Goal: Task Accomplishment & Management: Use online tool/utility

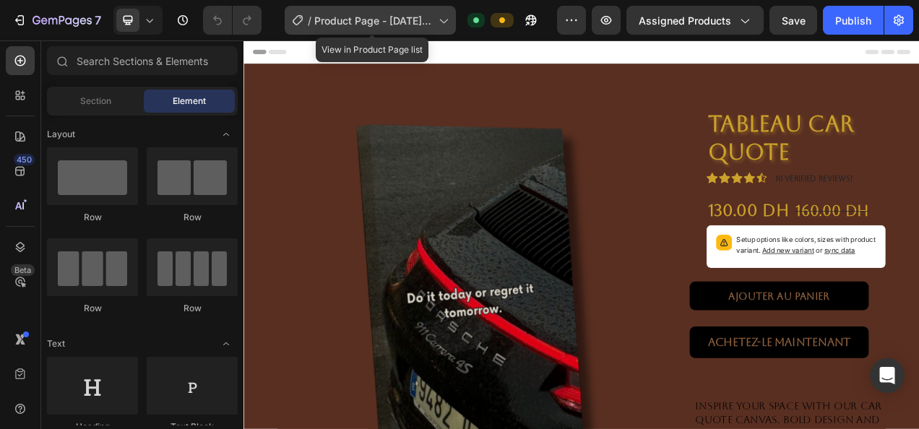
click at [390, 9] on div "/ Product Page - Aug 21, 21:53:26" at bounding box center [370, 20] width 171 height 29
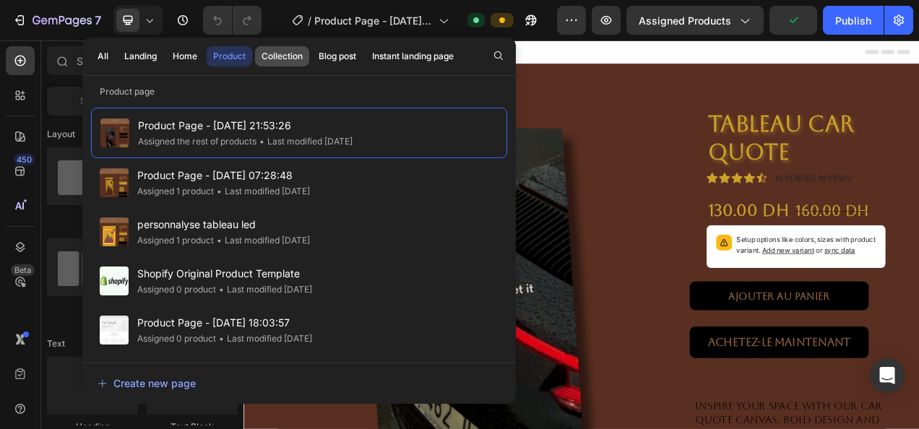
click at [312, 53] on button "Collection" at bounding box center [337, 56] width 51 height 20
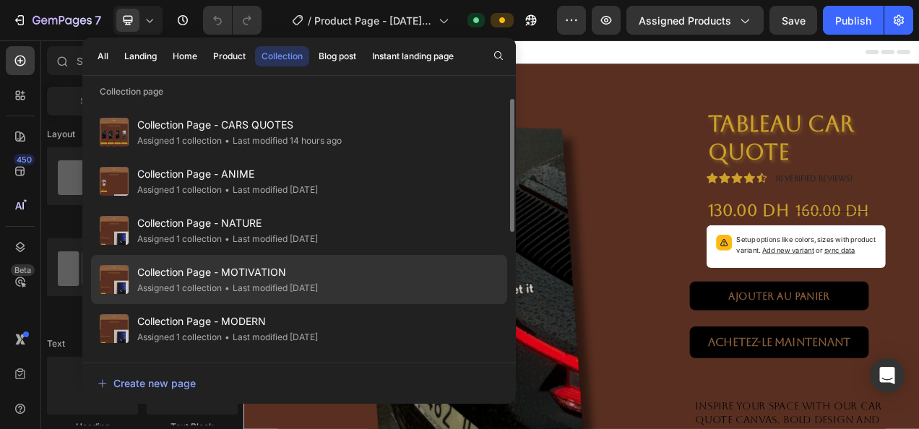
click at [301, 284] on div "• Last modified 2 days ago" at bounding box center [270, 288] width 96 height 14
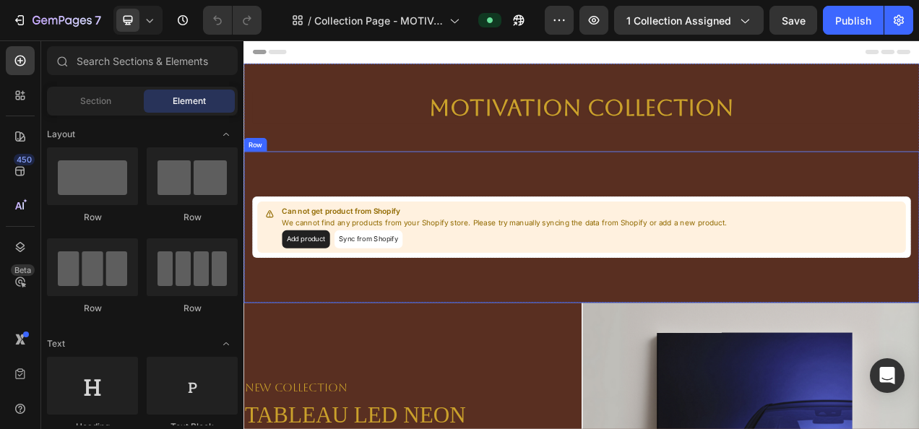
click at [388, 232] on div "Can not get product from Shopify We cannot find any products from your Shopify …" at bounding box center [677, 280] width 867 height 194
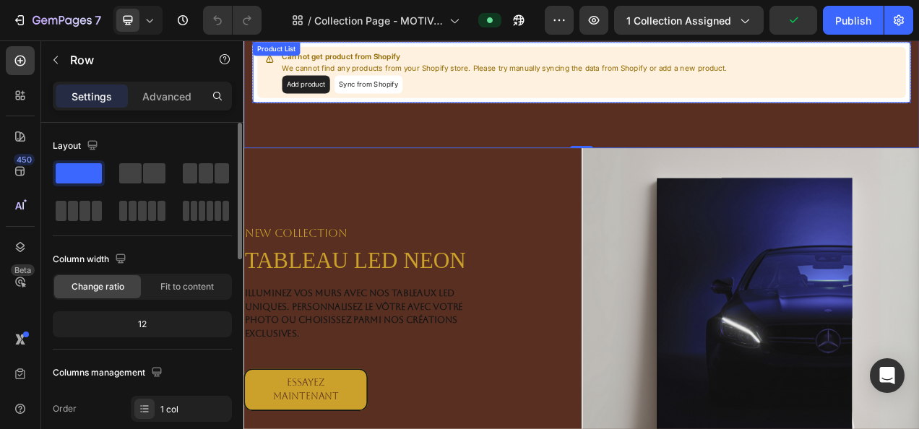
click at [562, 112] on div "Can not get product from Shopify We cannot find any products from your Shopify …" at bounding box center [677, 81] width 833 height 66
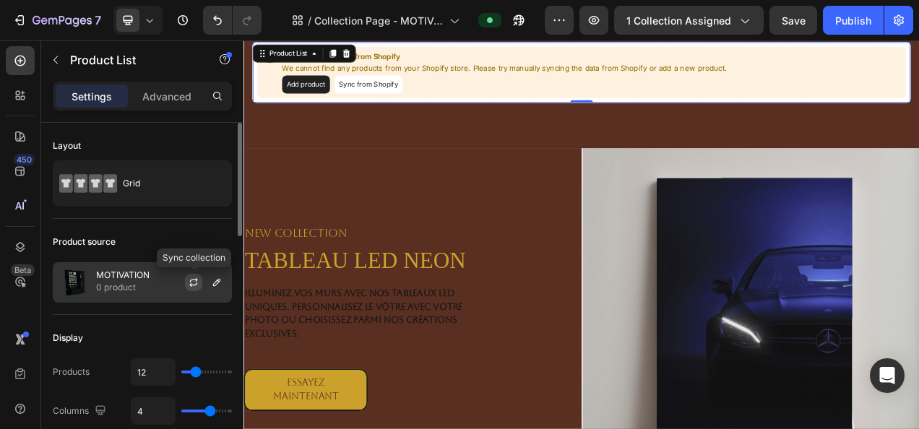
click at [199, 287] on icon "button" at bounding box center [194, 283] width 12 height 12
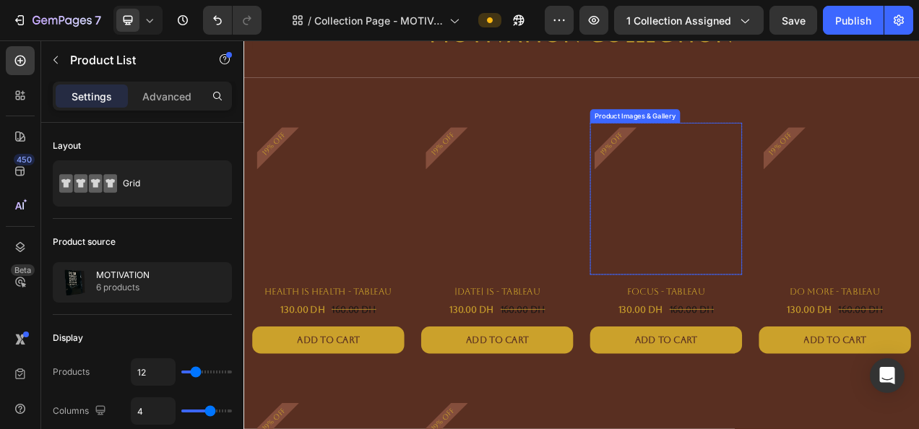
scroll to position [93, 0]
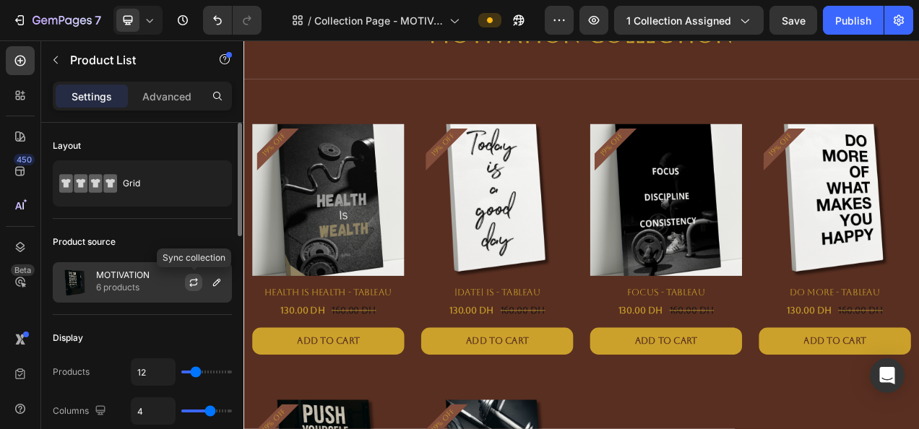
click at [192, 278] on icon "button" at bounding box center [194, 283] width 12 height 12
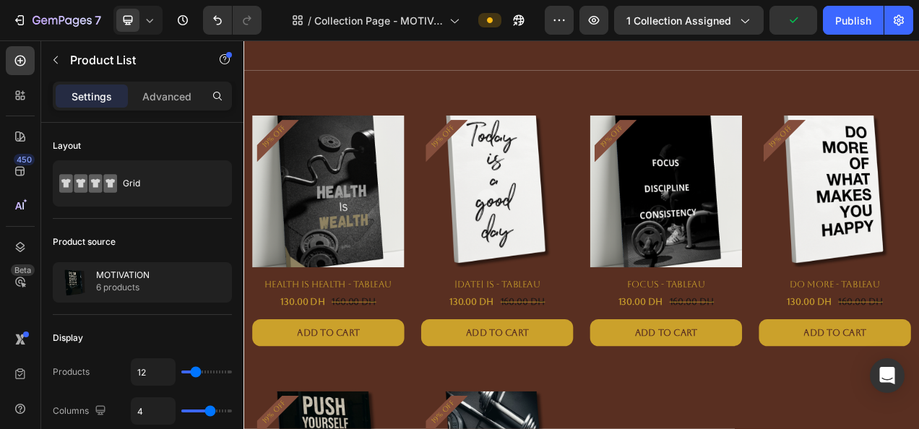
scroll to position [105, 0]
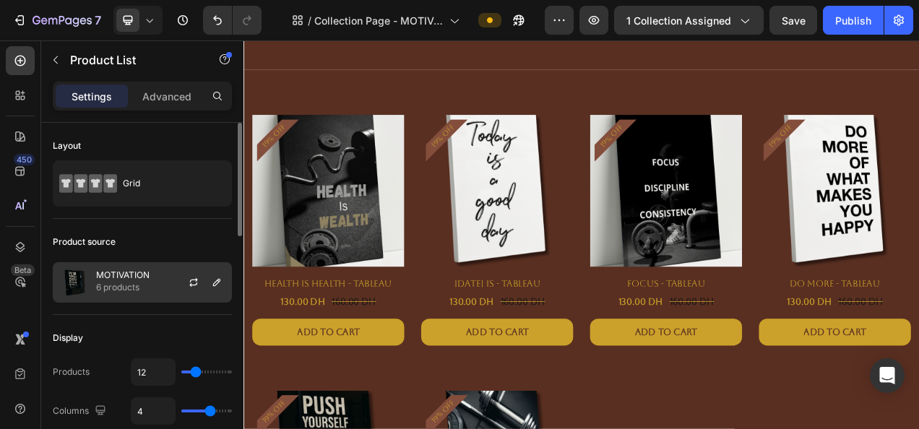
click at [183, 284] on div at bounding box center [200, 282] width 64 height 39
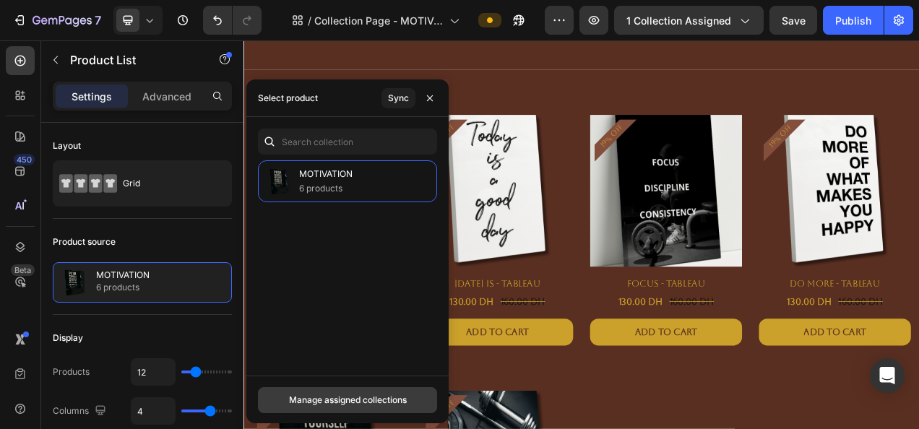
click at [335, 392] on button "Manage assigned collections" at bounding box center [347, 400] width 179 height 26
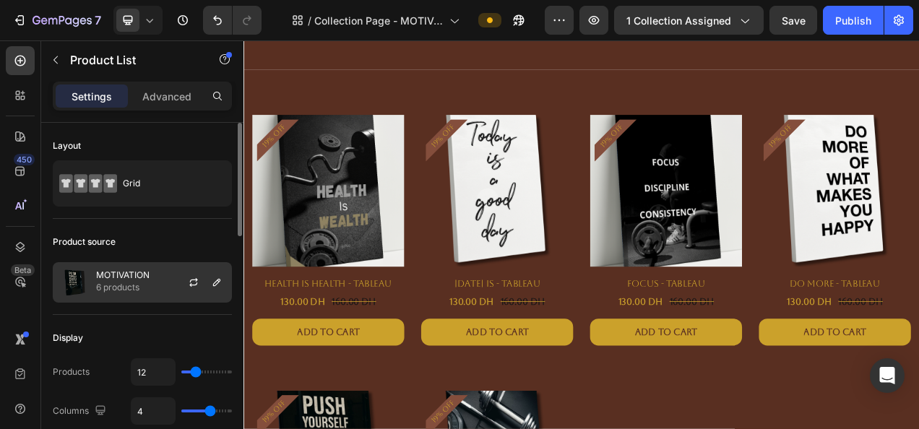
click at [187, 269] on div at bounding box center [200, 282] width 64 height 39
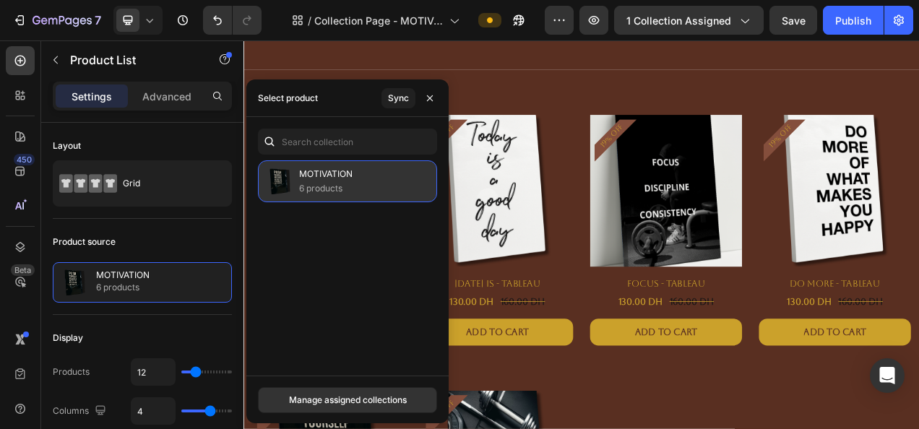
click at [337, 188] on p "6 products" at bounding box center [325, 188] width 53 height 14
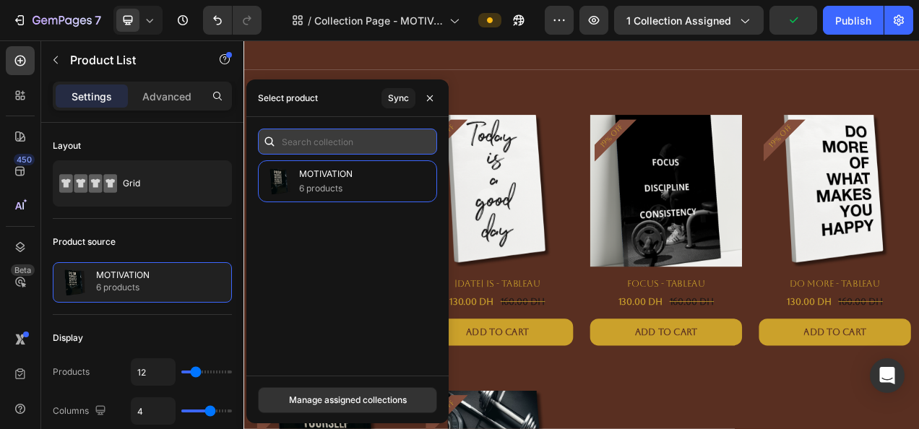
click at [327, 146] on input "text" at bounding box center [347, 142] width 179 height 26
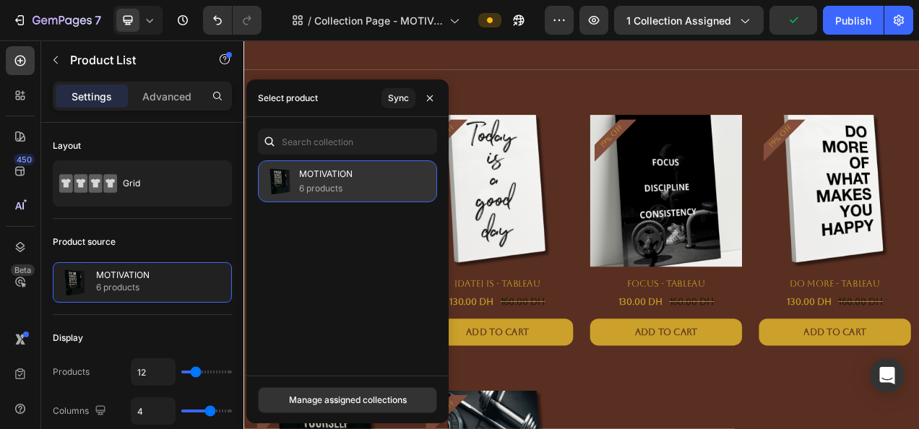
click at [332, 171] on p "MOTIVATION" at bounding box center [325, 174] width 53 height 14
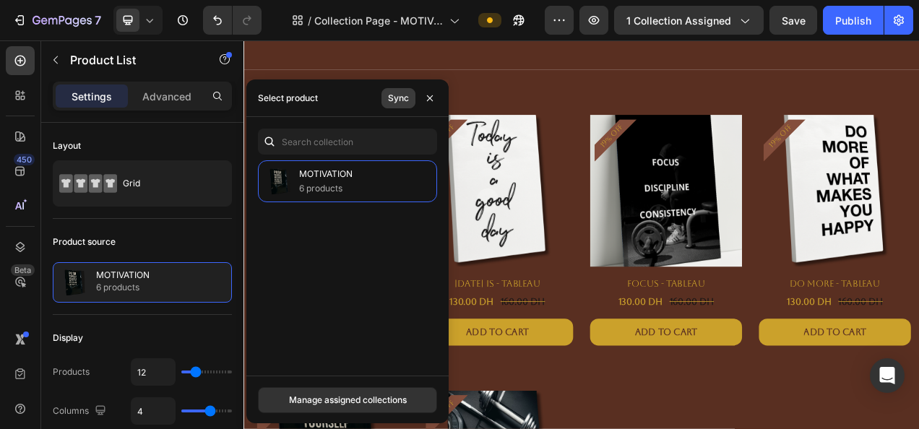
click at [392, 107] on button "Sync" at bounding box center [399, 98] width 34 height 20
click at [434, 103] on icon "button" at bounding box center [430, 99] width 12 height 12
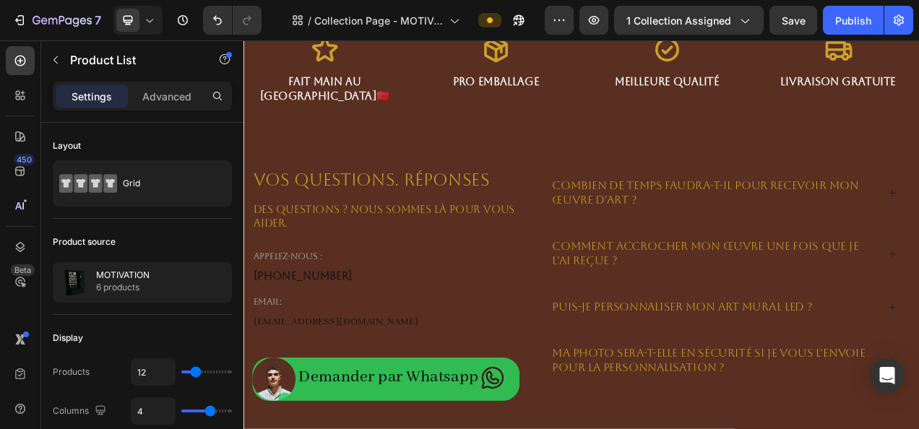
scroll to position [1480, 0]
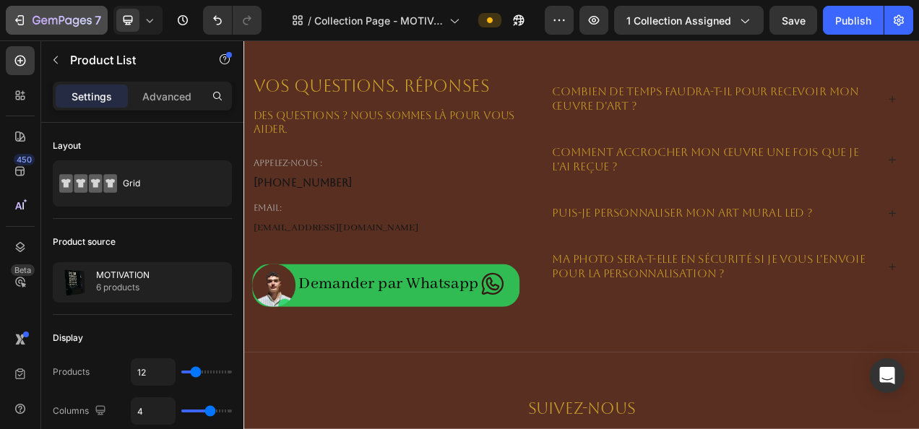
click at [59, 32] on button "7" at bounding box center [57, 20] width 102 height 29
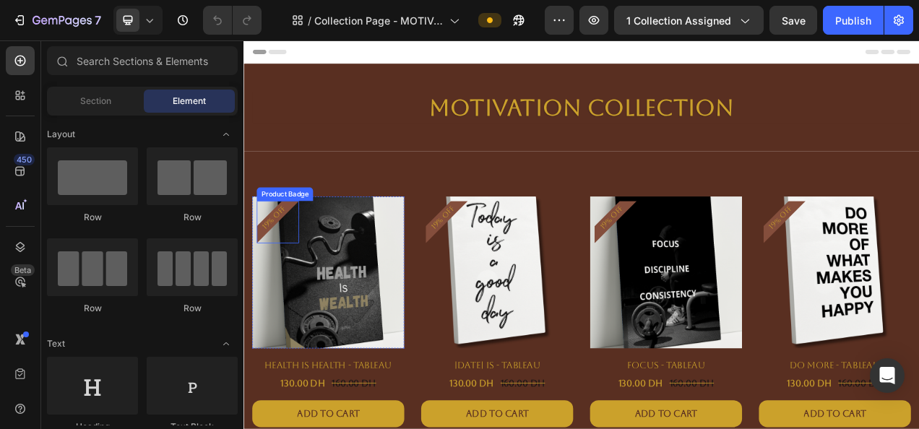
click at [281, 268] on pre "19% off" at bounding box center [282, 267] width 52 height 52
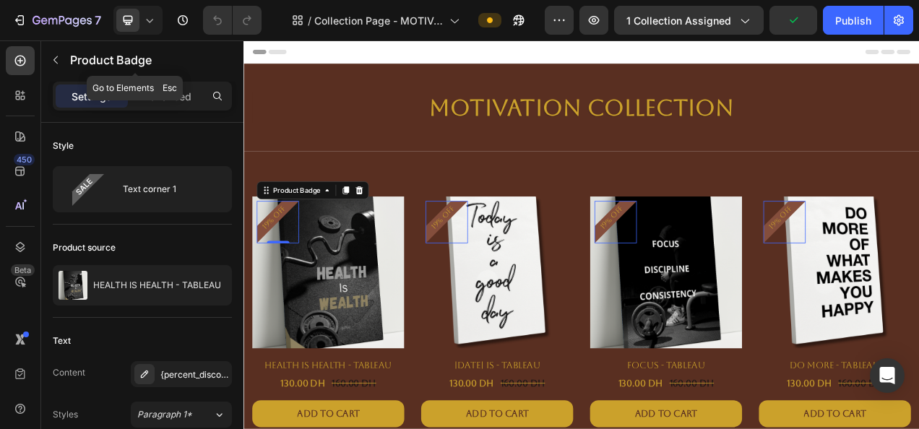
click at [179, 80] on div "Product Badge" at bounding box center [135, 60] width 188 height 41
click at [185, 91] on p "Advanced" at bounding box center [166, 96] width 49 height 15
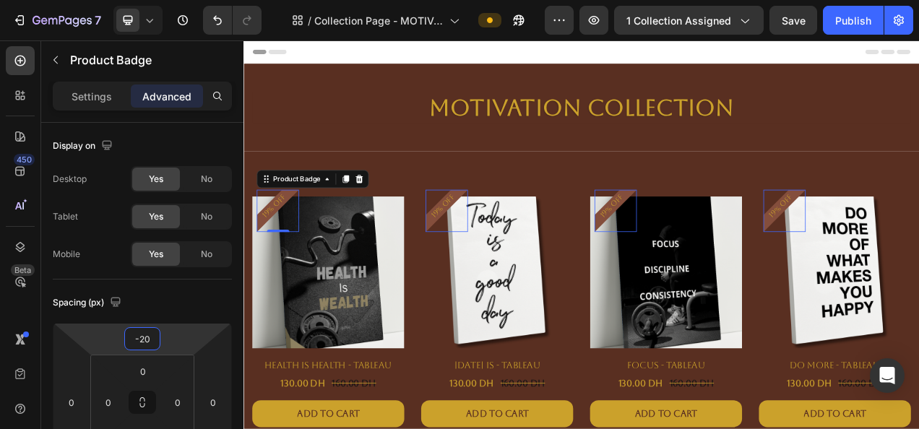
type input "-22"
click at [182, 0] on html "7 Version history / Collection Page - MOTIVATION Preview 1 collection assigned …" at bounding box center [459, 0] width 919 height 0
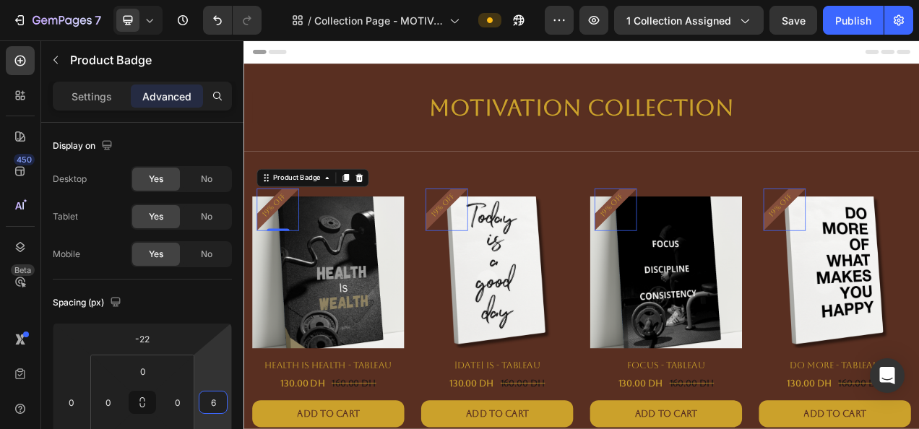
type input "12"
drag, startPoint x: 202, startPoint y: 381, endPoint x: 211, endPoint y: 377, distance: 9.7
click at [211, 0] on html "7 Version history / Collection Page - MOTIVATION Preview 1 collection assigned …" at bounding box center [459, 0] width 919 height 0
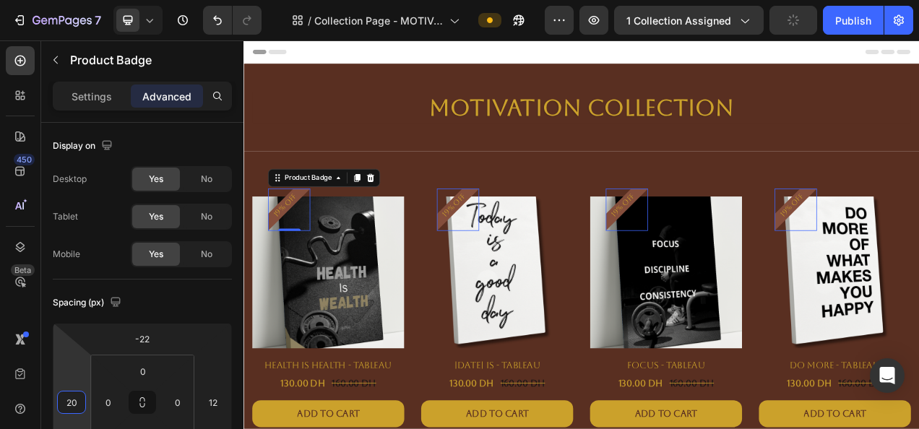
type input "18"
click at [65, 0] on html "7 Version history / Collection Page - MOTIVATION Preview 1 collection assigned …" at bounding box center [459, 0] width 919 height 0
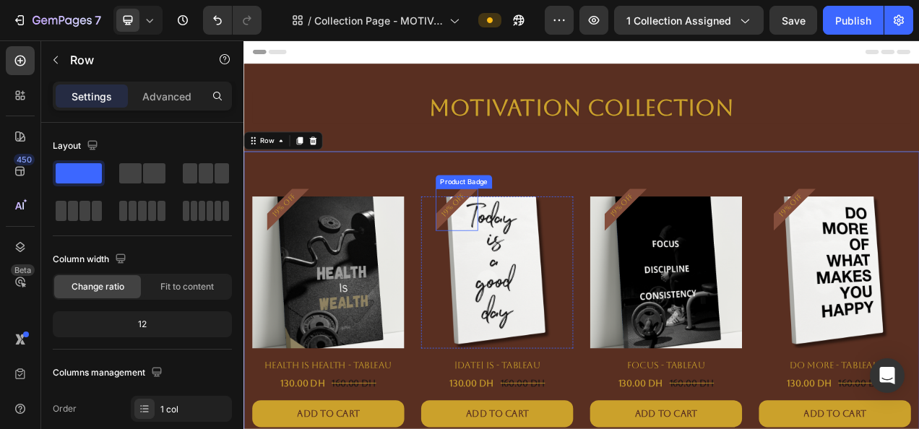
click at [321, 253] on pre "19% off" at bounding box center [295, 252] width 52 height 52
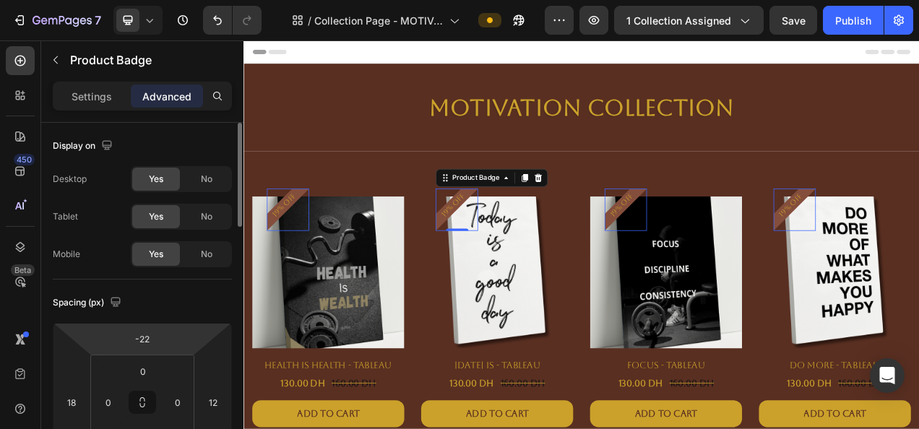
drag, startPoint x: 158, startPoint y: 344, endPoint x: 162, endPoint y: 334, distance: 10.7
click at [162, 334] on div "-22 18 0 12" at bounding box center [142, 402] width 179 height 159
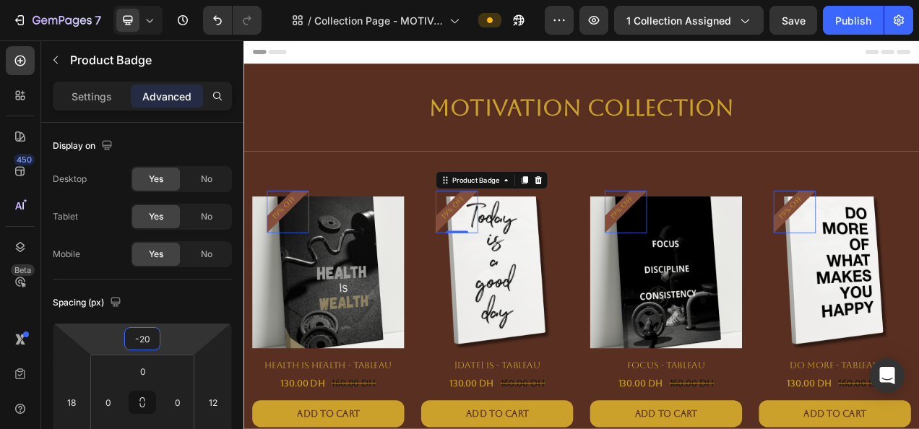
type input "-22"
click at [163, 0] on html "7 Version history / Collection Page - MOTIVATION Preview 1 collection assigned …" at bounding box center [459, 0] width 919 height 0
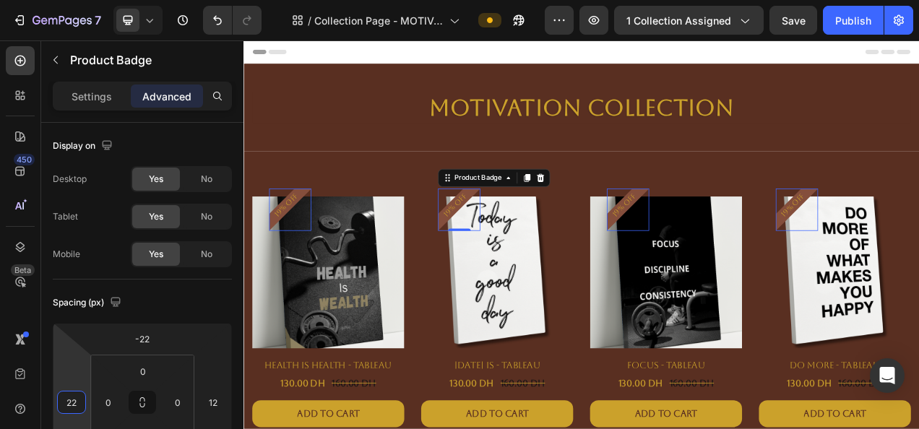
type input "20"
click at [66, 0] on html "7 Version history / Collection Page - MOTIVATION Preview 1 collection assigned …" at bounding box center [459, 0] width 919 height 0
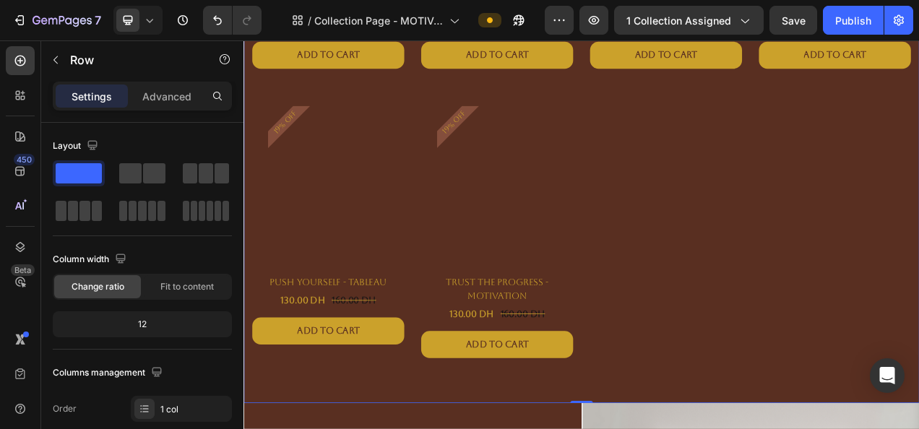
scroll to position [461, 0]
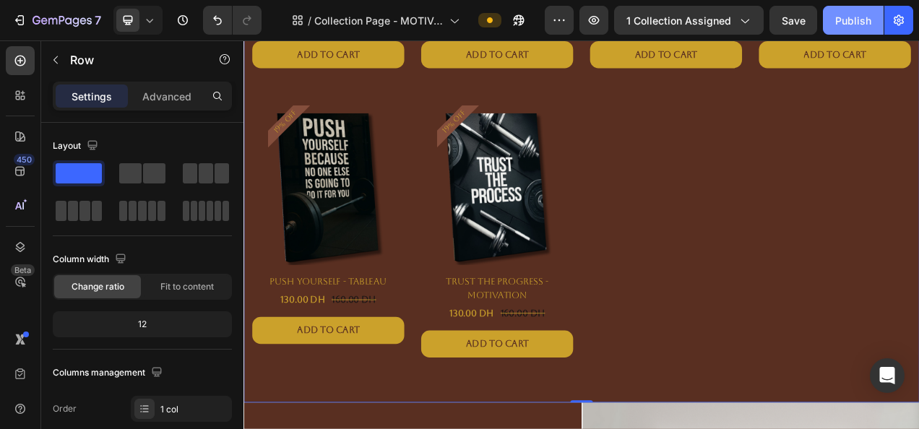
click at [846, 18] on div "Publish" at bounding box center [854, 20] width 36 height 15
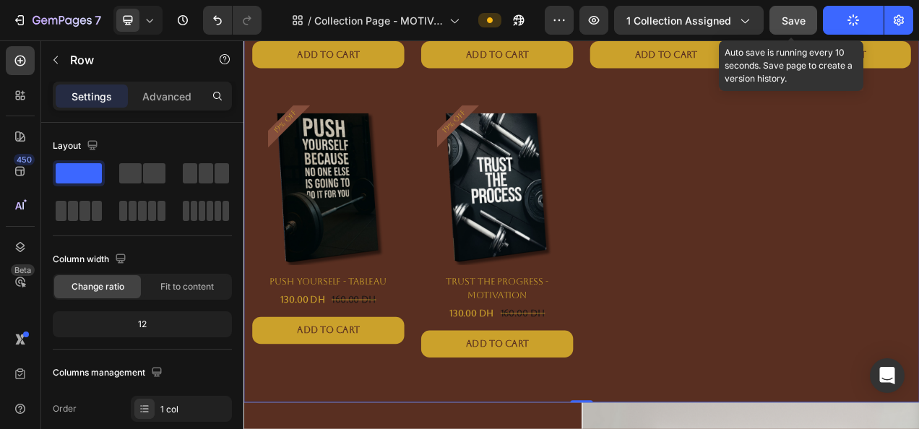
click at [806, 18] on span "Save" at bounding box center [794, 20] width 24 height 12
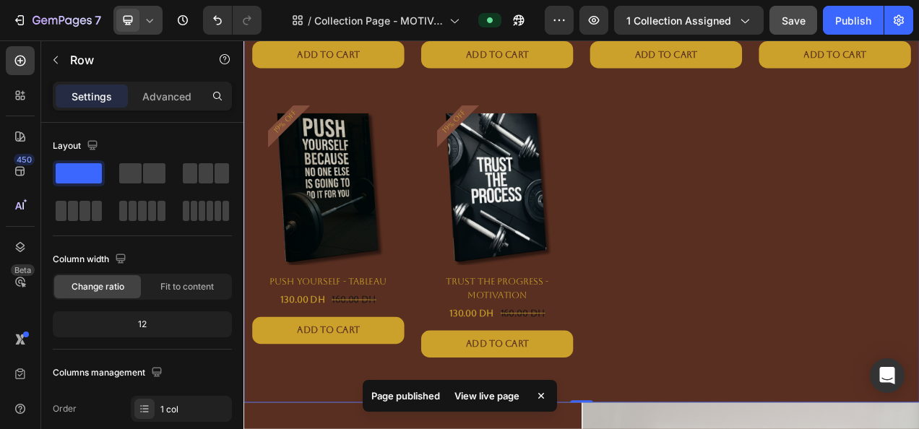
click at [147, 9] on div at bounding box center [137, 20] width 49 height 29
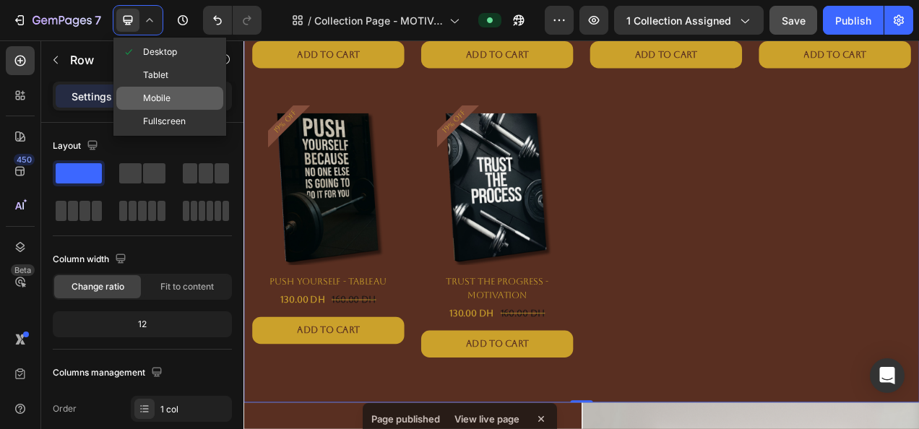
click at [175, 110] on div "Mobile" at bounding box center [169, 121] width 107 height 23
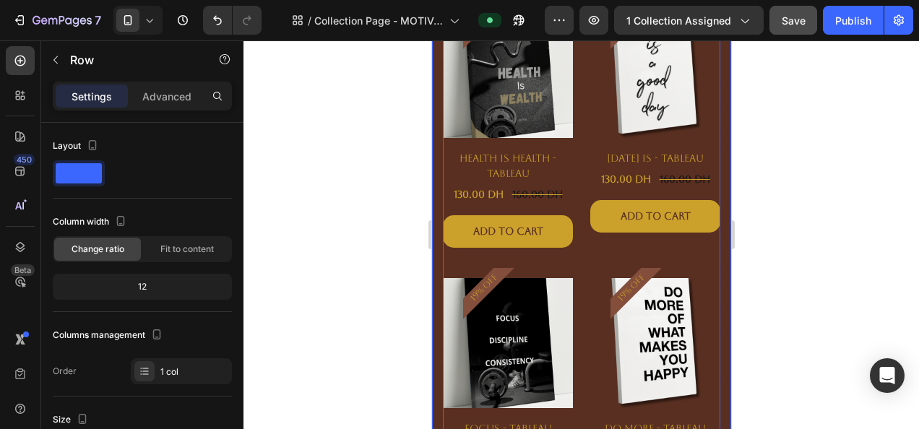
scroll to position [360, 0]
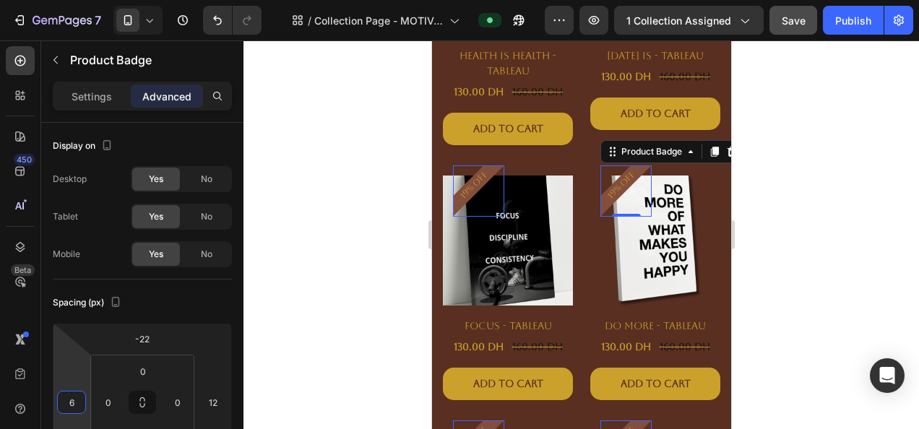
type input "8"
click at [77, 0] on html "7 Version history / Collection Page - MOTIVATION Preview 1 collection assigned …" at bounding box center [459, 0] width 919 height 0
click at [818, 55] on div at bounding box center [582, 234] width 676 height 389
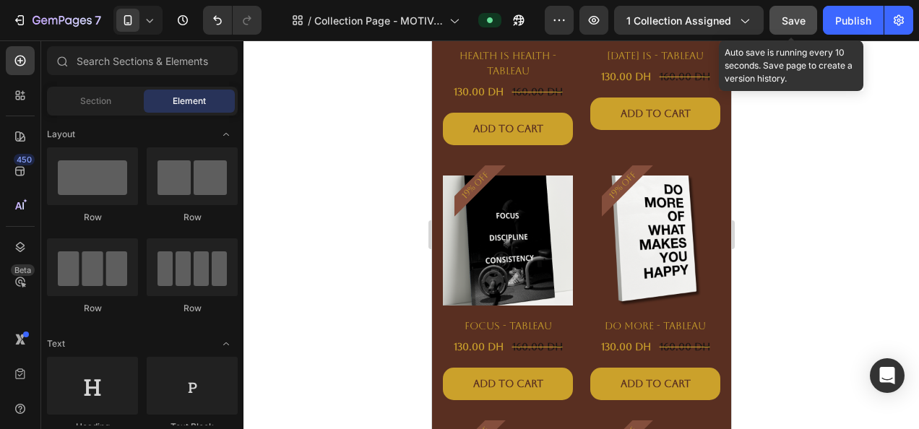
click at [797, 32] on button "Save" at bounding box center [794, 20] width 48 height 29
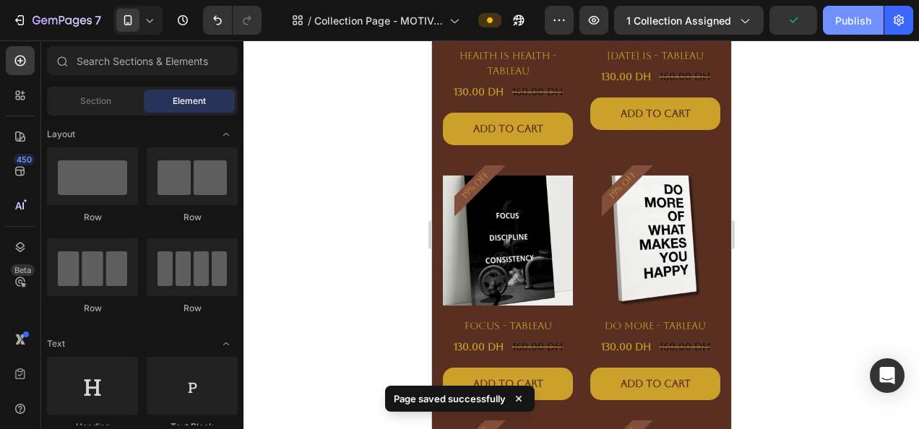
click at [831, 28] on button "Publish" at bounding box center [853, 20] width 61 height 29
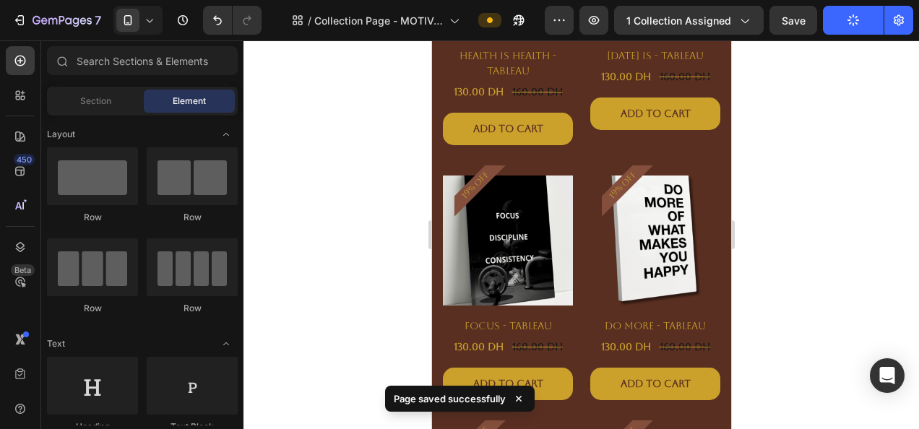
click at [831, 28] on button "Publish" at bounding box center [853, 20] width 61 height 29
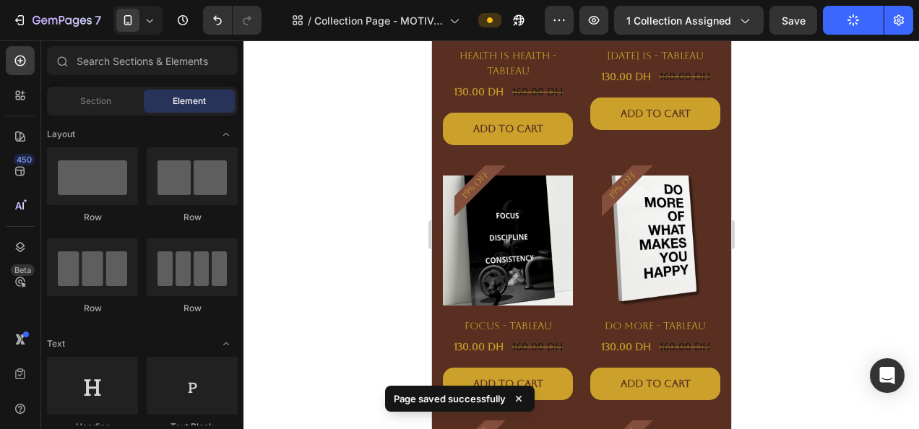
click at [831, 28] on button "Publish" at bounding box center [853, 20] width 61 height 29
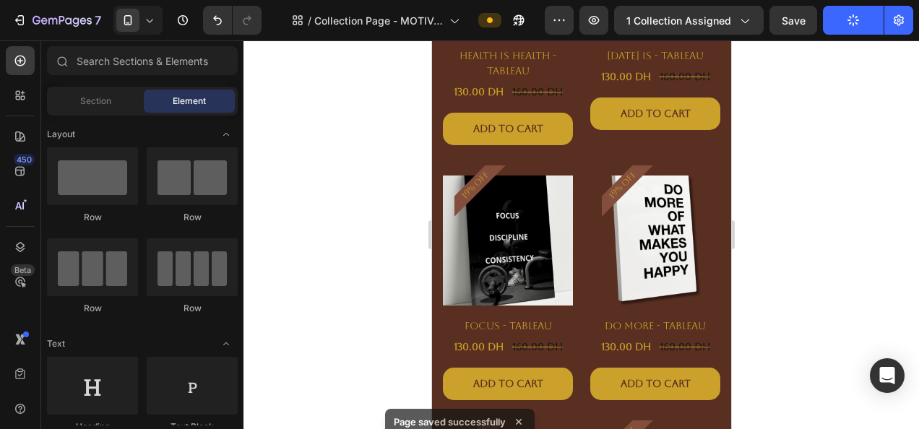
click at [831, 28] on button "Publish" at bounding box center [853, 20] width 61 height 29
click at [834, 43] on div at bounding box center [582, 234] width 676 height 389
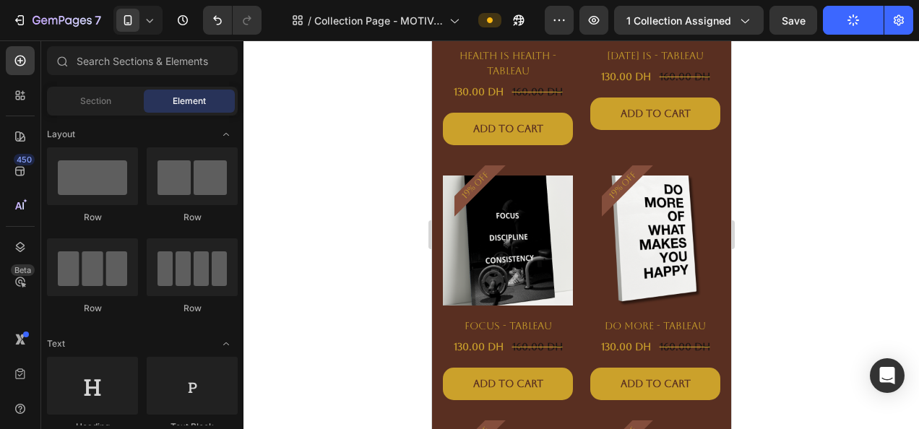
click at [834, 43] on div at bounding box center [582, 234] width 676 height 389
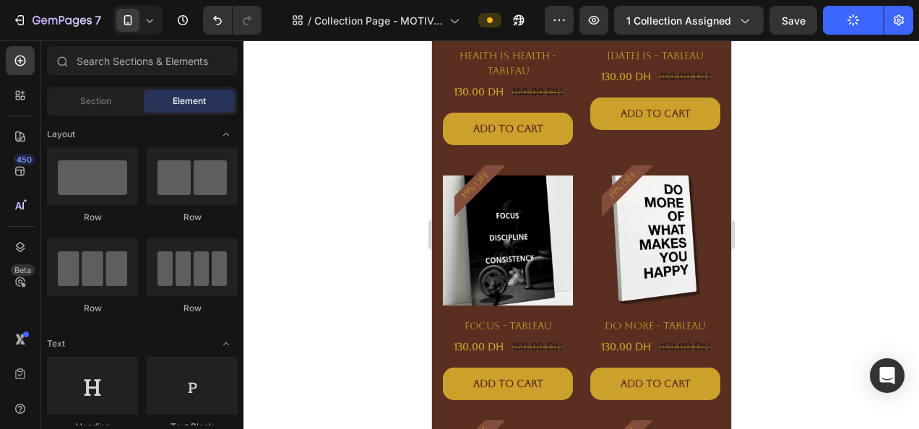
click at [834, 43] on div at bounding box center [582, 234] width 676 height 389
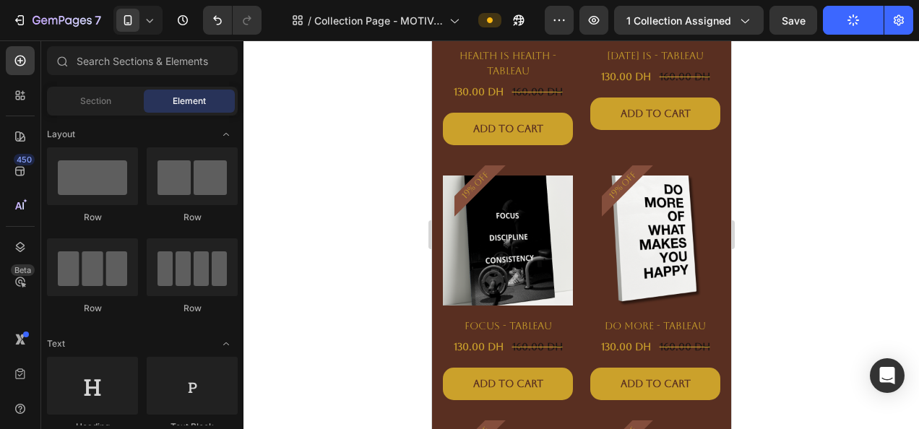
click at [834, 43] on div at bounding box center [582, 234] width 676 height 389
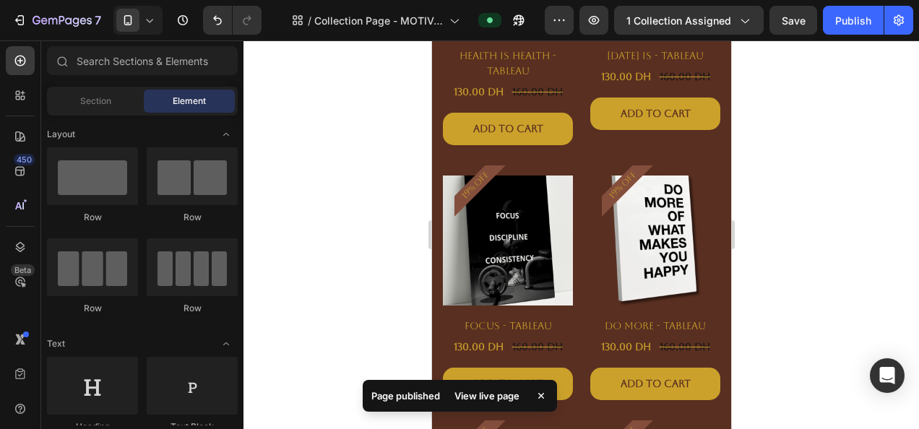
click at [834, 43] on div at bounding box center [582, 234] width 676 height 389
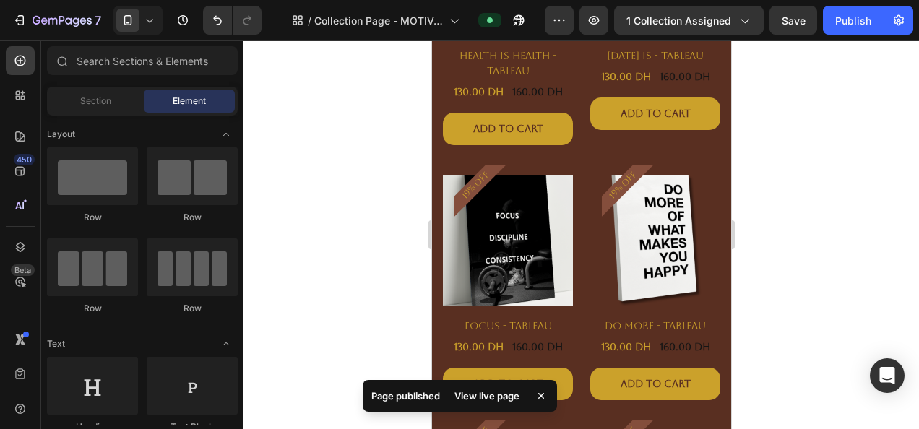
click at [834, 43] on div at bounding box center [582, 234] width 676 height 389
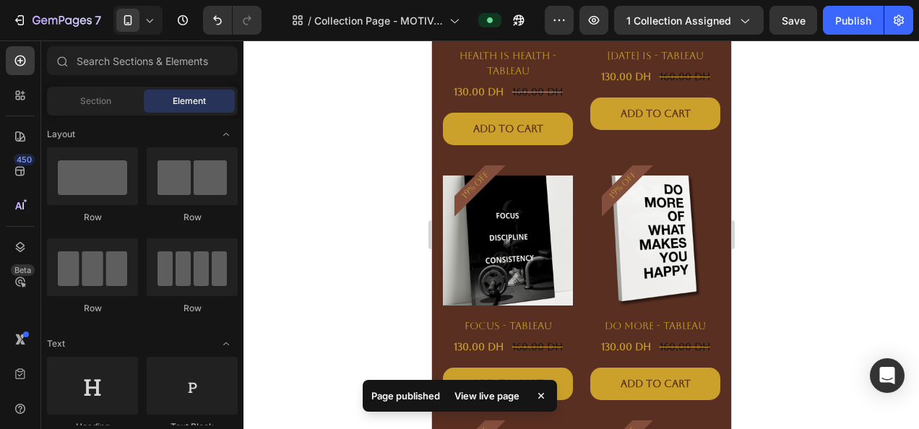
click at [834, 43] on div at bounding box center [582, 234] width 676 height 389
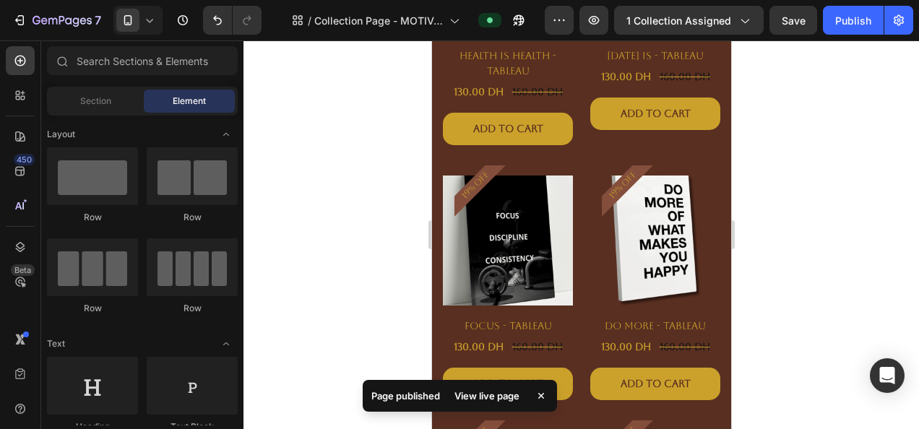
click at [834, 43] on div at bounding box center [582, 234] width 676 height 389
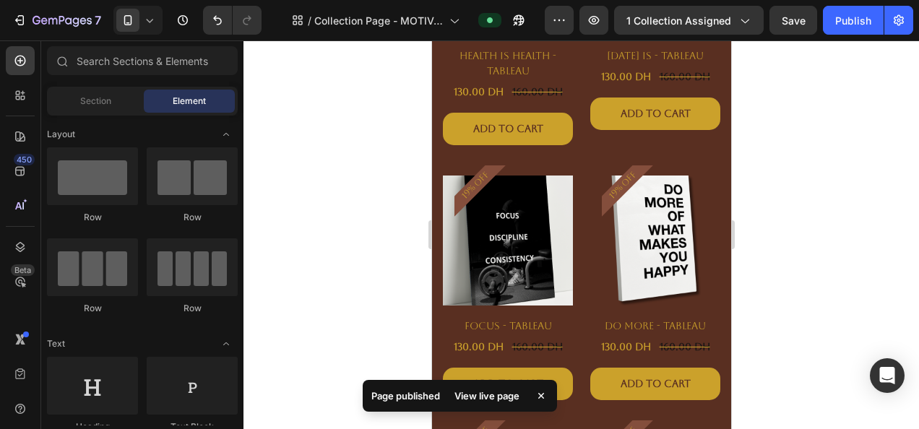
click at [834, 43] on div at bounding box center [582, 234] width 676 height 389
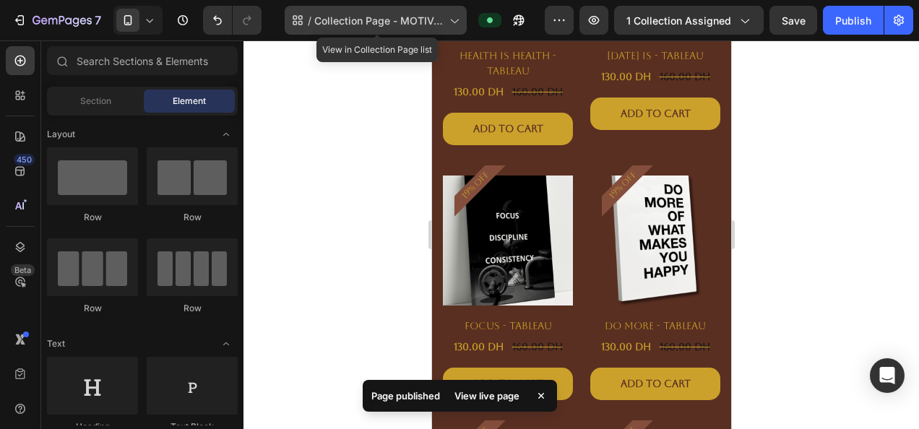
click at [387, 32] on div "/ Collection Page - MOTIVATION" at bounding box center [376, 20] width 182 height 29
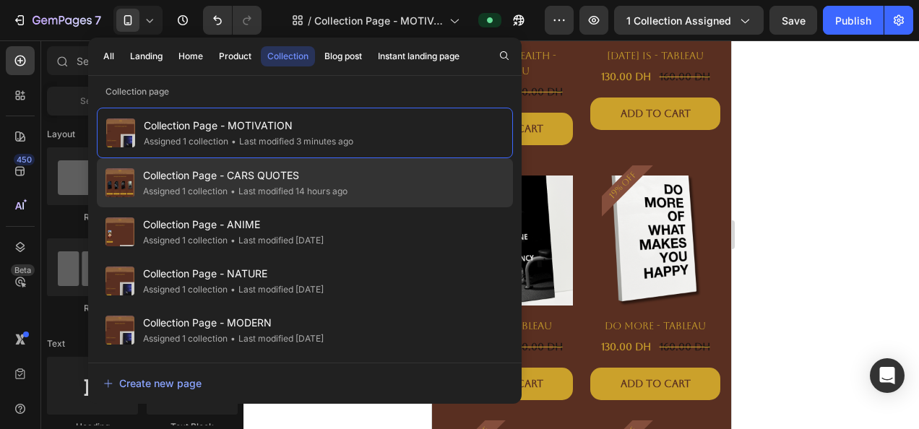
click at [348, 173] on span "Collection Page - CARS QUOTES" at bounding box center [245, 175] width 205 height 17
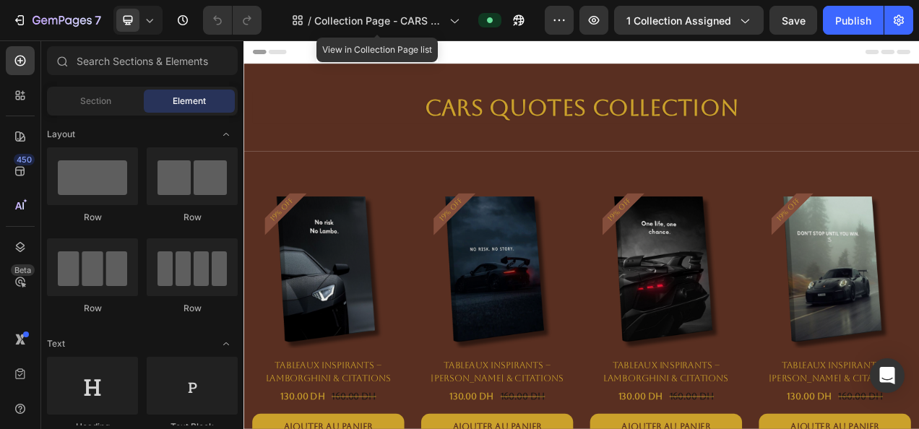
click at [373, 37] on div "/ Collection Page - CARS QUOTES" at bounding box center [376, 20] width 182 height 35
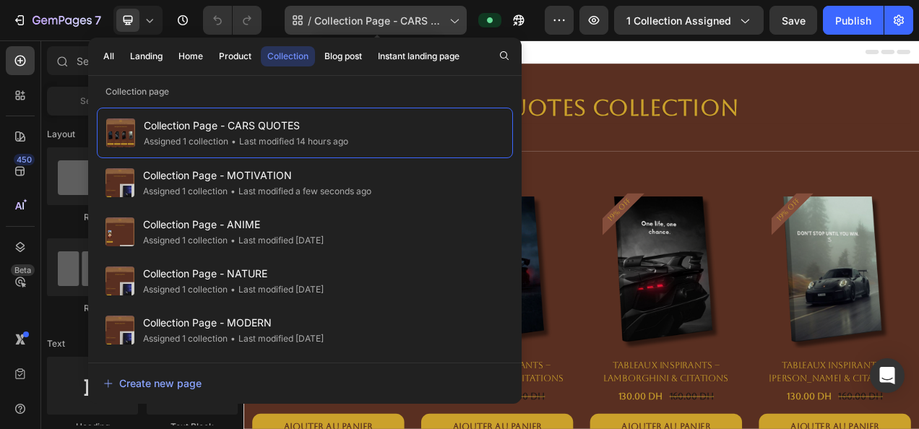
click at [412, 20] on span "Collection Page - CARS QUOTES" at bounding box center [378, 20] width 129 height 15
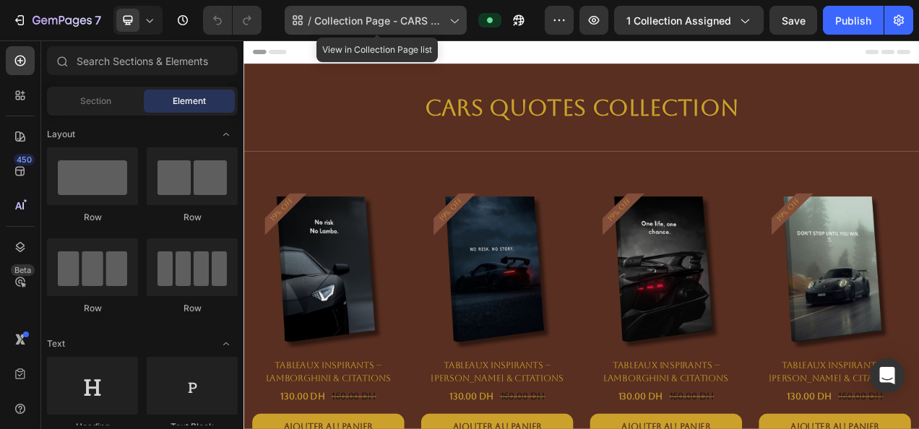
click at [415, 22] on span "Collection Page - CARS QUOTES" at bounding box center [378, 20] width 129 height 15
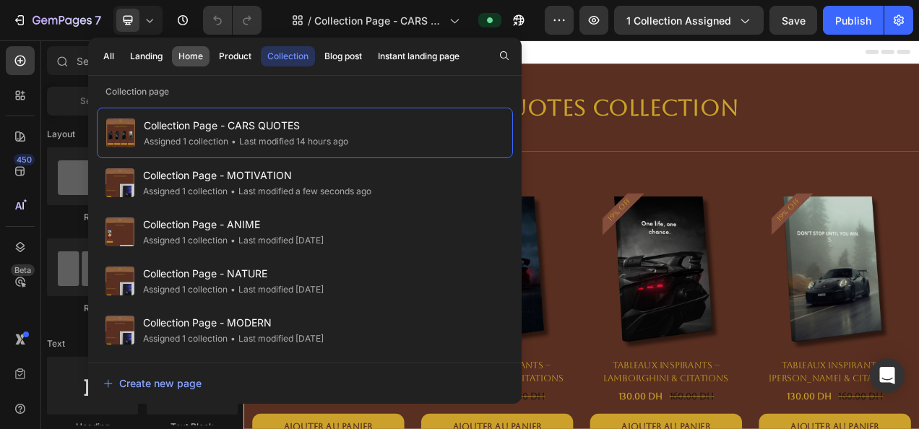
click at [189, 58] on div "Home" at bounding box center [191, 56] width 25 height 13
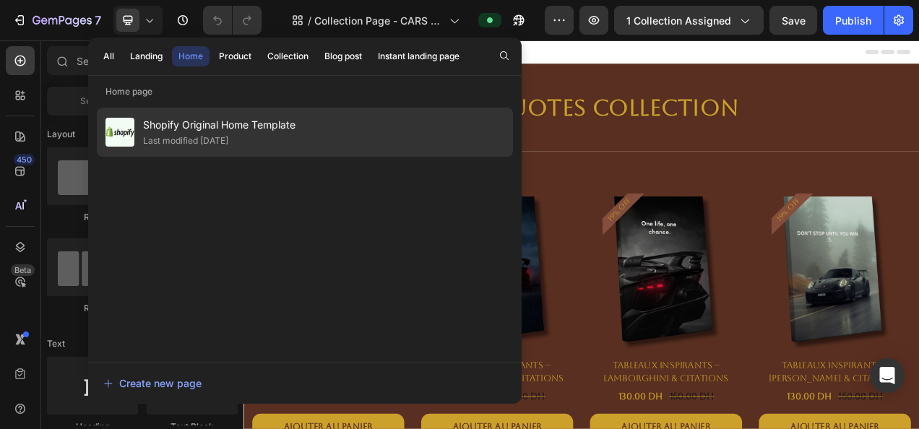
click at [212, 139] on div "Last modified [DATE]" at bounding box center [185, 141] width 85 height 14
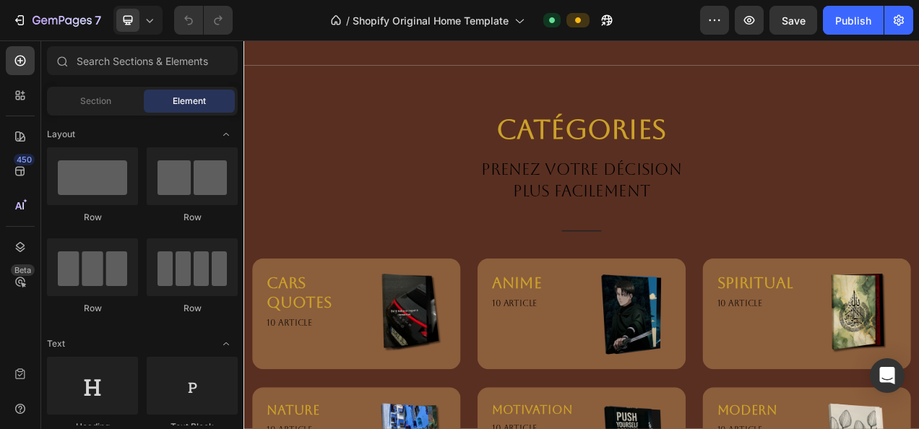
scroll to position [3227, 0]
click at [341, 336] on h3 "CARS QUOTES" at bounding box center [326, 362] width 108 height 53
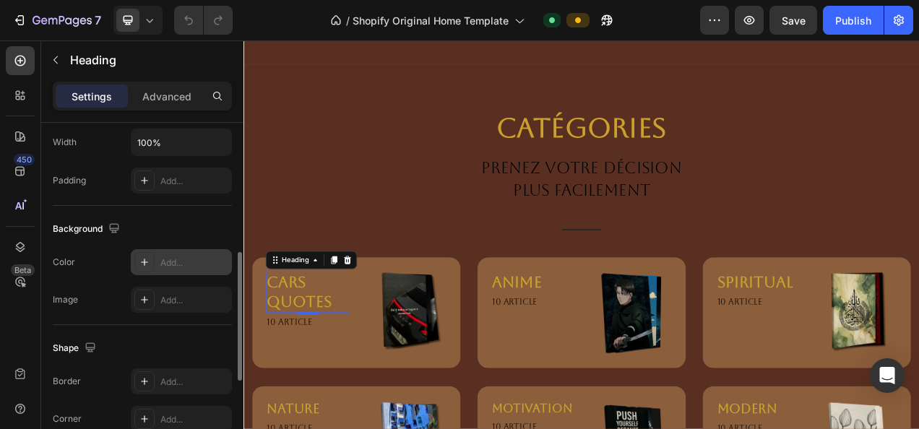
scroll to position [588, 0]
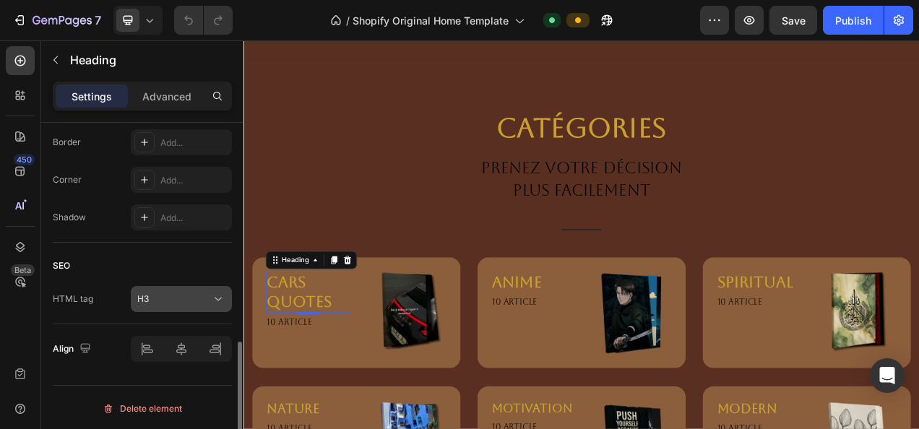
click at [169, 301] on div "H3" at bounding box center [174, 299] width 74 height 13
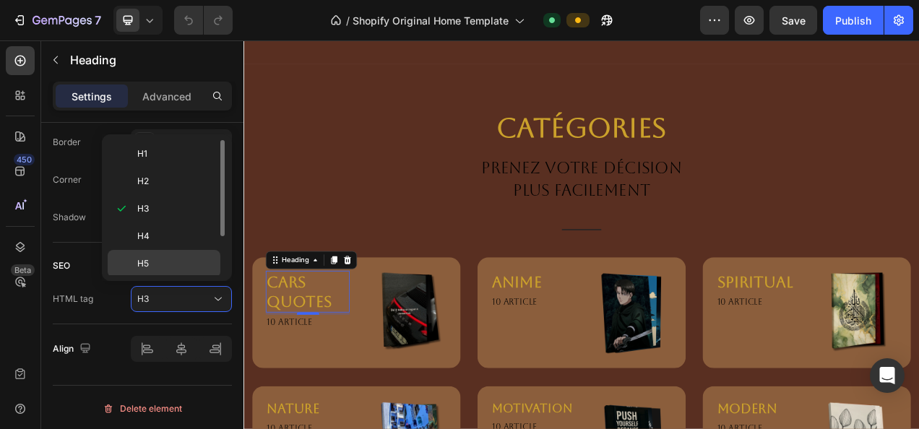
click at [177, 278] on div "H5" at bounding box center [164, 291] width 113 height 27
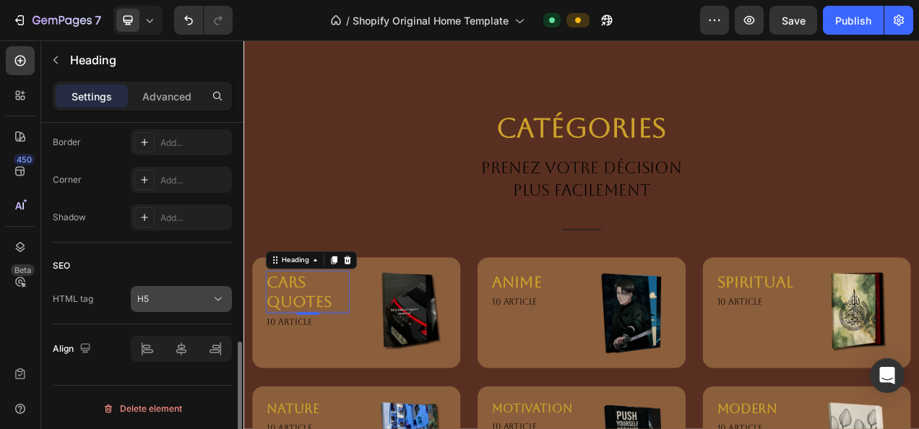
click at [190, 288] on button "H5" at bounding box center [181, 299] width 101 height 26
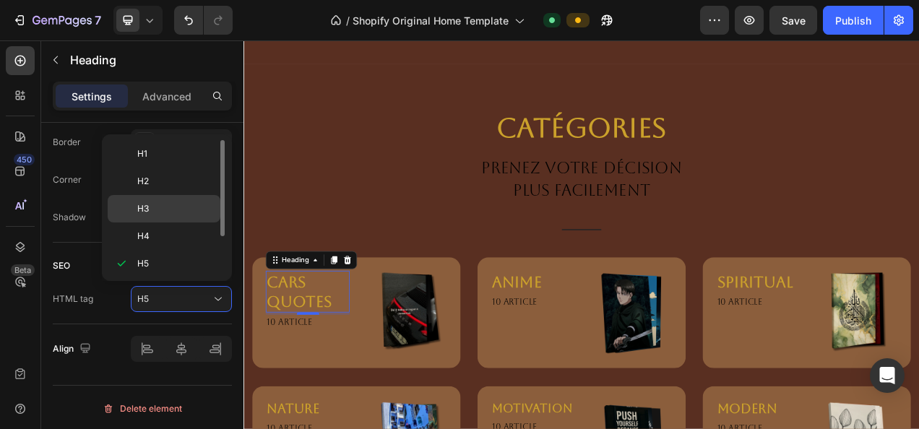
click at [155, 223] on div "H3" at bounding box center [164, 236] width 113 height 27
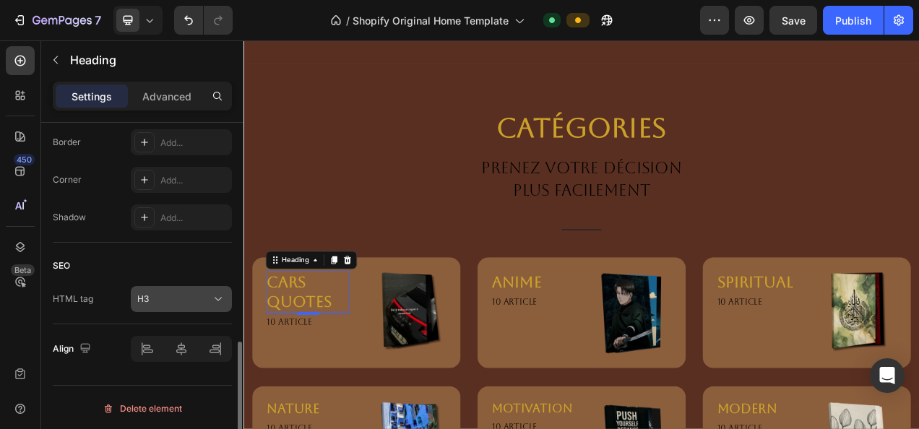
click at [162, 305] on button "H3" at bounding box center [181, 299] width 101 height 26
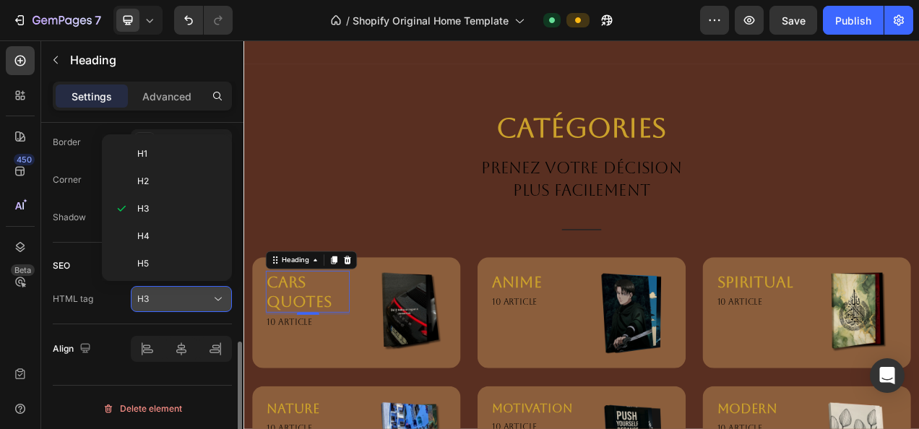
click at [162, 305] on button "H3" at bounding box center [181, 299] width 101 height 26
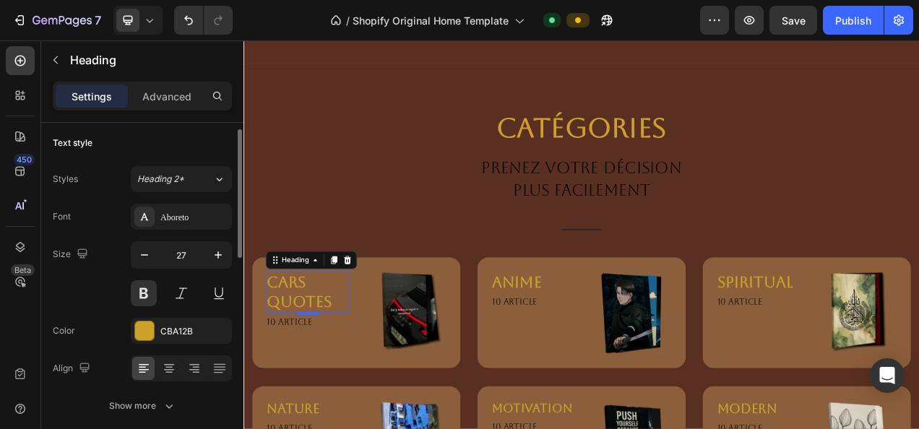
scroll to position [0, 0]
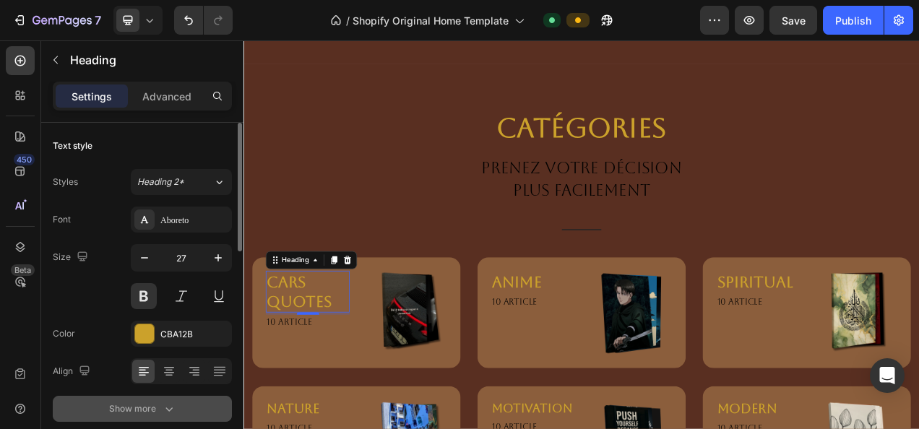
click at [154, 399] on button "Show more" at bounding box center [142, 409] width 179 height 26
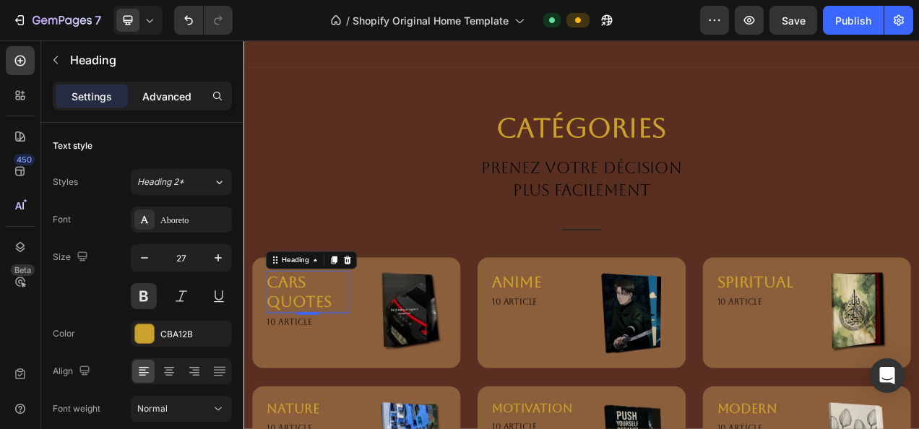
click at [171, 101] on p "Advanced" at bounding box center [166, 96] width 49 height 15
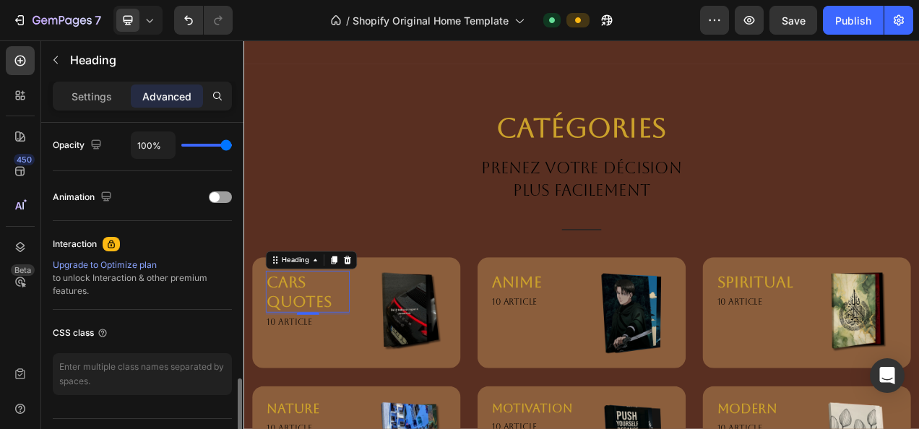
scroll to position [614, 0]
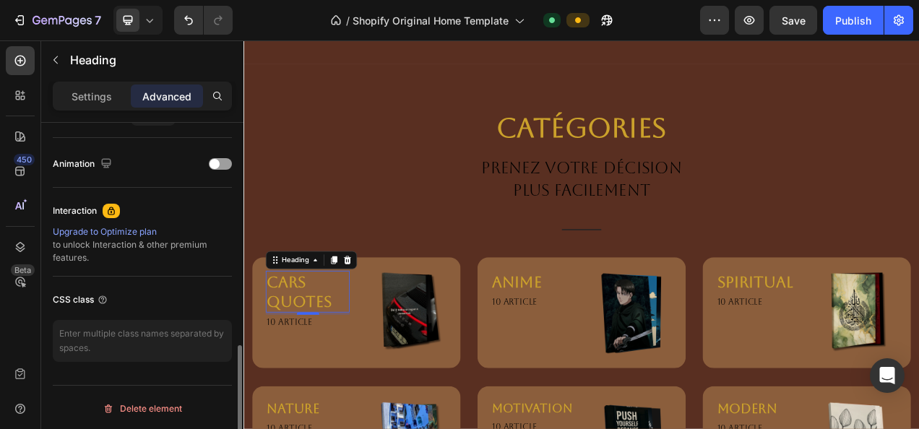
click at [136, 297] on div "CSS class" at bounding box center [142, 299] width 179 height 23
click at [106, 212] on icon at bounding box center [112, 211] width 12 height 12
click at [72, 294] on div "CSS class" at bounding box center [81, 299] width 56 height 13
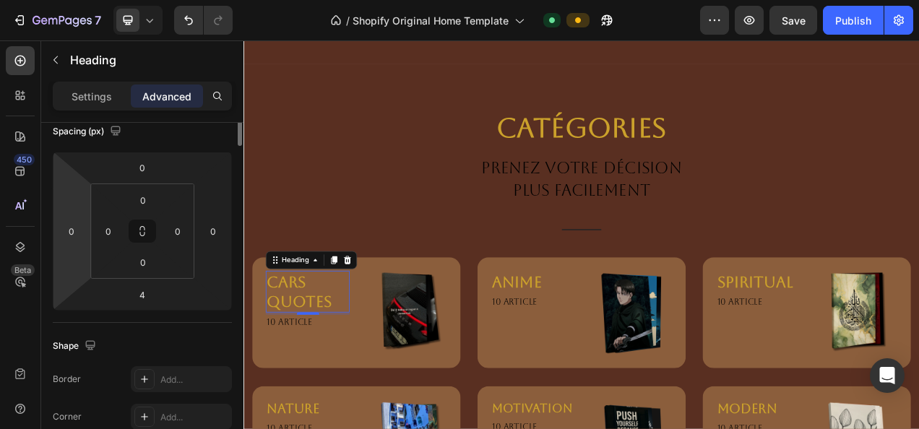
scroll to position [0, 0]
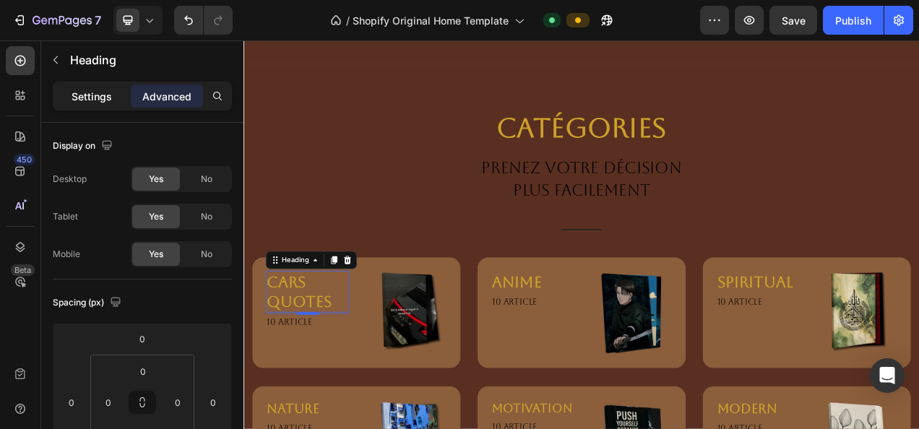
click at [93, 91] on p "Settings" at bounding box center [92, 96] width 40 height 15
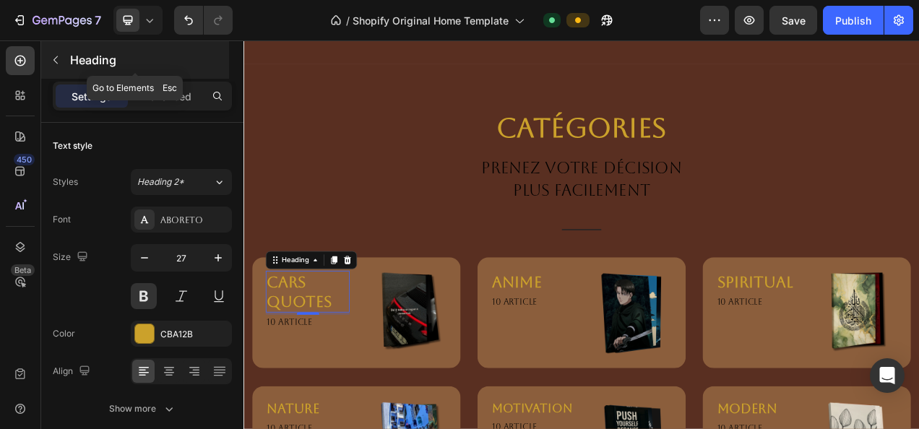
click at [48, 62] on button "button" at bounding box center [55, 59] width 23 height 23
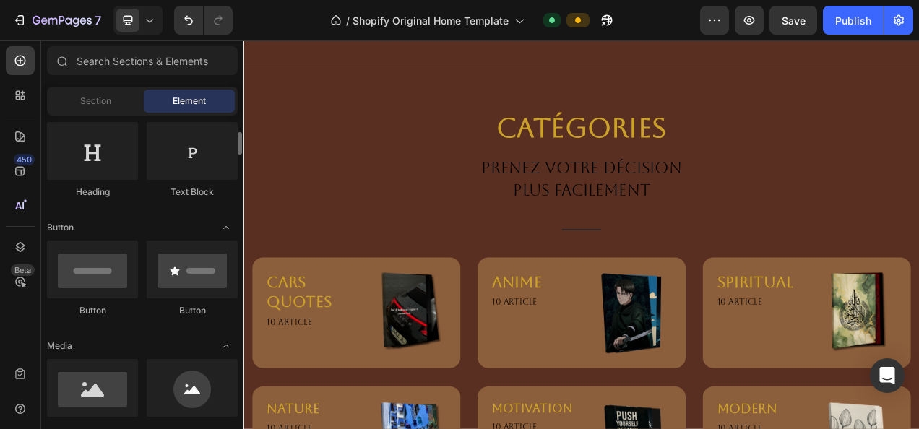
scroll to position [236, 0]
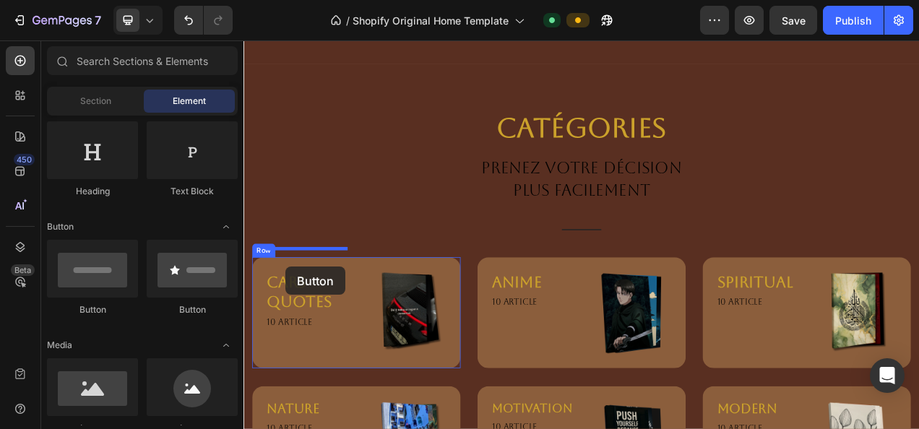
drag, startPoint x: 354, startPoint y: 314, endPoint x: 297, endPoint y: 331, distance: 59.5
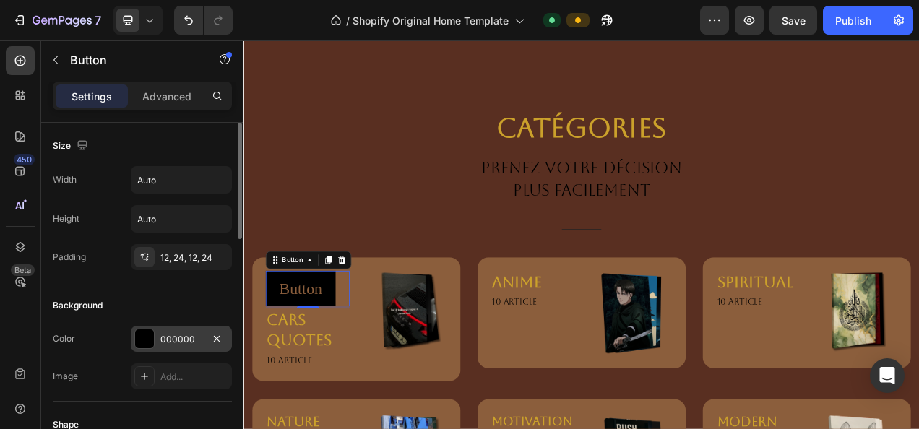
click at [185, 326] on div "000000" at bounding box center [181, 339] width 101 height 26
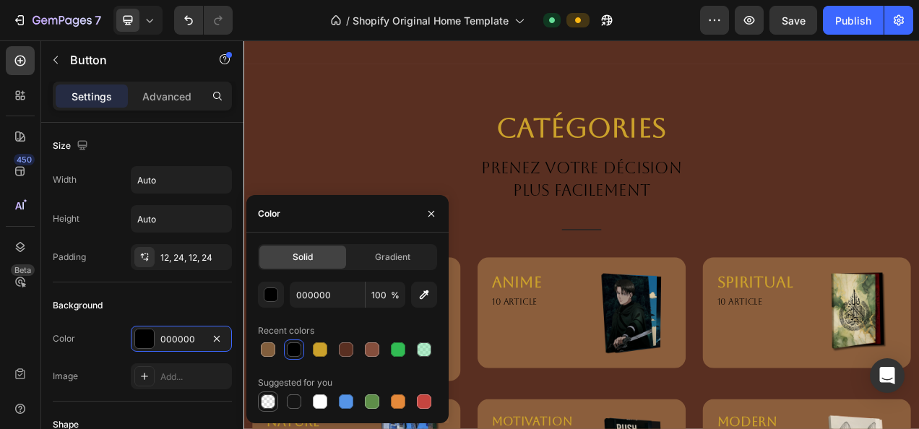
click at [273, 402] on div at bounding box center [268, 402] width 14 height 14
type input "0"
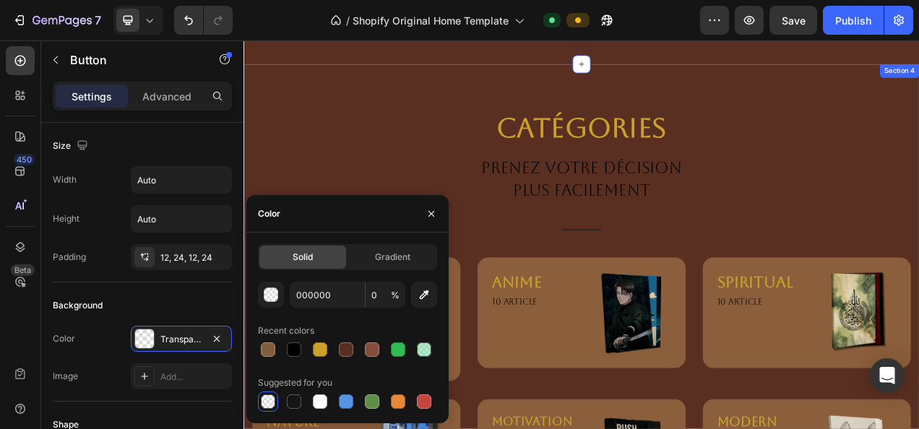
click at [289, 217] on div "Catégories Heading PRENEZ VOTRE DÉCISION PLUS FACILEMENT Text block Title Line …" at bounding box center [677, 386] width 846 height 515
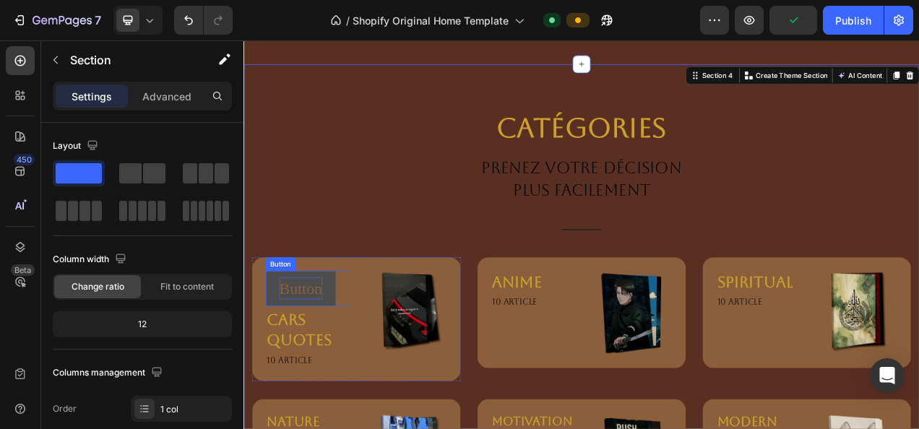
click at [301, 345] on p "Button" at bounding box center [316, 359] width 55 height 28
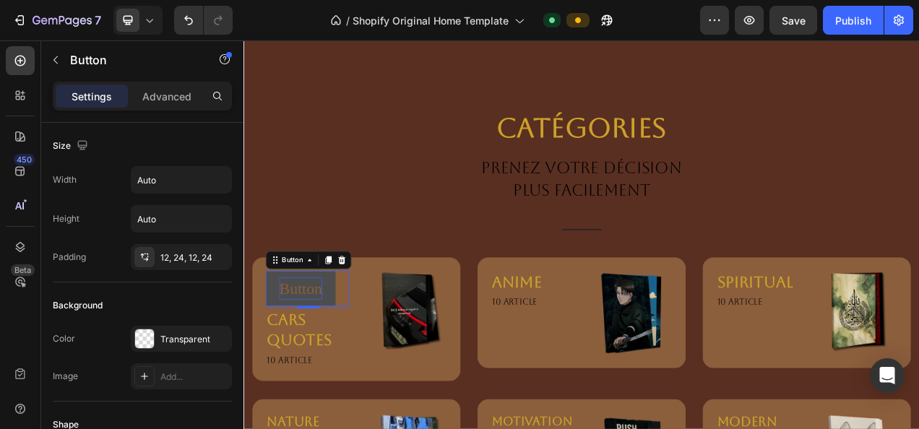
click at [306, 345] on p "Button" at bounding box center [316, 359] width 55 height 28
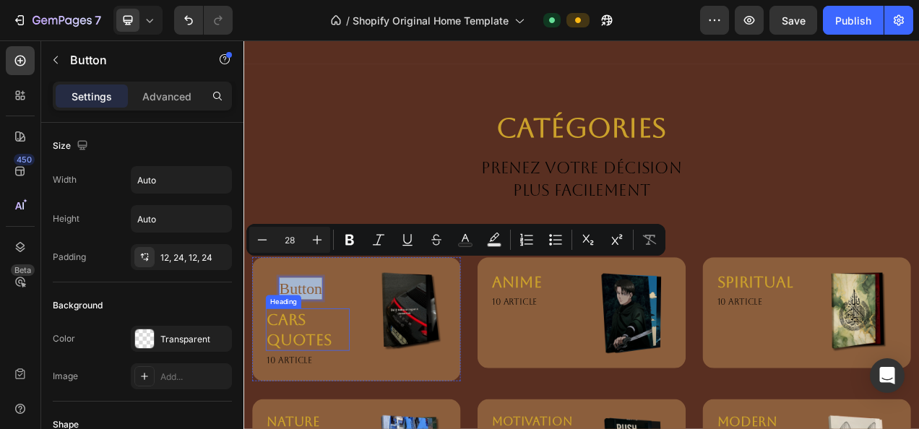
click at [312, 387] on link "CARS QUOTES" at bounding box center [315, 411] width 84 height 48
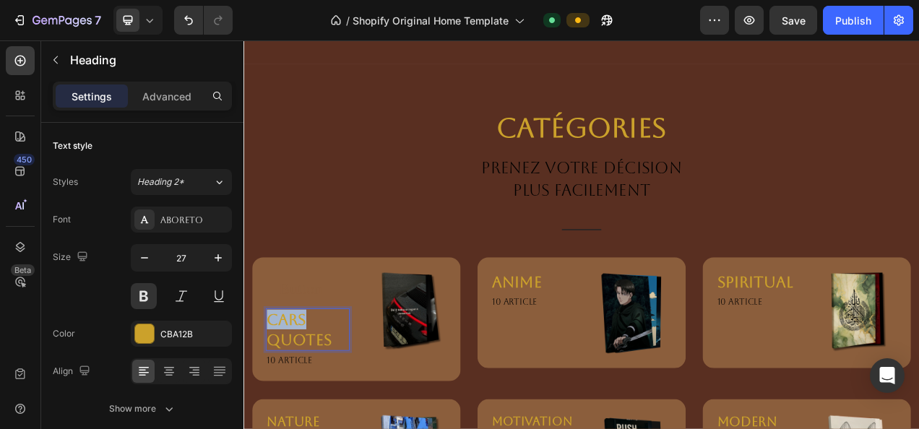
click at [302, 387] on link "CARS QUOTES" at bounding box center [315, 411] width 84 height 48
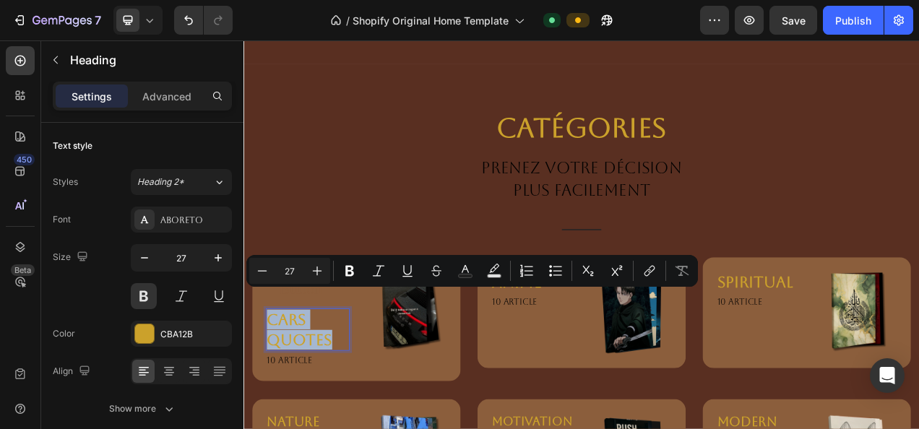
click at [302, 387] on link "CARS QUOTES" at bounding box center [315, 411] width 84 height 48
click at [322, 319] on div "Button Button CARS QUOTES Heading 4 10 article Text block Image Row" at bounding box center [387, 398] width 267 height 159
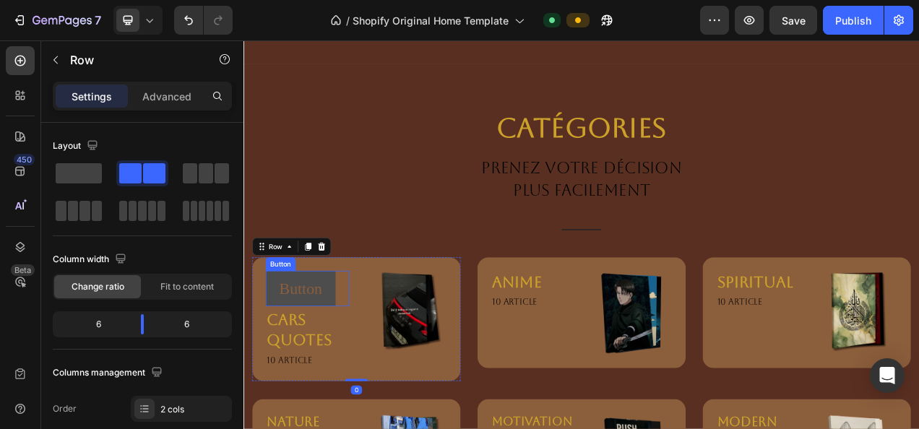
click at [310, 336] on button "Button" at bounding box center [317, 359] width 90 height 46
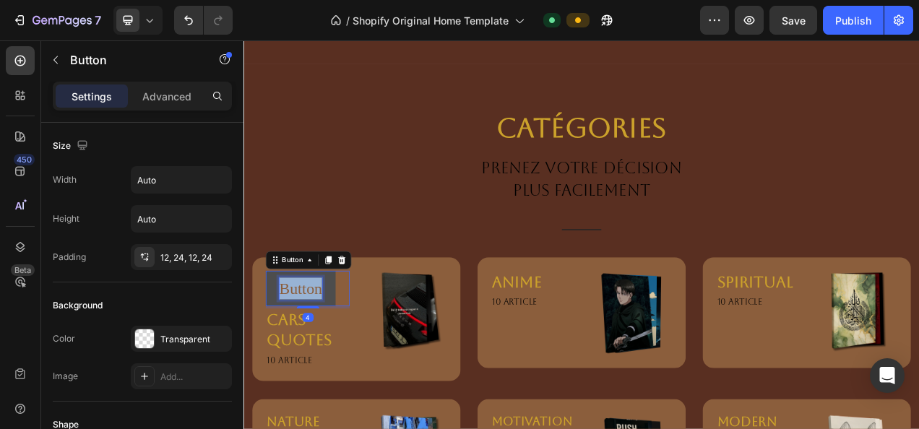
click at [312, 345] on p "Button" at bounding box center [316, 359] width 55 height 28
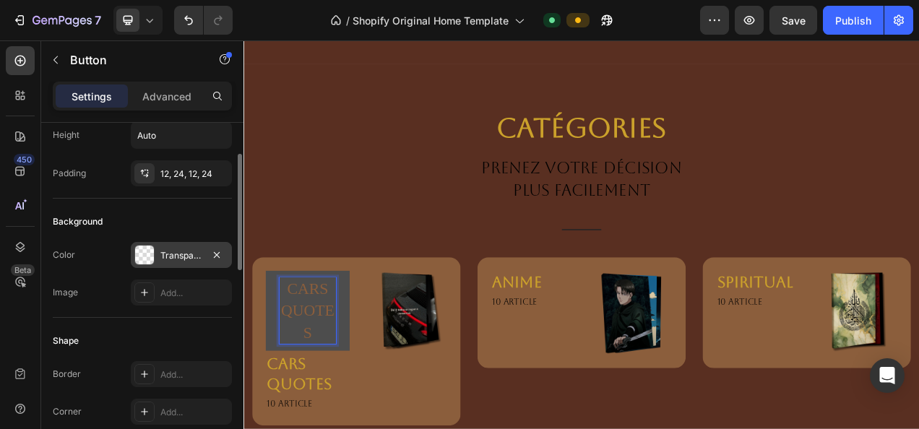
scroll to position [86, 0]
click at [311, 371] on p "CARS QUOTES" at bounding box center [325, 387] width 73 height 85
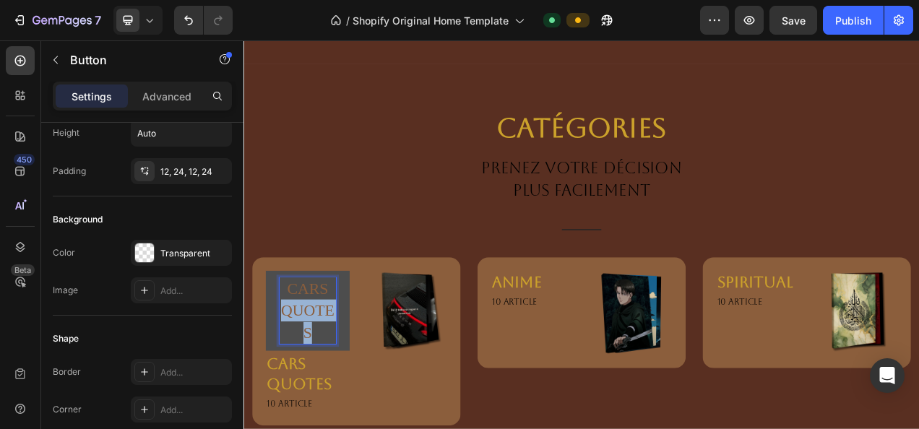
click at [311, 371] on p "CARS QUOTES" at bounding box center [325, 387] width 73 height 85
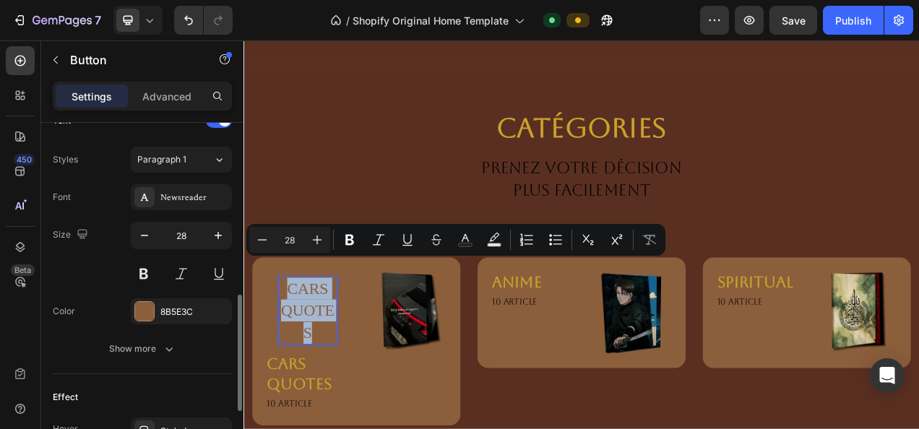
scroll to position [509, 0]
click at [176, 184] on div "Newsreader" at bounding box center [181, 197] width 101 height 26
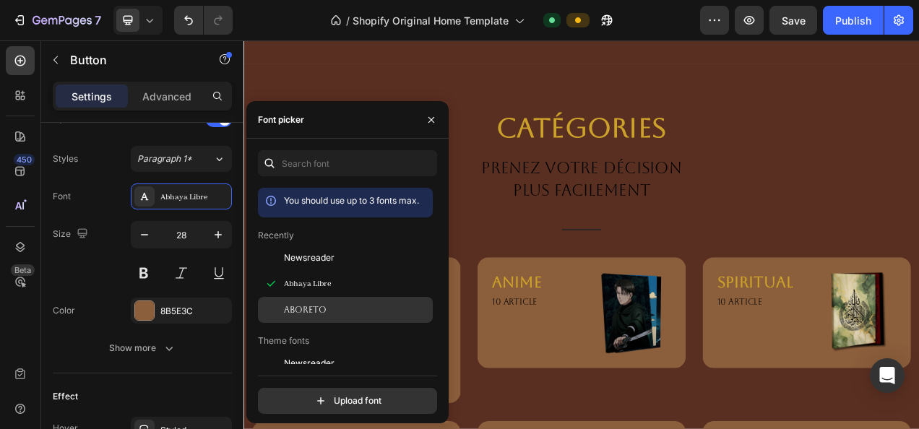
click at [315, 305] on span "Aboreto" at bounding box center [305, 310] width 43 height 13
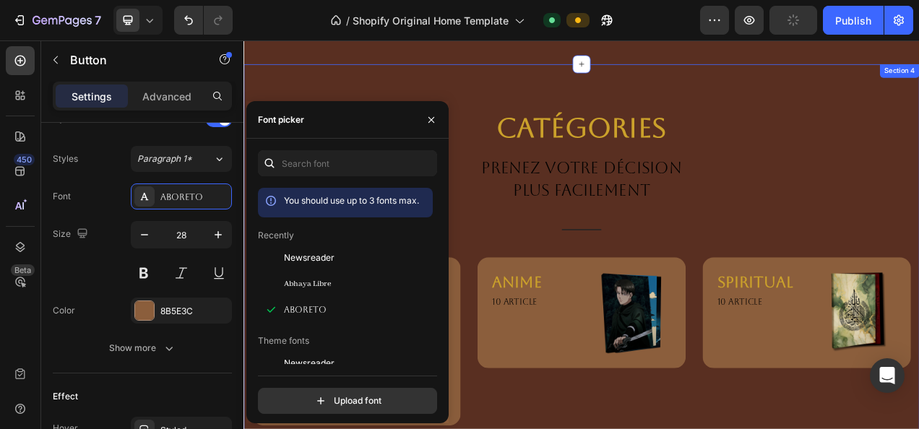
click at [244, 311] on div "Catégories Heading PRENEZ VOTRE DÉCISION PLUS FACILEMENT Text block Title Line …" at bounding box center [677, 414] width 867 height 687
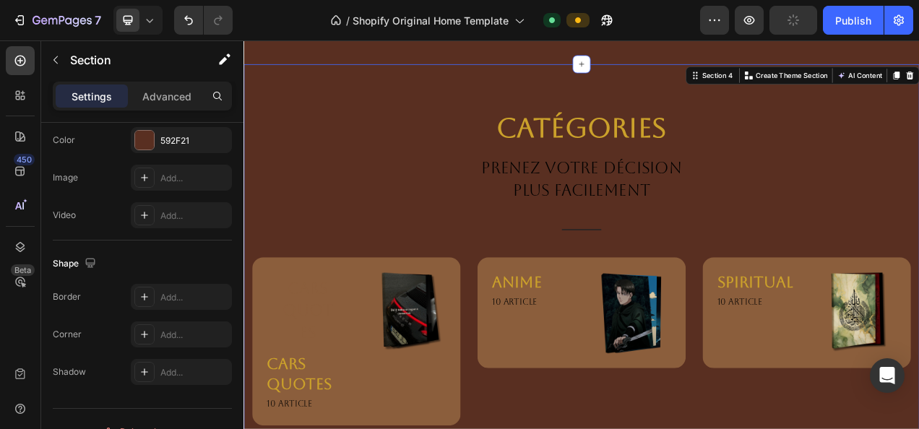
scroll to position [0, 0]
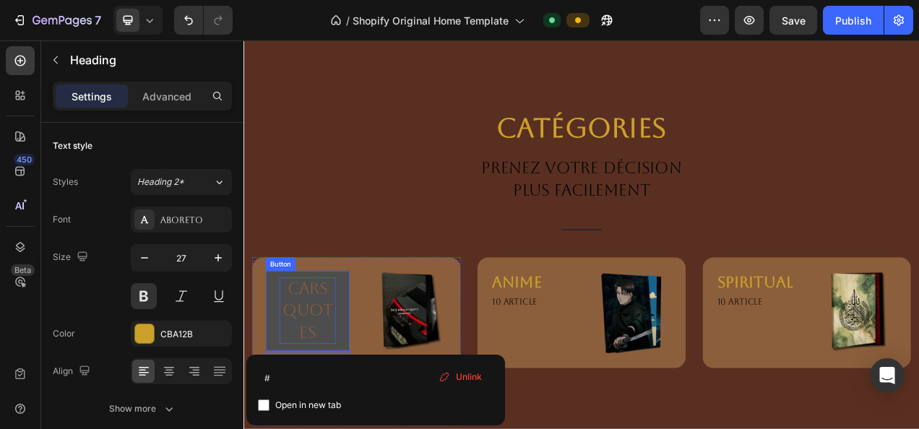
click at [293, 362] on p "CARS QUOTES" at bounding box center [325, 387] width 73 height 85
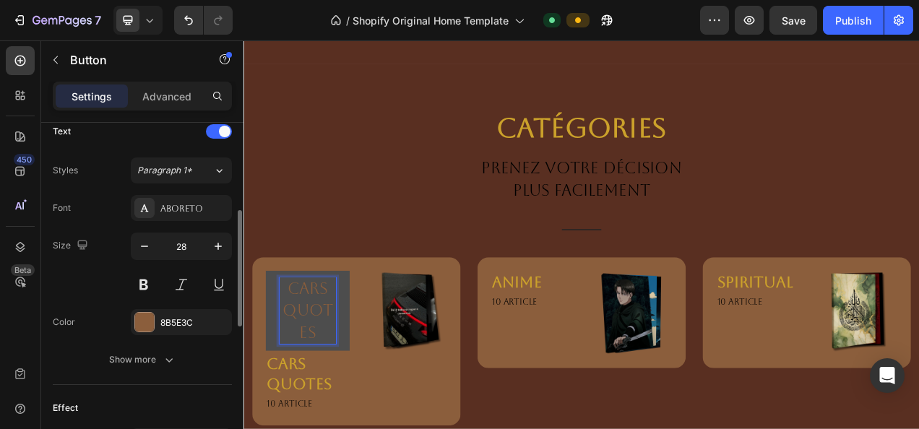
scroll to position [499, 0]
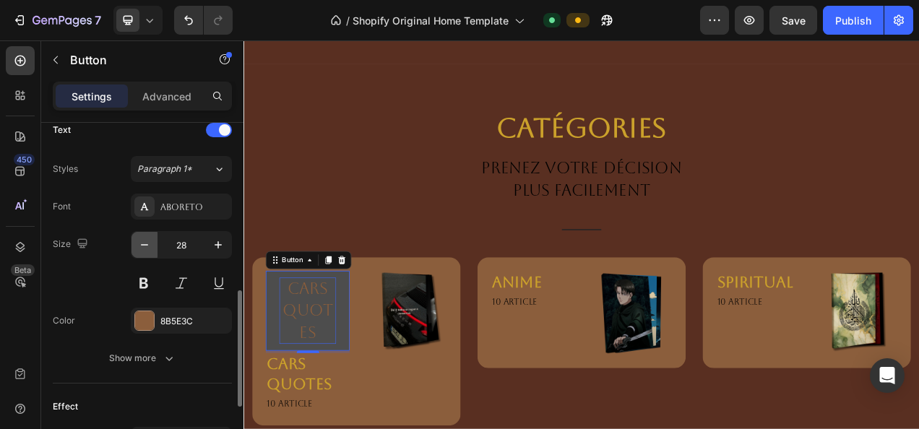
click at [150, 242] on icon "button" at bounding box center [144, 245] width 14 height 14
type input "27"
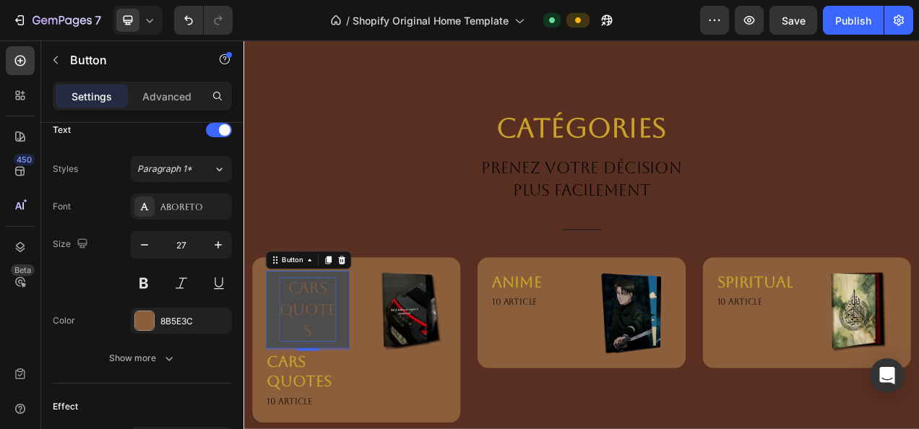
click at [284, 385] on button "CARS QUOTES" at bounding box center [326, 385] width 108 height 99
click at [284, 361] on button "CARS QUOTES" at bounding box center [326, 385] width 108 height 99
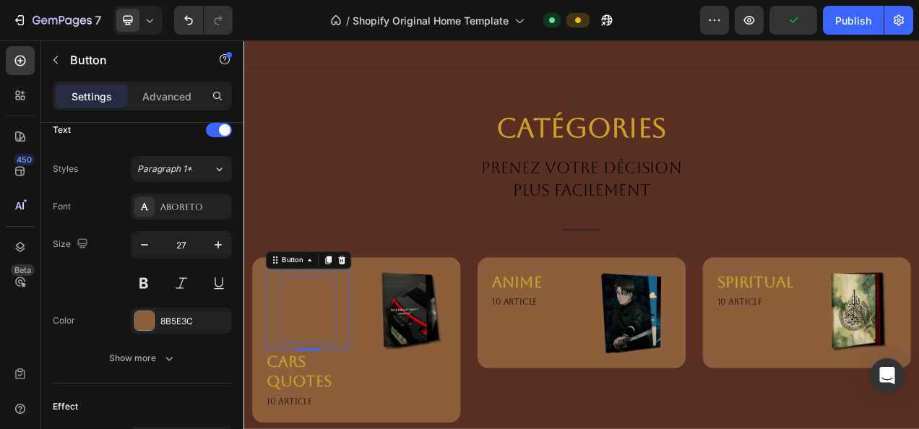
click at [311, 353] on p "CARS QUOTES" at bounding box center [325, 386] width 73 height 82
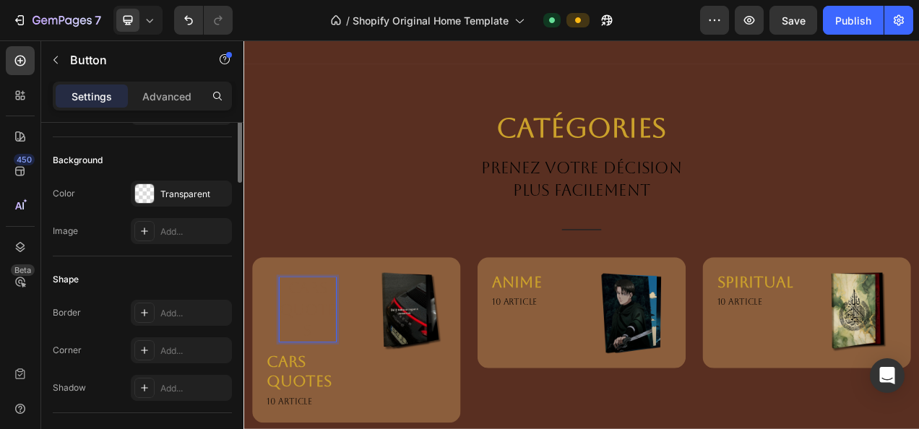
scroll to position [0, 0]
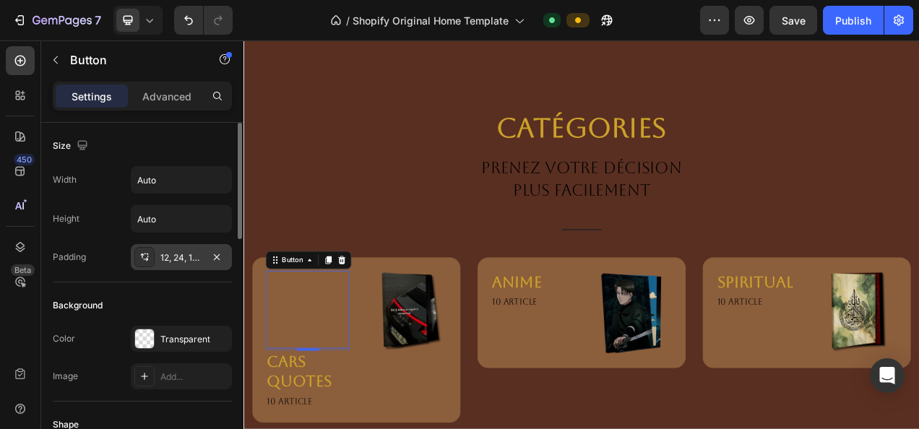
click at [202, 266] on div "12, 24, 12, 24" at bounding box center [181, 257] width 101 height 26
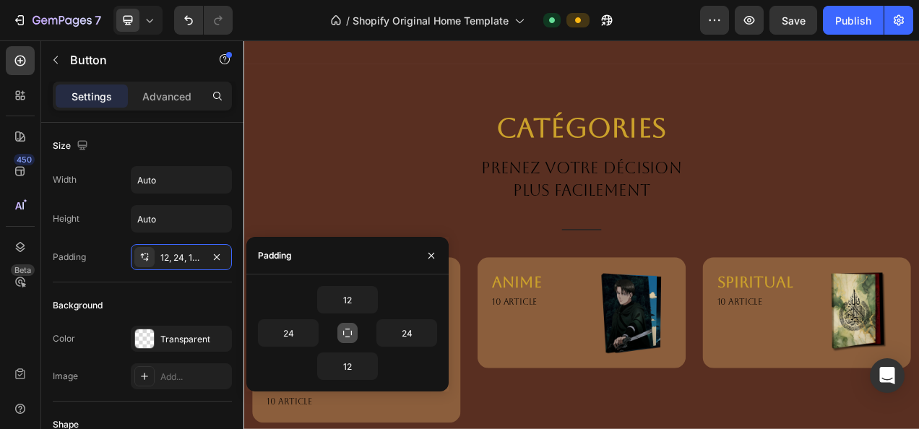
click at [342, 330] on icon "button" at bounding box center [348, 333] width 12 height 12
type input "12"
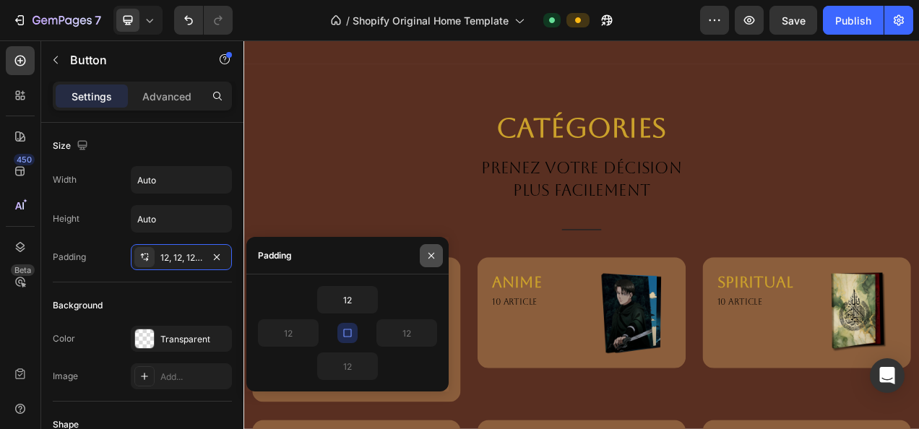
click at [434, 258] on icon "button" at bounding box center [432, 255] width 6 height 6
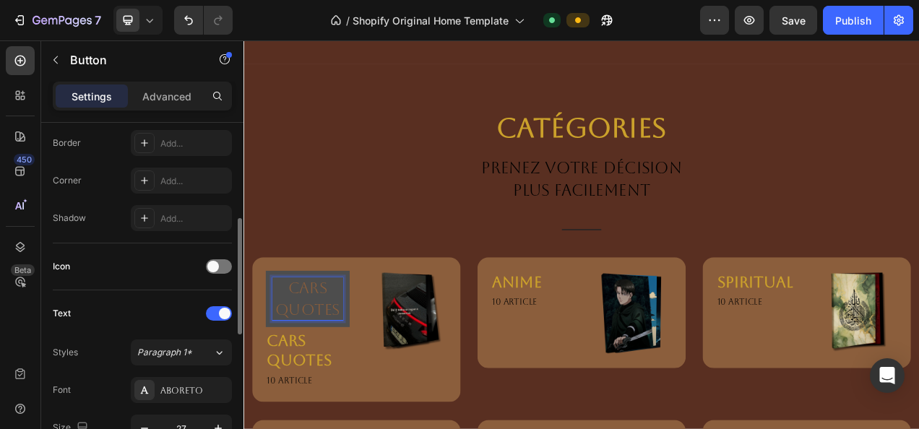
scroll to position [685, 0]
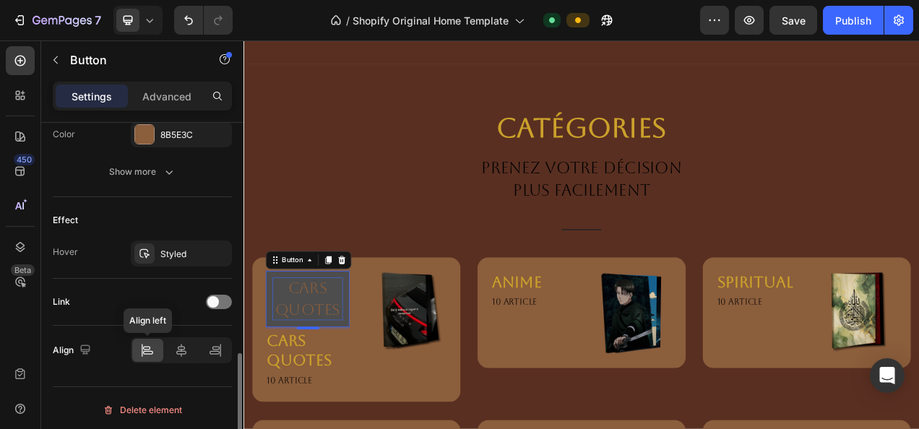
click at [158, 339] on div at bounding box center [147, 350] width 31 height 23
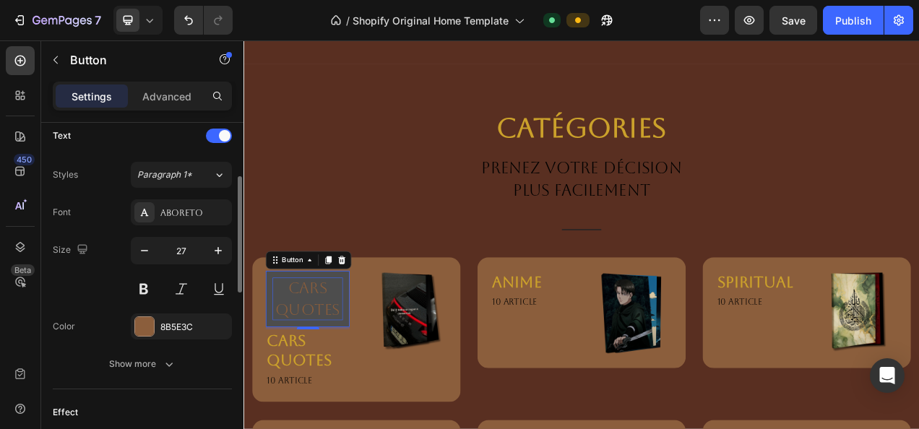
scroll to position [506, 0]
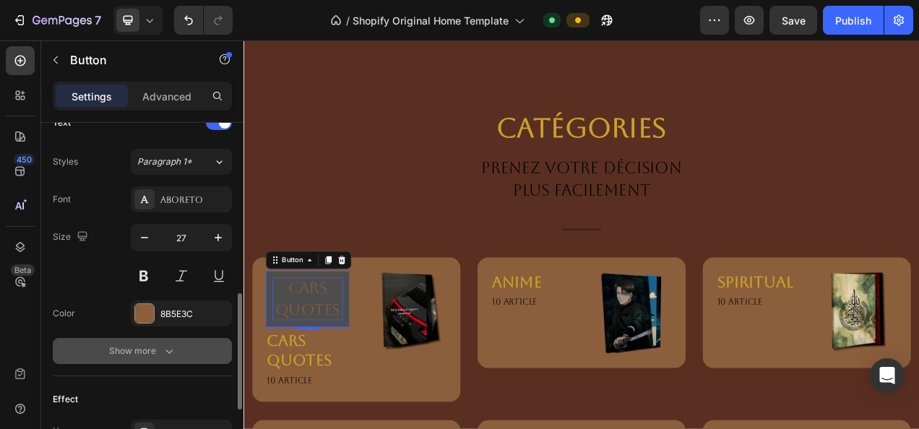
click at [180, 346] on button "Show more" at bounding box center [142, 351] width 179 height 26
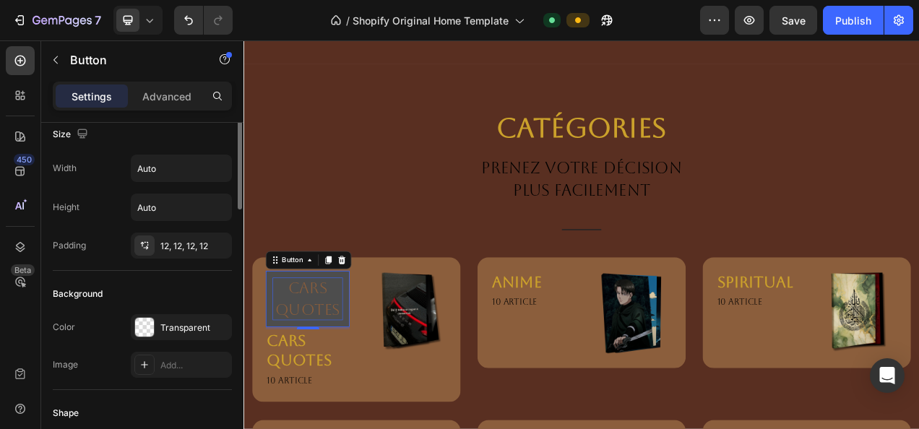
scroll to position [0, 0]
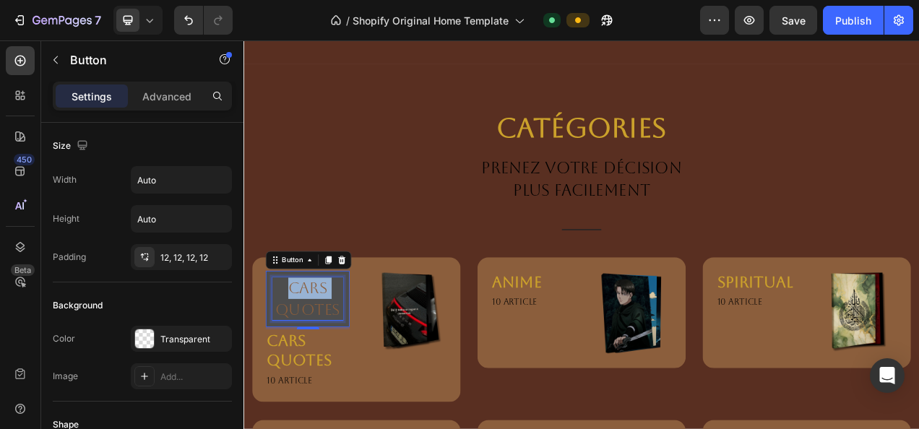
click at [327, 345] on p "CARS QUOTES" at bounding box center [325, 372] width 90 height 55
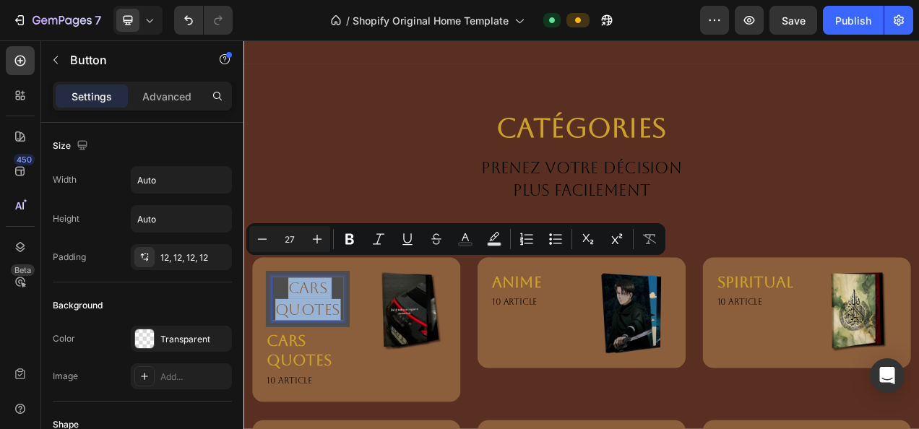
click at [327, 345] on p "CARS QUOTES" at bounding box center [325, 372] width 90 height 55
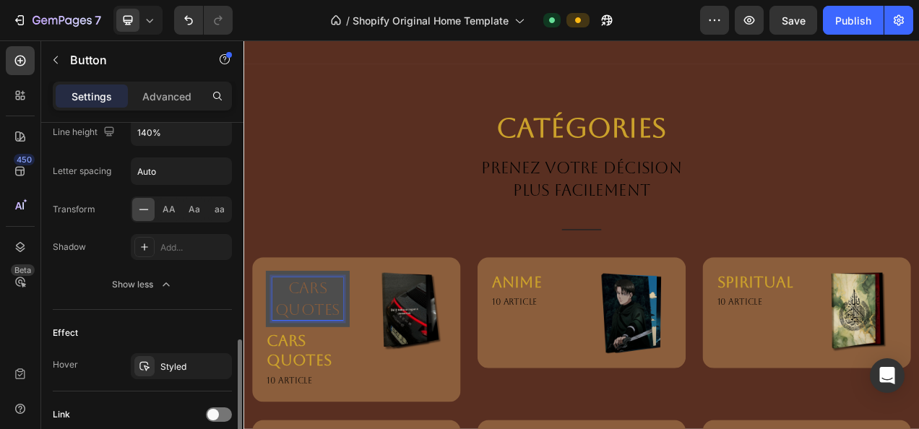
scroll to position [875, 0]
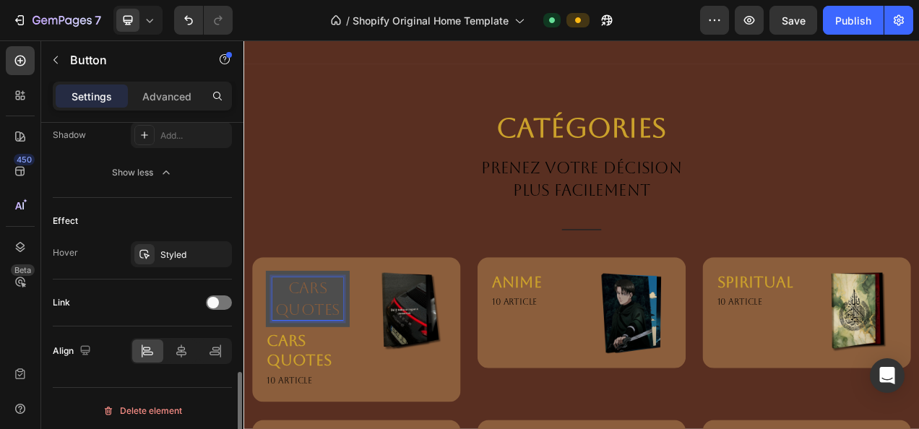
click at [173, 327] on div "Align" at bounding box center [142, 351] width 179 height 49
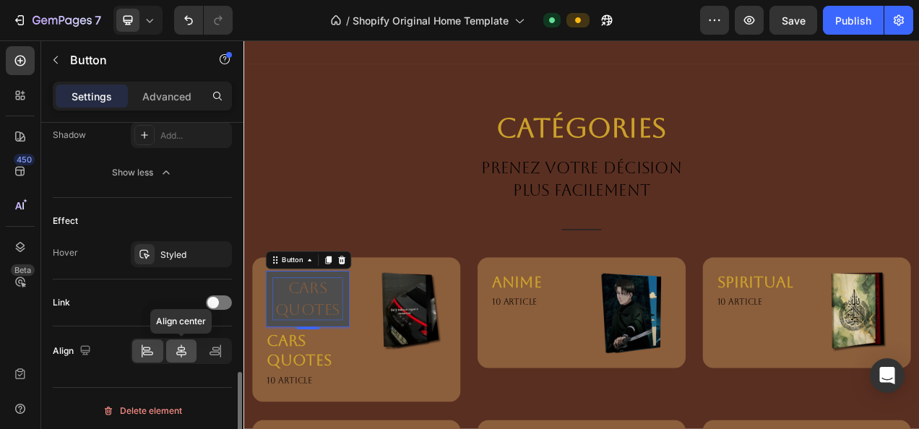
click at [178, 340] on div at bounding box center [181, 351] width 31 height 23
click at [155, 344] on icon at bounding box center [147, 351] width 14 height 14
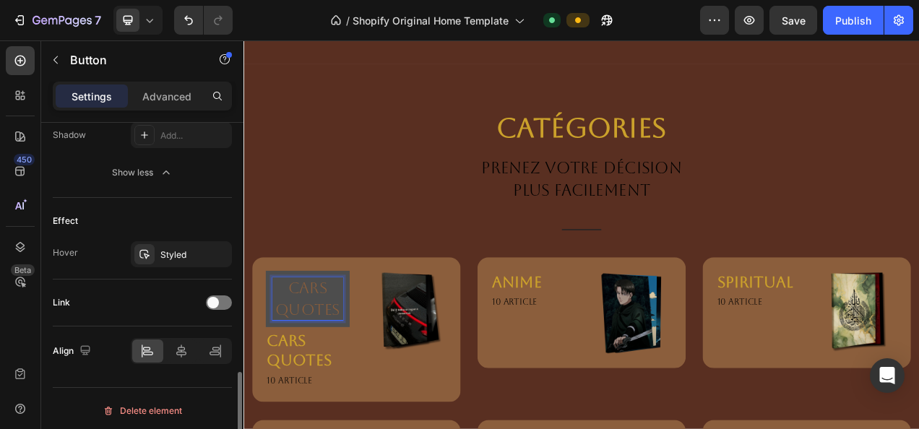
scroll to position [828, 0]
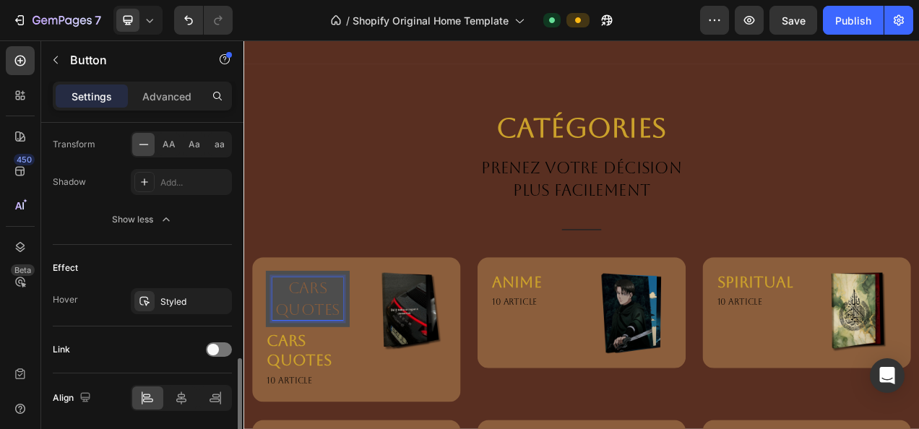
click at [304, 350] on p "CARS QUOTES" at bounding box center [325, 372] width 90 height 55
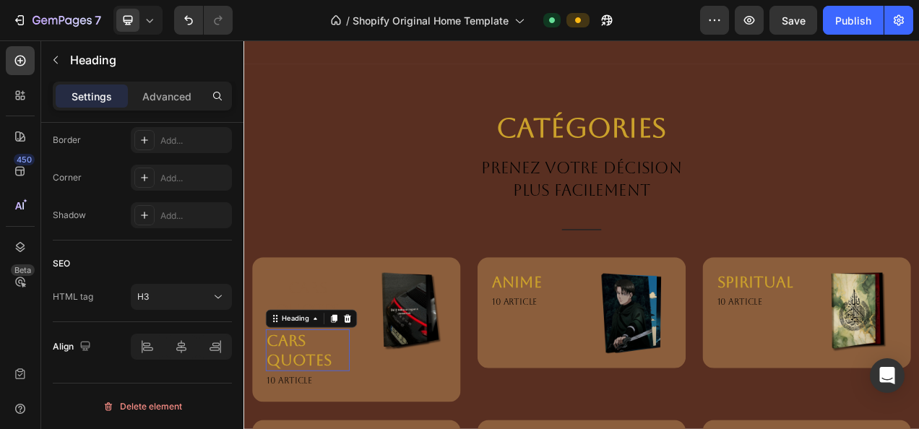
scroll to position [0, 0]
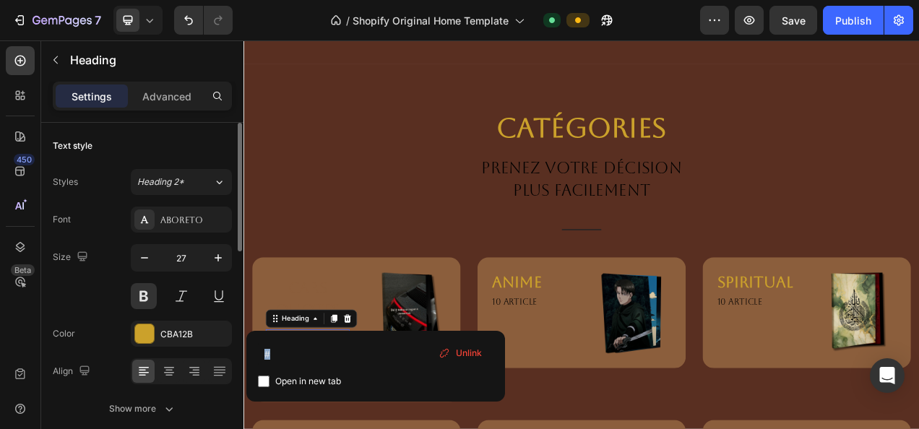
click at [270, 338] on div "# Open in new tab Unlink" at bounding box center [375, 366] width 259 height 71
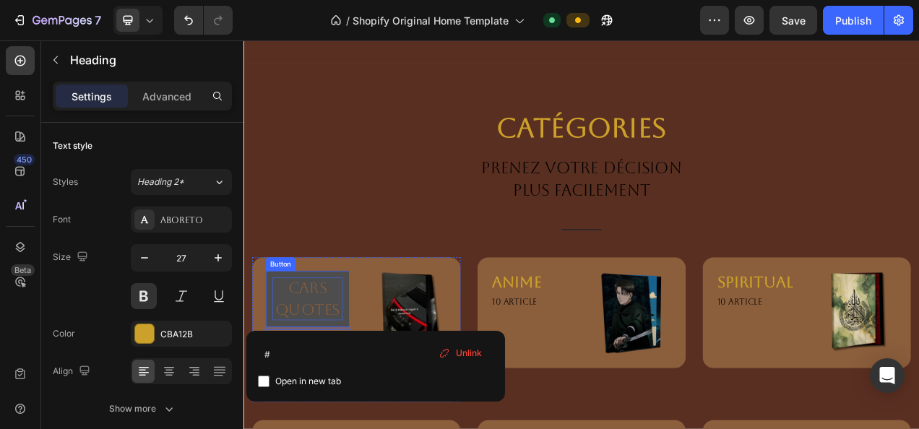
click at [327, 360] on p "CARS QUOTES" at bounding box center [325, 372] width 90 height 55
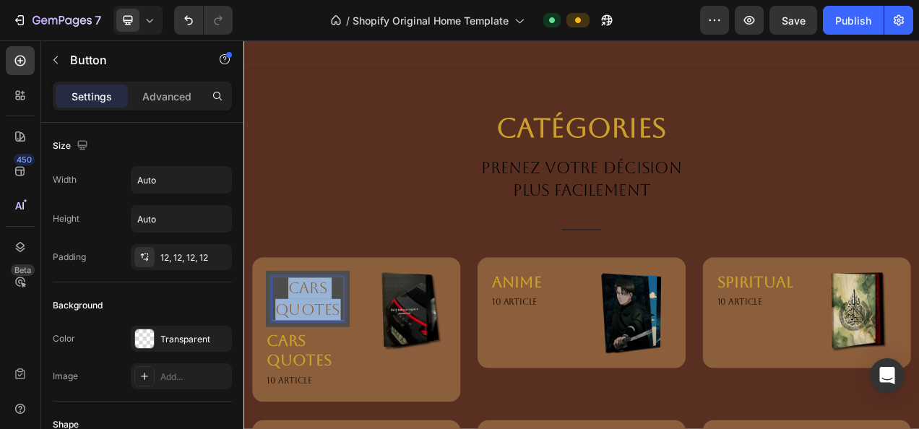
click at [327, 360] on p "CARS QUOTES" at bounding box center [325, 372] width 90 height 55
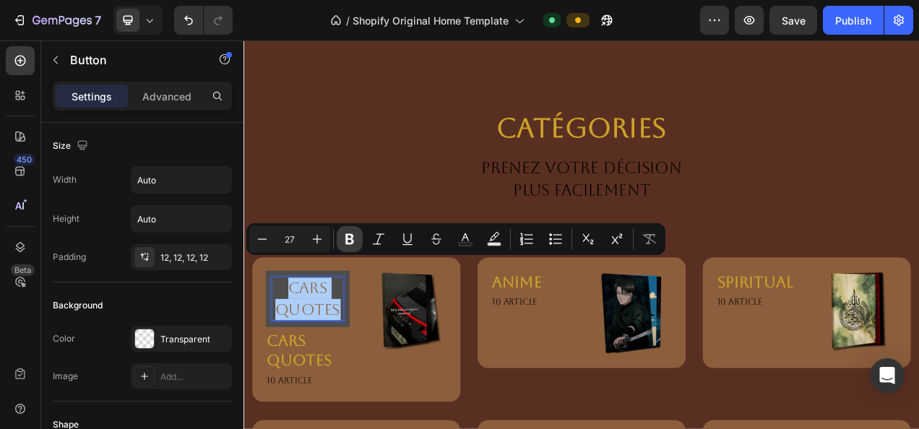
click at [344, 239] on icon "Editor contextual toolbar" at bounding box center [350, 239] width 14 height 14
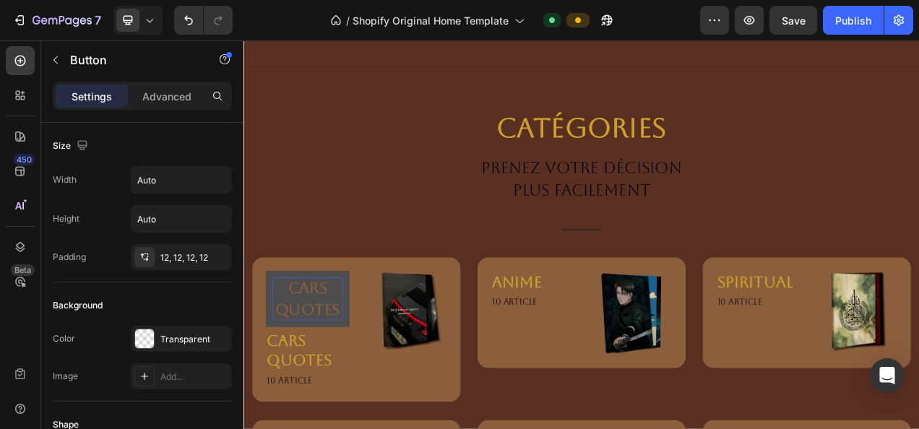
click at [329, 353] on strong "CARS QUOTES" at bounding box center [326, 372] width 84 height 50
click at [279, 338] on button "CARS QUOTES" at bounding box center [326, 372] width 108 height 72
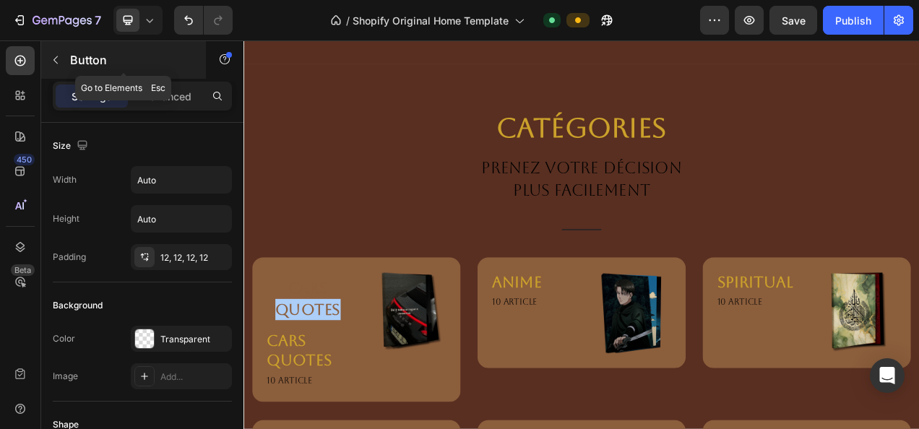
click at [82, 72] on div "Button" at bounding box center [123, 60] width 165 height 38
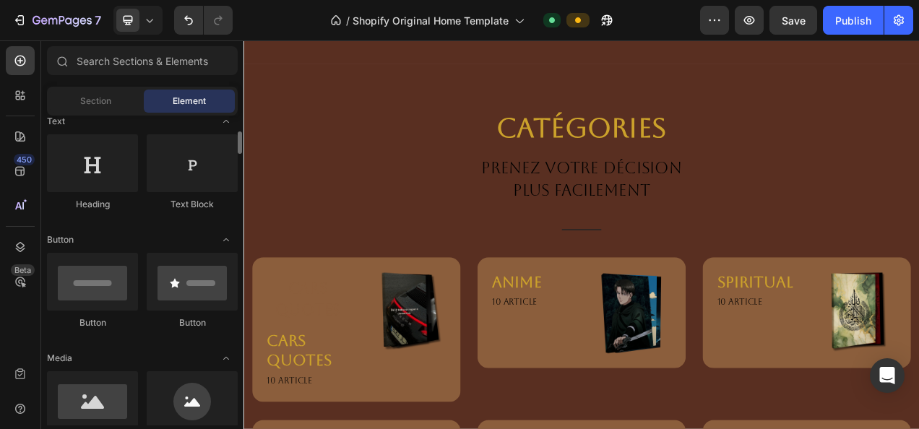
scroll to position [222, 0]
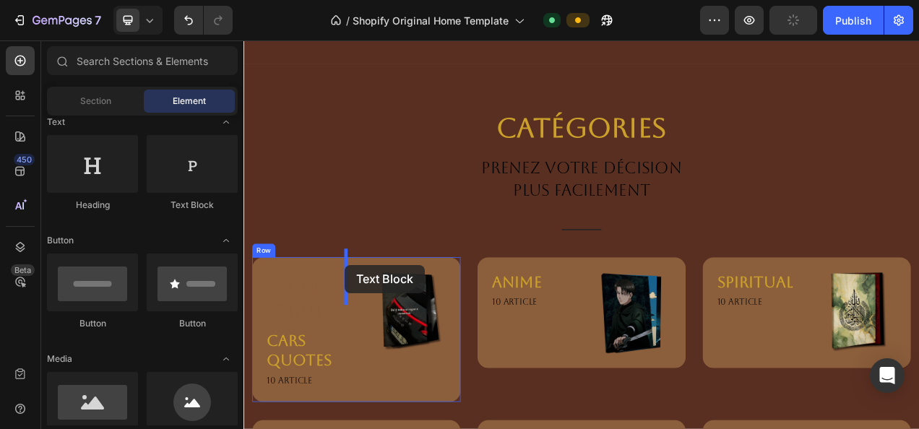
drag, startPoint x: 414, startPoint y: 217, endPoint x: 374, endPoint y: 330, distance: 120.5
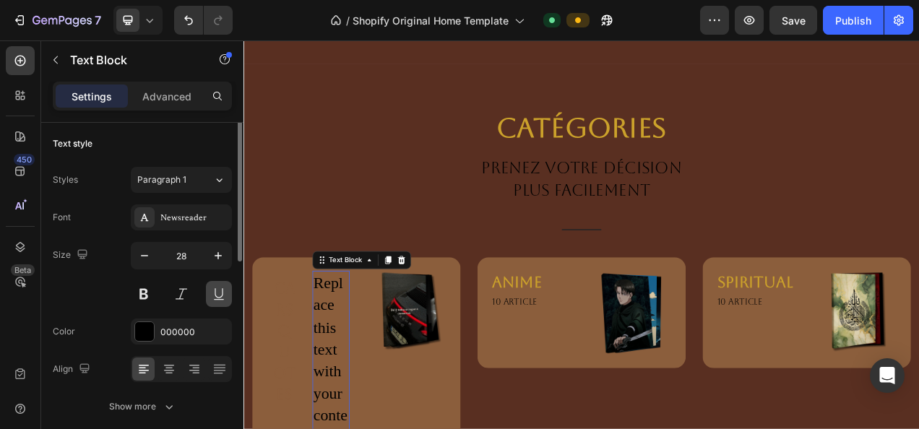
scroll to position [0, 0]
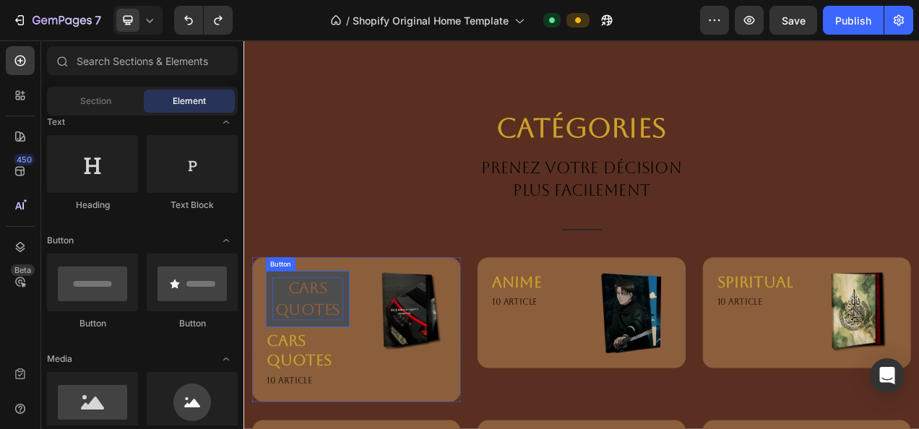
click at [299, 359] on strong "CARS QUOTES" at bounding box center [326, 372] width 84 height 50
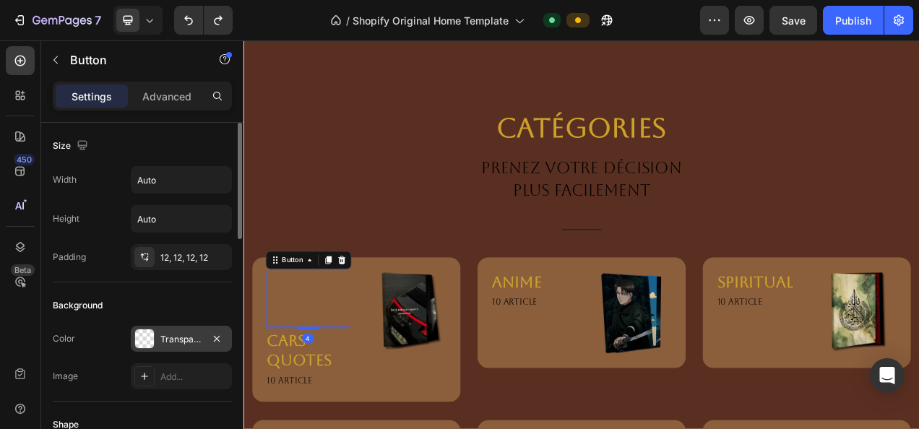
click at [208, 330] on div at bounding box center [216, 338] width 17 height 17
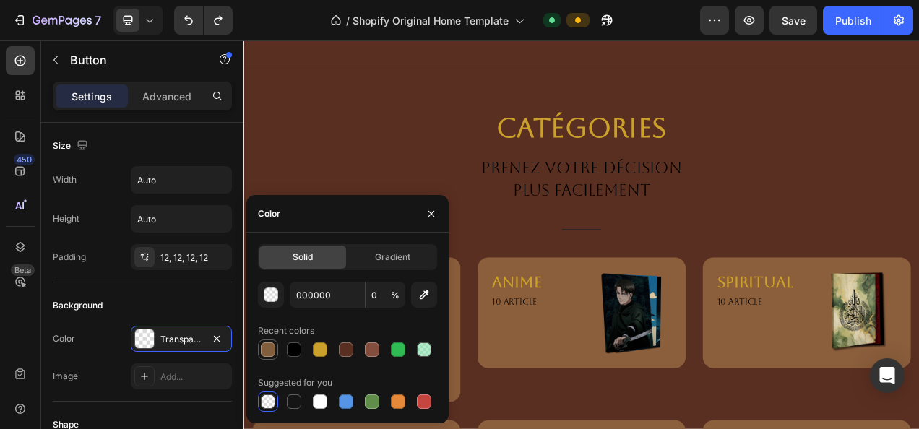
click at [267, 346] on div at bounding box center [268, 350] width 14 height 14
type input "825E3C"
type input "100"
click at [321, 344] on div at bounding box center [320, 350] width 14 height 14
type input "CBA12B"
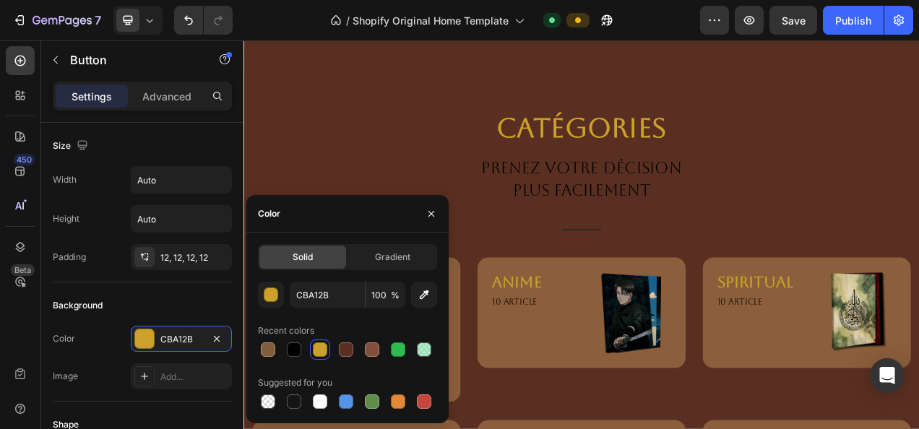
click at [350, 205] on div "Catégories Heading PRENEZ VOTRE DÉCISION PLUS FACILEMENT Text block Title Line …" at bounding box center [677, 399] width 846 height 541
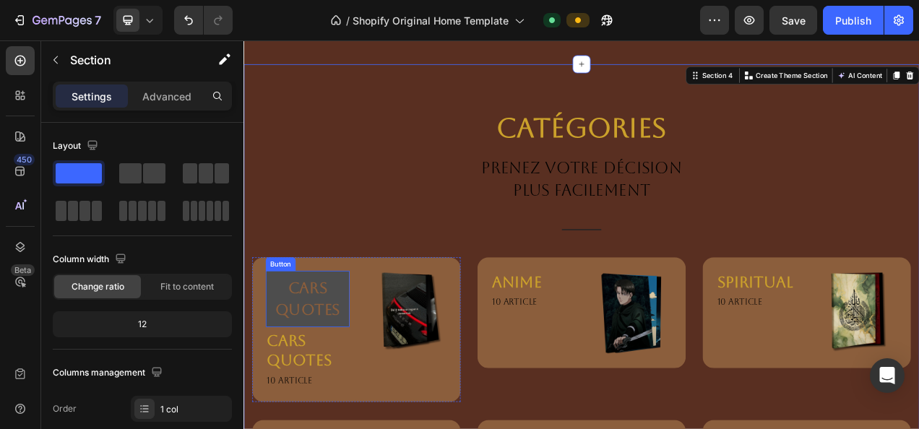
click at [274, 338] on button "CARS QUOTES" at bounding box center [326, 372] width 108 height 72
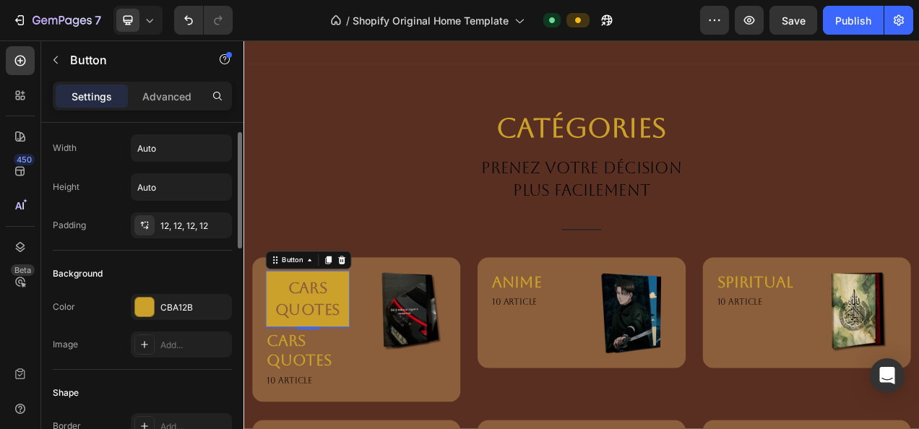
scroll to position [31, 0]
click at [177, 208] on div "Width Auto Height Auto Padding 12, 12, 12, 12" at bounding box center [142, 187] width 179 height 104
click at [188, 227] on div "12, 12, 12, 12" at bounding box center [181, 226] width 42 height 13
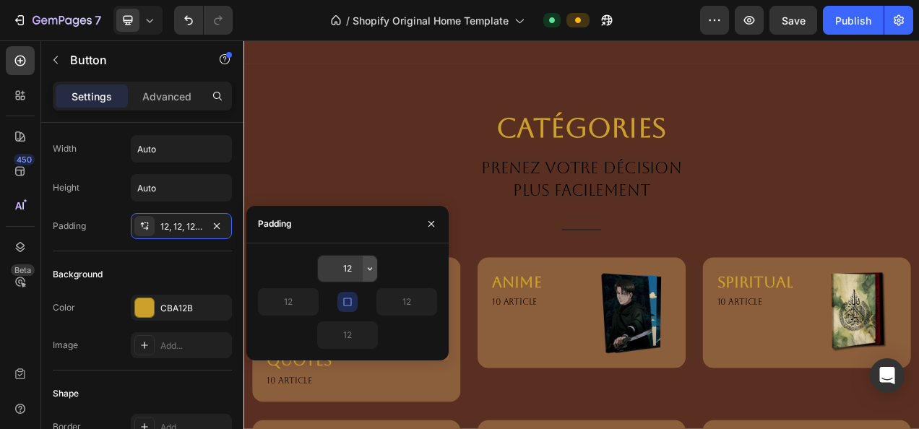
click at [370, 274] on button "button" at bounding box center [370, 269] width 14 height 26
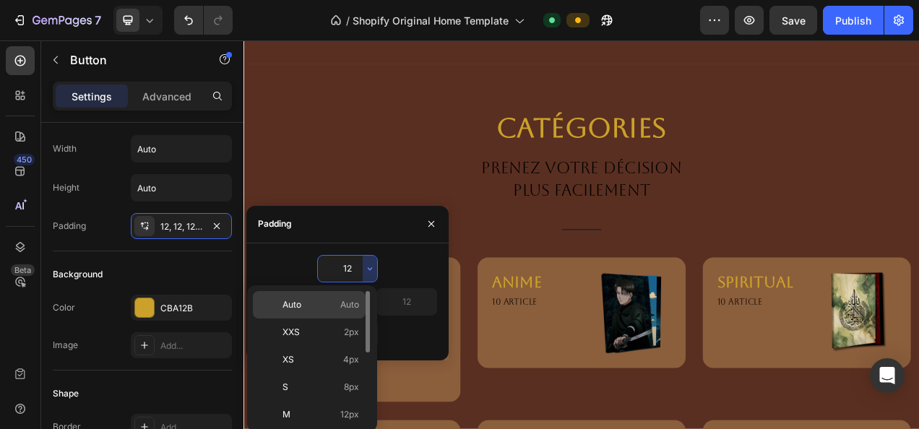
click at [344, 302] on span "Auto" at bounding box center [349, 305] width 19 height 13
type input "Auto"
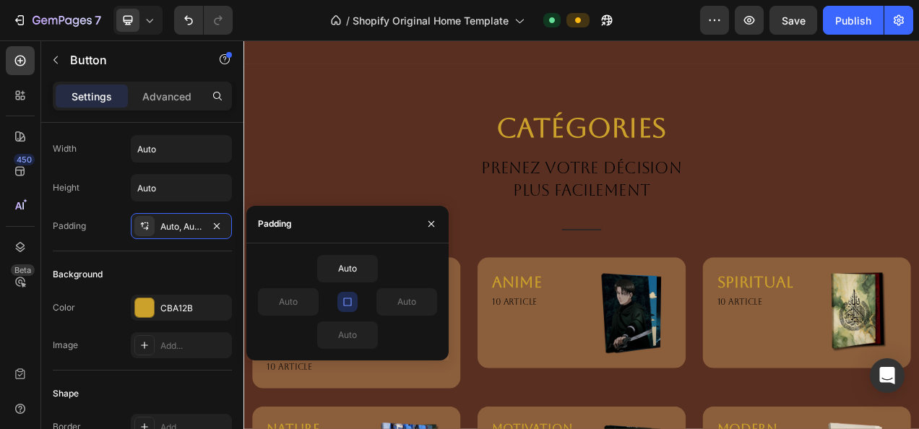
click at [347, 300] on icon "button" at bounding box center [348, 302] width 12 height 12
click at [429, 221] on icon "button" at bounding box center [432, 224] width 6 height 6
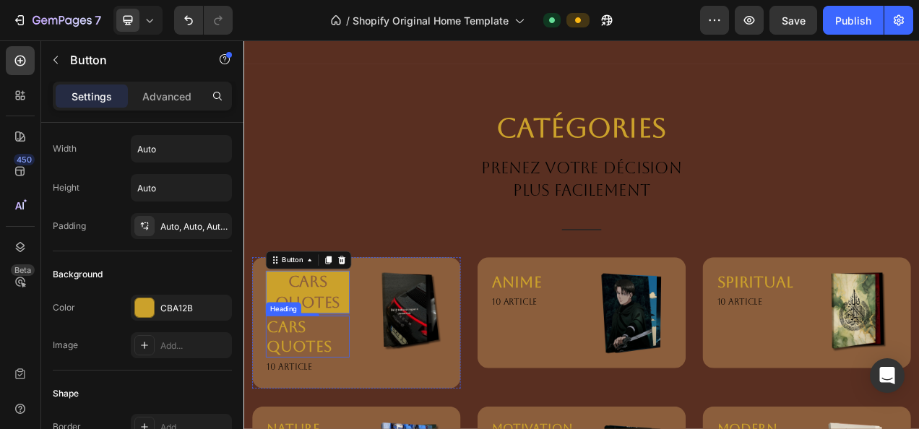
click at [340, 395] on p "⁠⁠⁠⁠⁠⁠⁠ CARS QUOTES" at bounding box center [325, 420] width 105 height 51
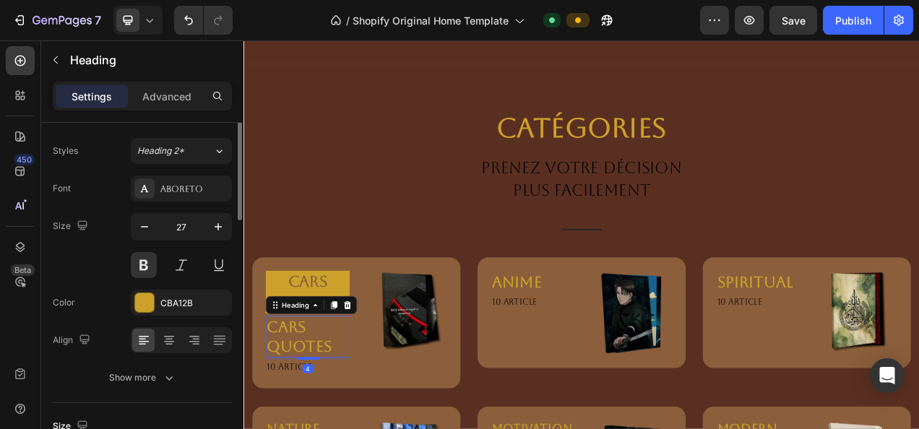
scroll to position [0, 0]
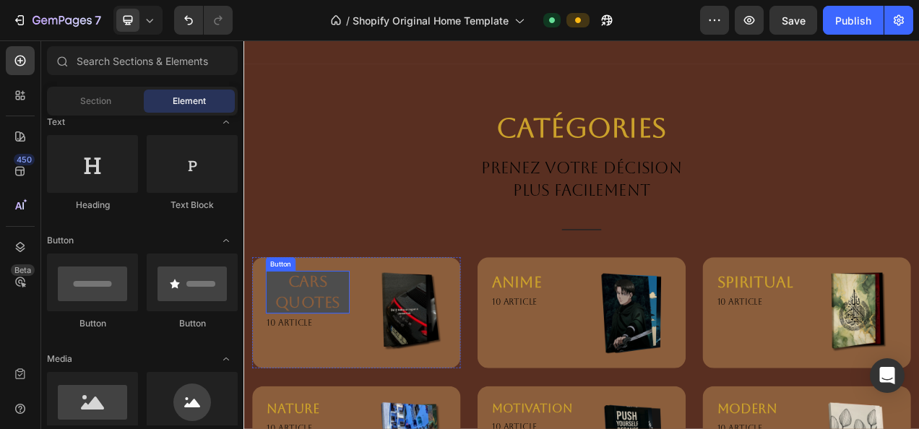
click at [361, 350] on strong "CARS QUOTES" at bounding box center [326, 363] width 84 height 50
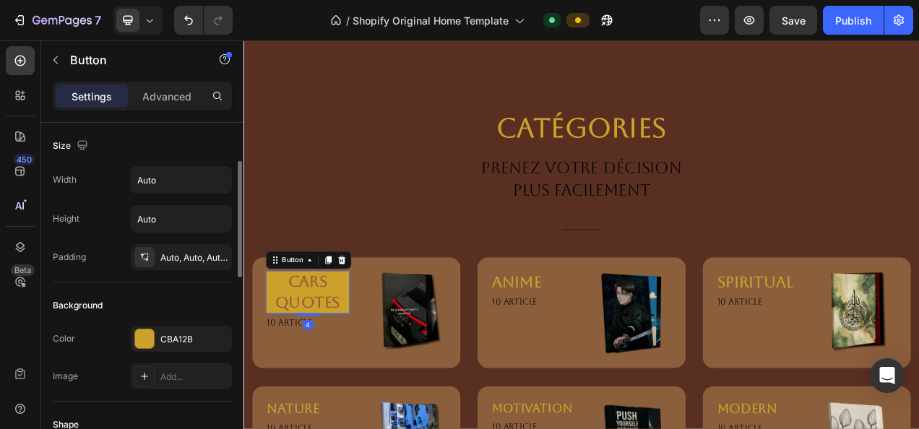
scroll to position [30, 0]
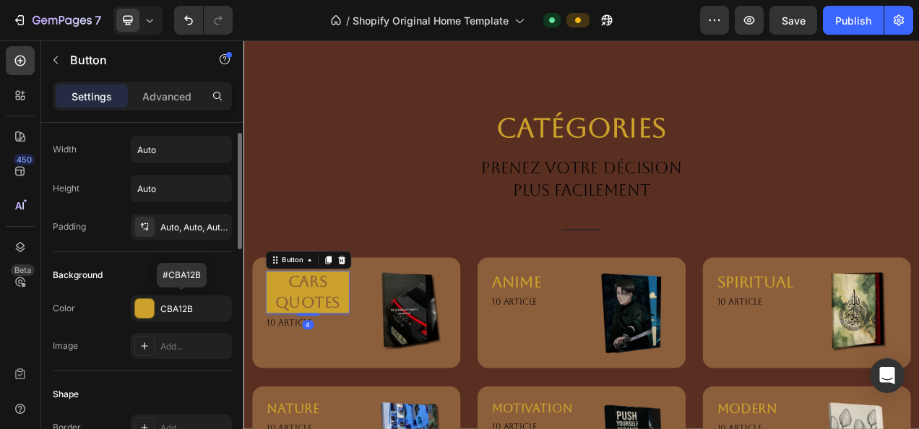
click at [199, 305] on div "CBA12B" at bounding box center [194, 309] width 68 height 13
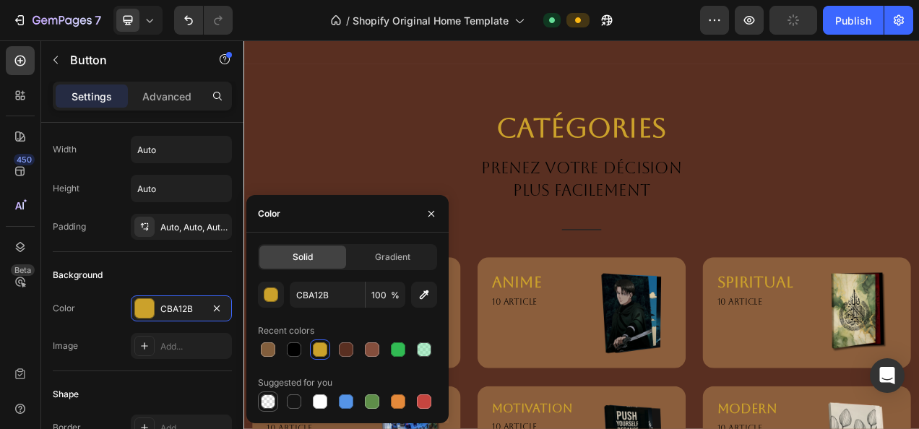
click at [266, 406] on div at bounding box center [268, 402] width 14 height 14
type input "000000"
type input "0"
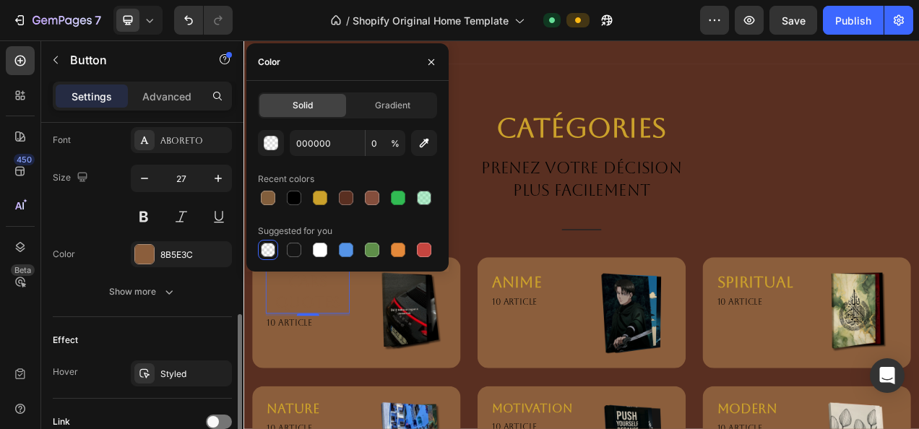
scroll to position [566, 0]
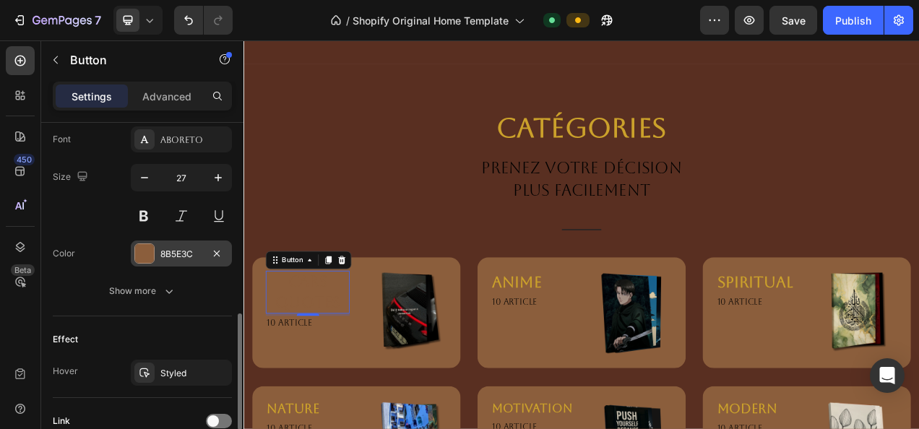
click at [171, 255] on div "8B5E3C" at bounding box center [181, 254] width 42 height 13
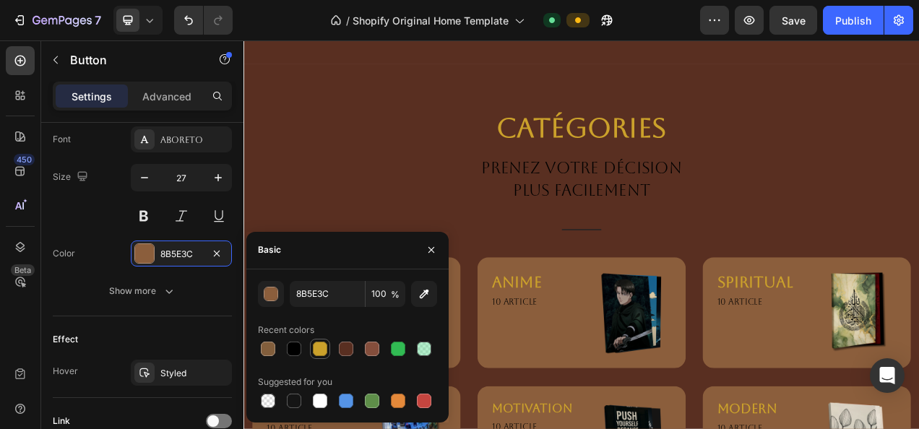
click at [317, 345] on div at bounding box center [320, 349] width 14 height 14
type input "CBA12B"
click at [205, 302] on div "Text Styles Paragraph 1* Font Aboreto Size 27 Color CBA12B Show more" at bounding box center [142, 178] width 179 height 277
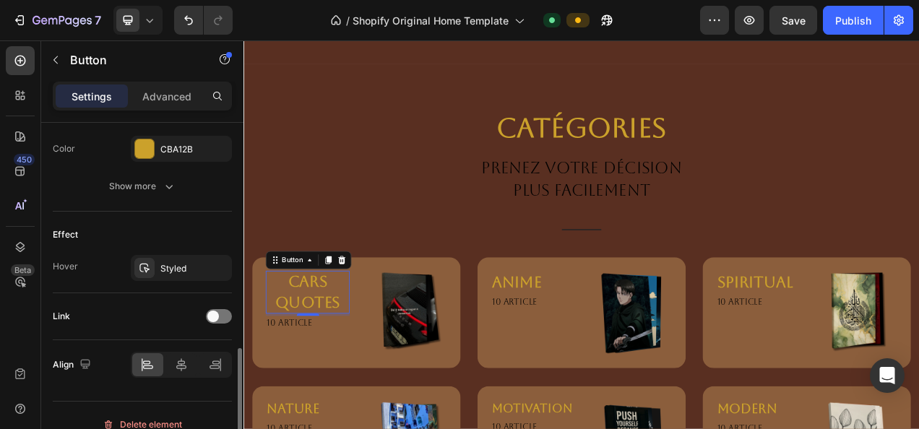
scroll to position [671, 0]
click at [197, 257] on div "Styled" at bounding box center [181, 267] width 101 height 26
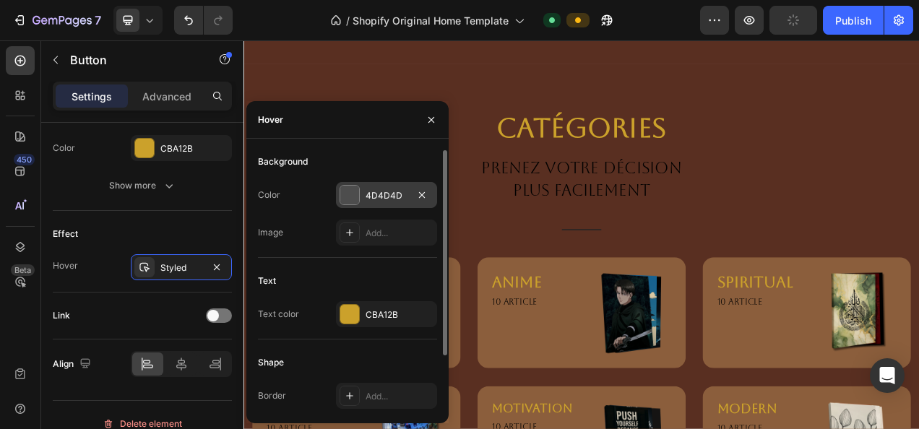
click at [369, 199] on div "4D4D4D" at bounding box center [387, 195] width 42 height 13
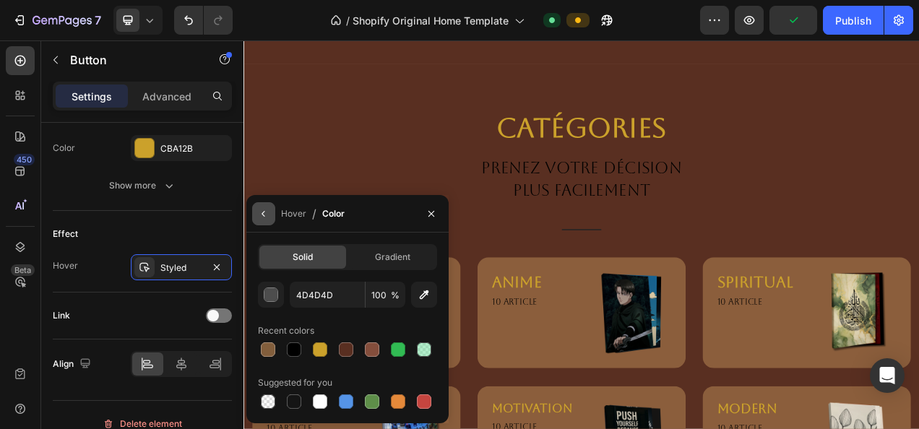
click at [268, 217] on icon "button" at bounding box center [264, 214] width 12 height 12
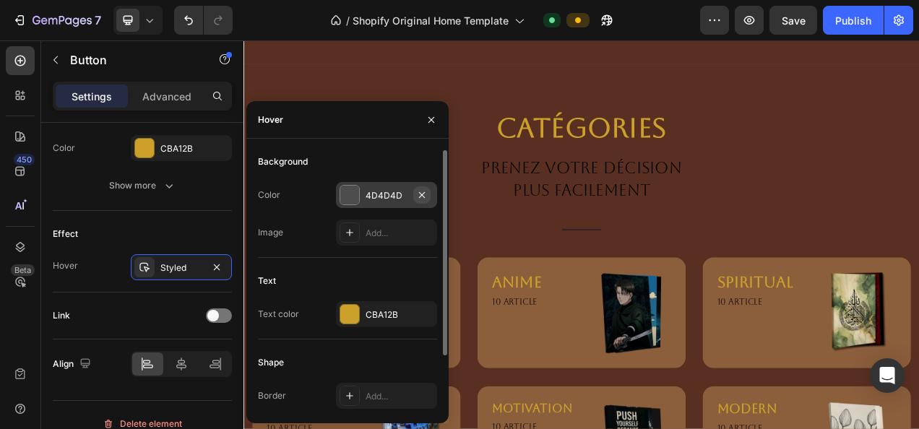
click at [415, 196] on button "button" at bounding box center [421, 194] width 17 height 17
click at [564, 248] on div "Title Line" at bounding box center [678, 266] width 290 height 36
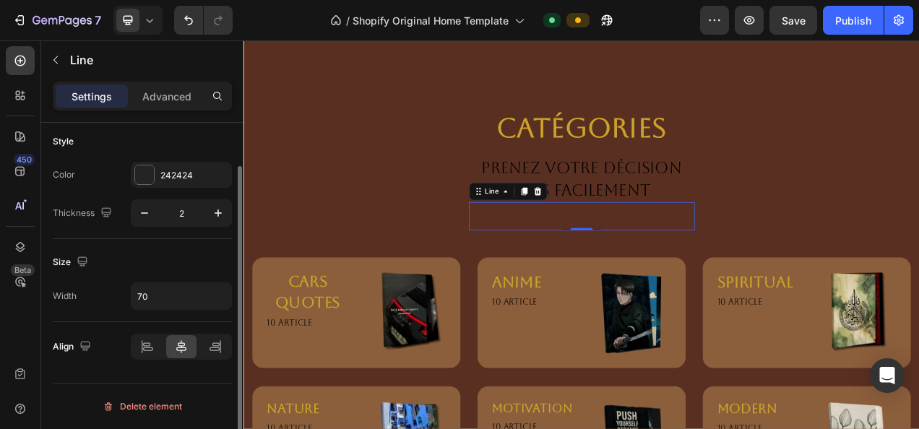
scroll to position [0, 0]
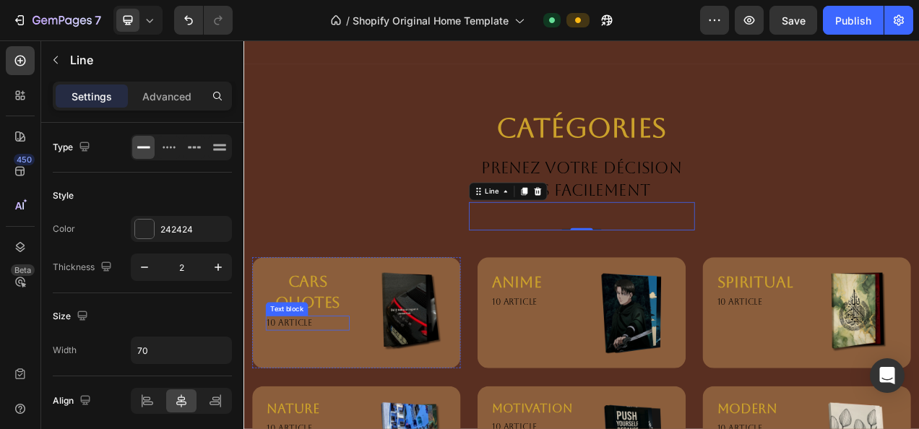
click at [312, 394] on div "10 article" at bounding box center [326, 404] width 108 height 20
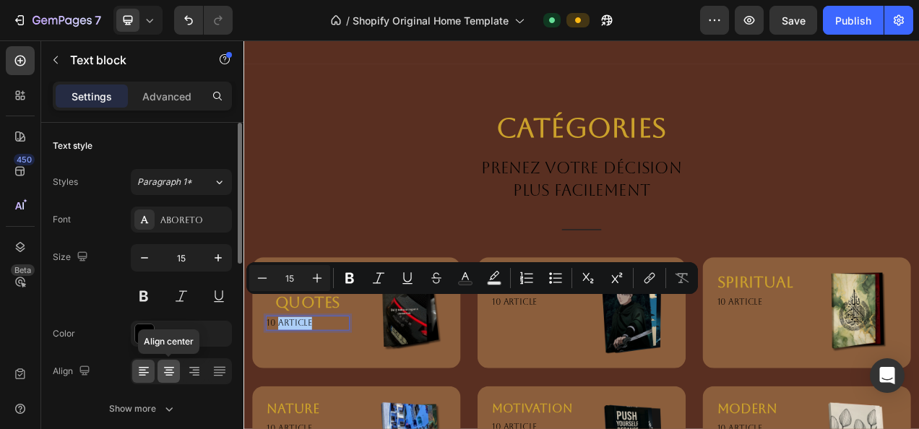
click at [165, 367] on icon at bounding box center [169, 371] width 14 height 14
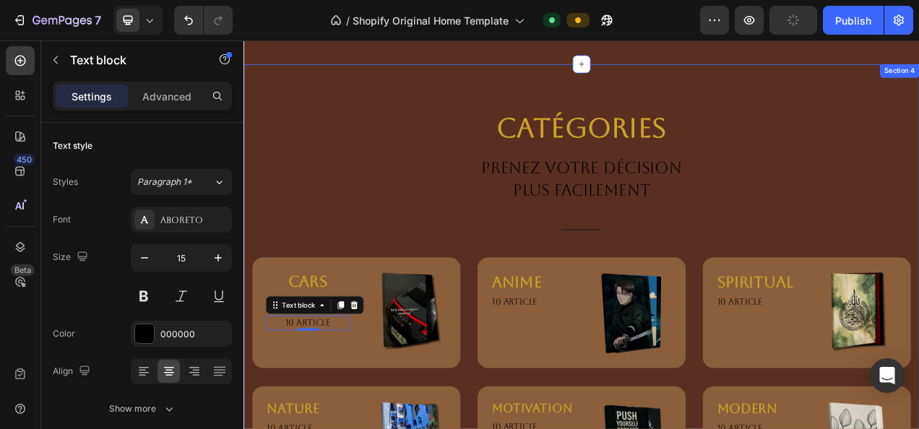
click at [296, 237] on div "Catégories Heading PRENEZ VOTRE DÉCISION PLUS FACILEMENT Text block Title Line …" at bounding box center [677, 378] width 846 height 498
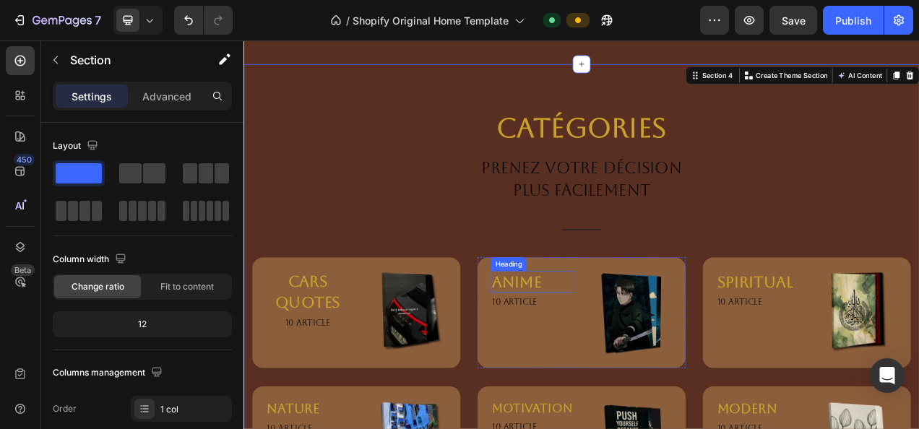
click at [580, 339] on link "ANIME" at bounding box center [594, 350] width 64 height 22
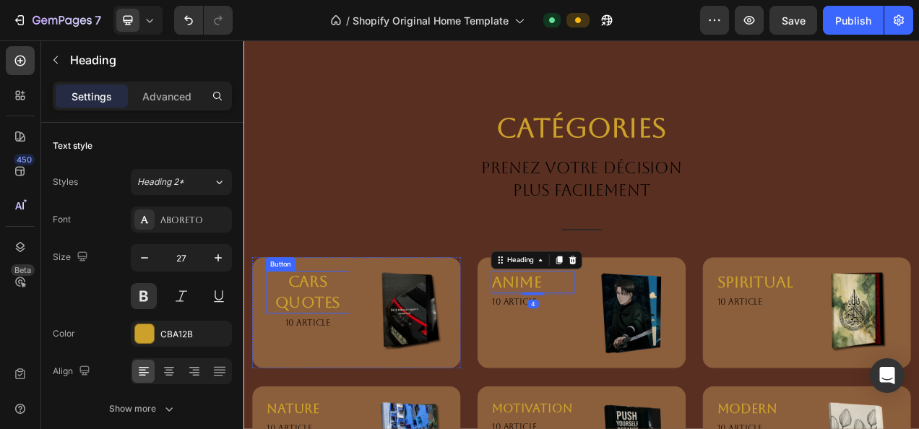
click at [372, 336] on p "CARS QUOTES" at bounding box center [326, 363] width 108 height 55
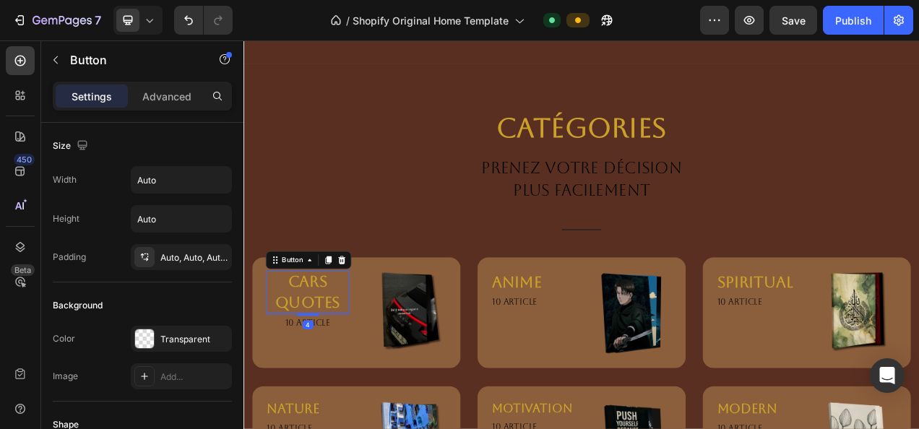
copy p "article"
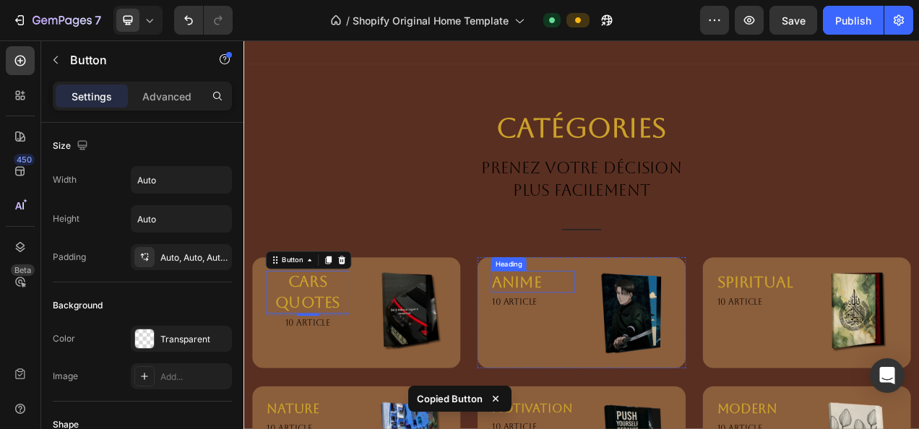
click at [618, 339] on link "ANIME" at bounding box center [594, 350] width 64 height 22
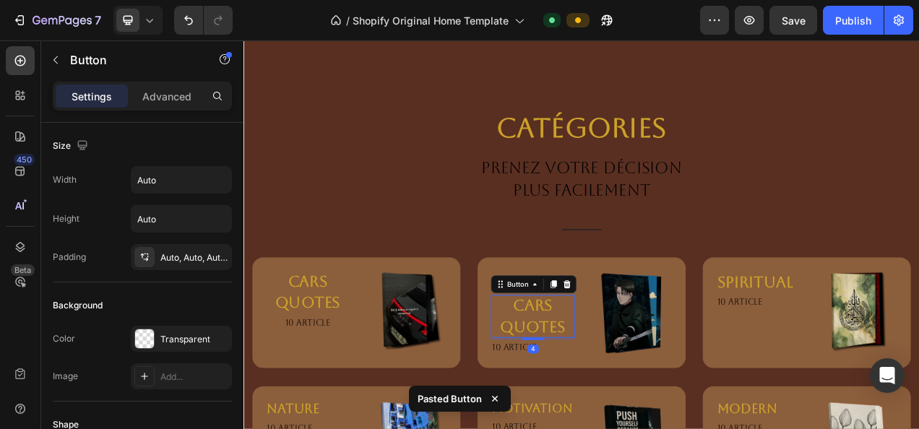
click at [630, 369] on strong "CARS QUOTES" at bounding box center [615, 394] width 84 height 50
click at [627, 336] on h3 "ANIME" at bounding box center [615, 350] width 108 height 28
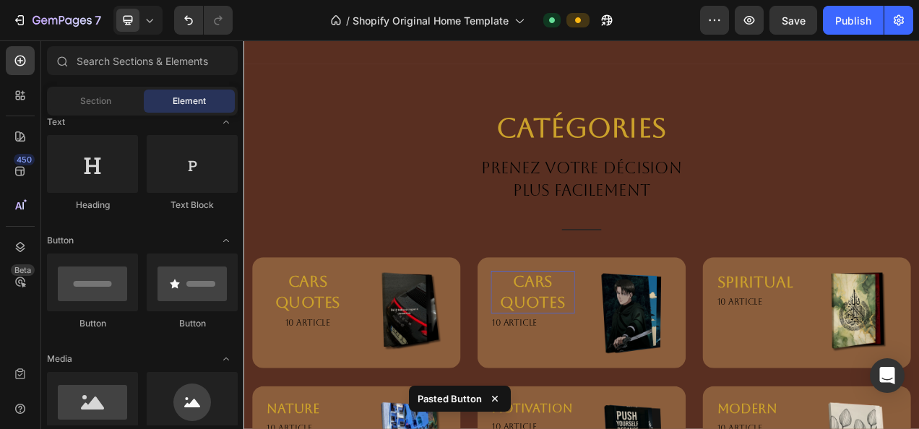
click at [627, 336] on p "CARS QUOTES" at bounding box center [615, 363] width 108 height 55
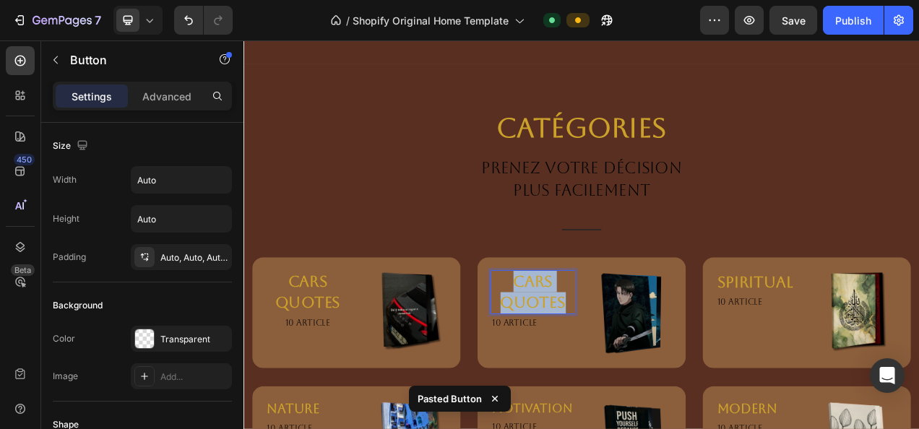
click at [627, 336] on p "CARS QUOTES" at bounding box center [615, 363] width 108 height 55
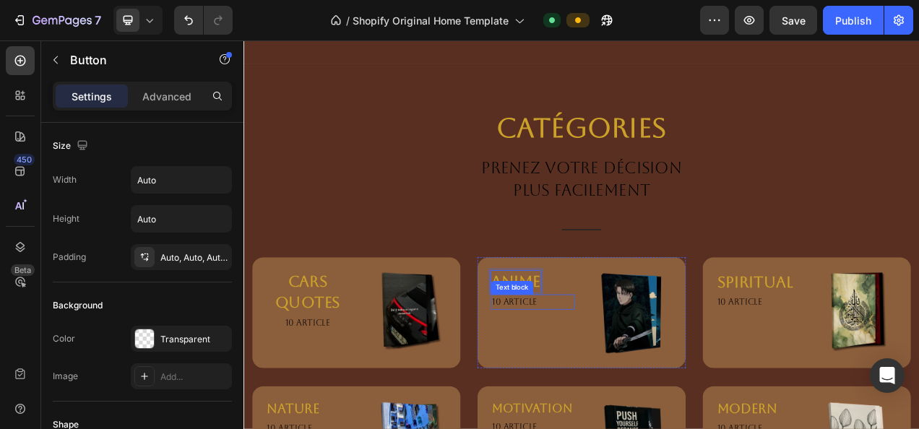
click at [617, 368] on p "10 article" at bounding box center [614, 376] width 105 height 17
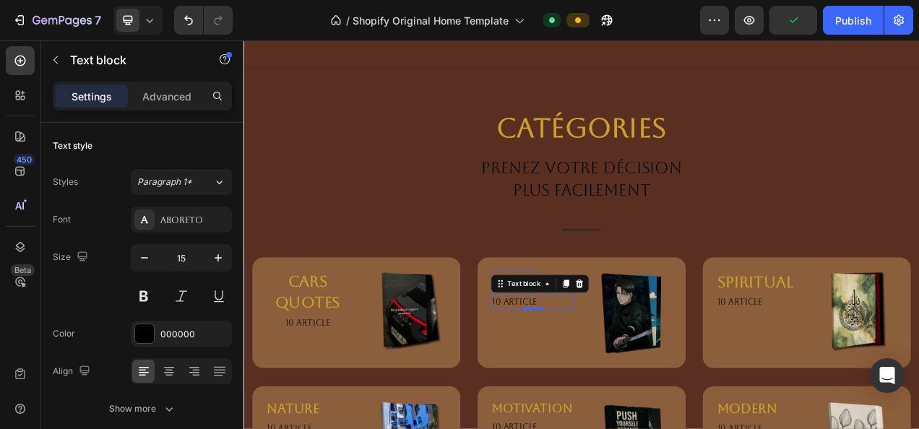
click at [618, 368] on p "10 article" at bounding box center [614, 376] width 105 height 17
click at [613, 338] on strong "anime" at bounding box center [593, 349] width 64 height 22
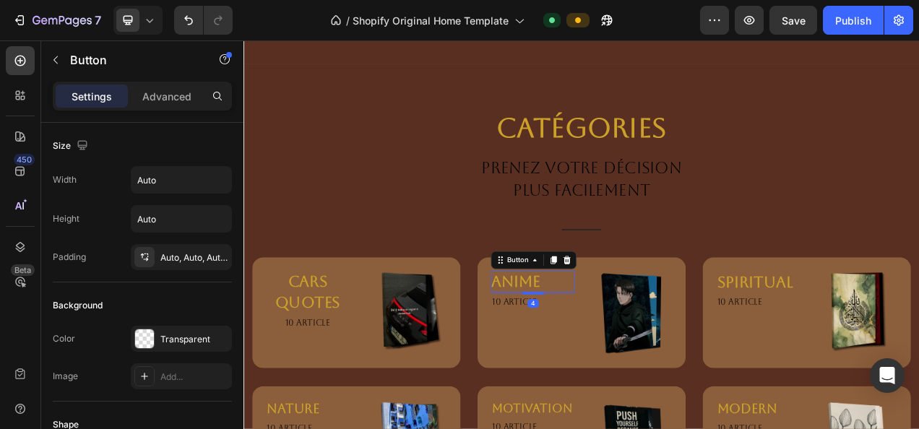
click at [636, 336] on div "anime Button 4" at bounding box center [615, 349] width 108 height 27
click at [637, 336] on div "anime Button 4" at bounding box center [615, 349] width 108 height 27
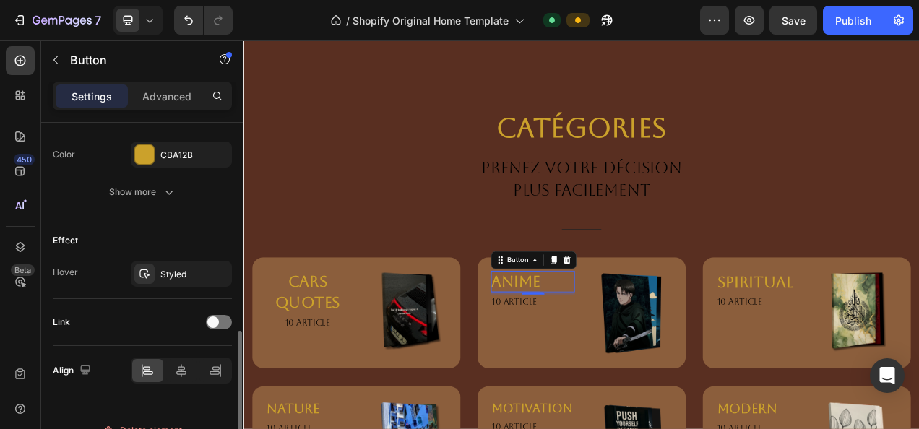
scroll to position [679, 0]
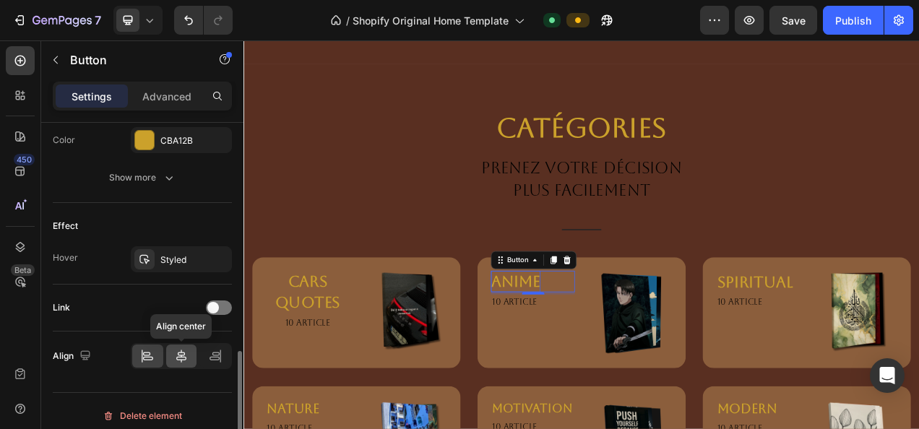
click at [178, 351] on icon at bounding box center [181, 356] width 10 height 13
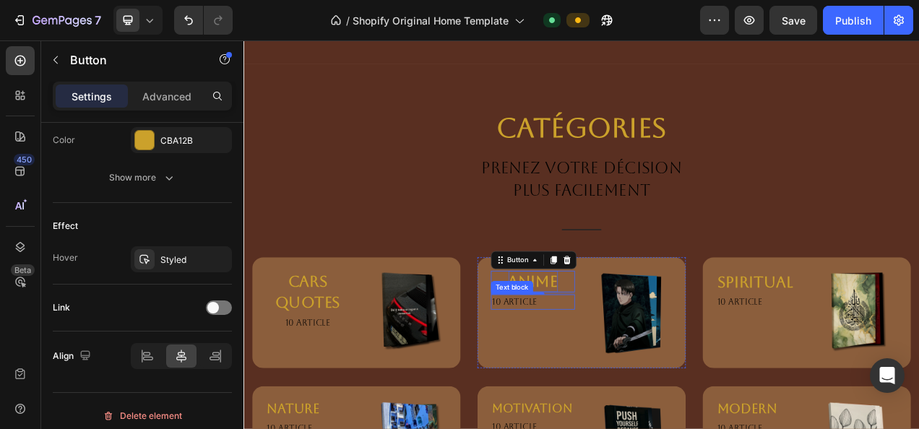
click at [594, 368] on p "10 article" at bounding box center [614, 376] width 105 height 17
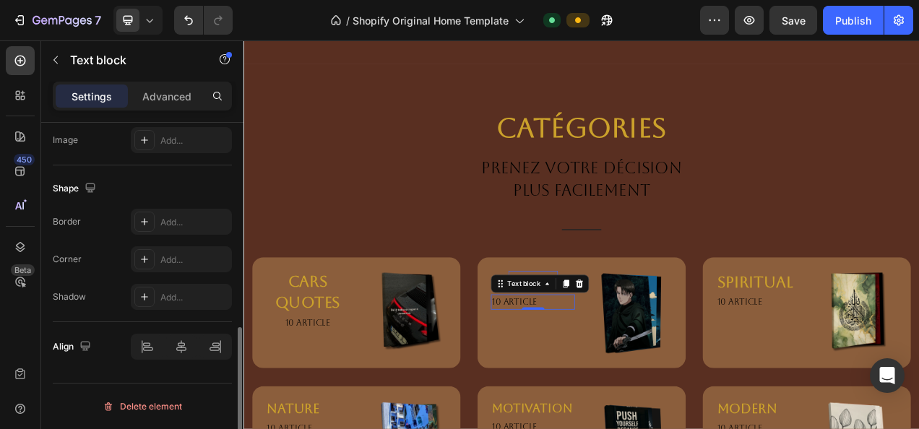
scroll to position [0, 0]
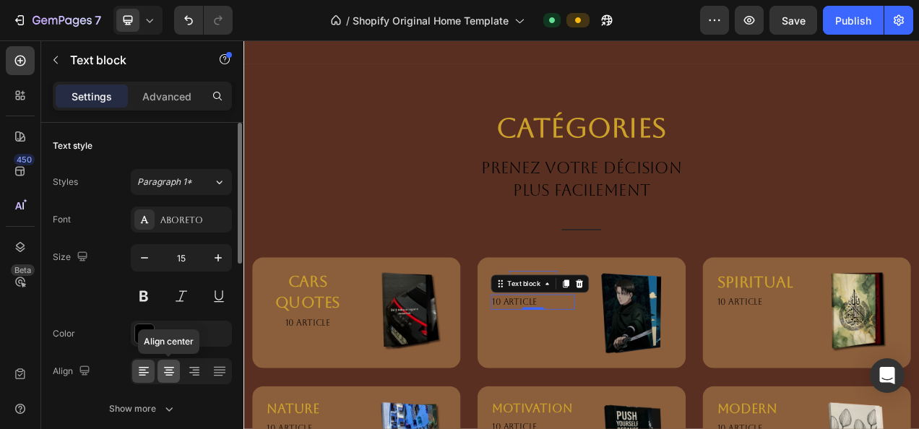
click at [176, 372] on div at bounding box center [169, 371] width 22 height 23
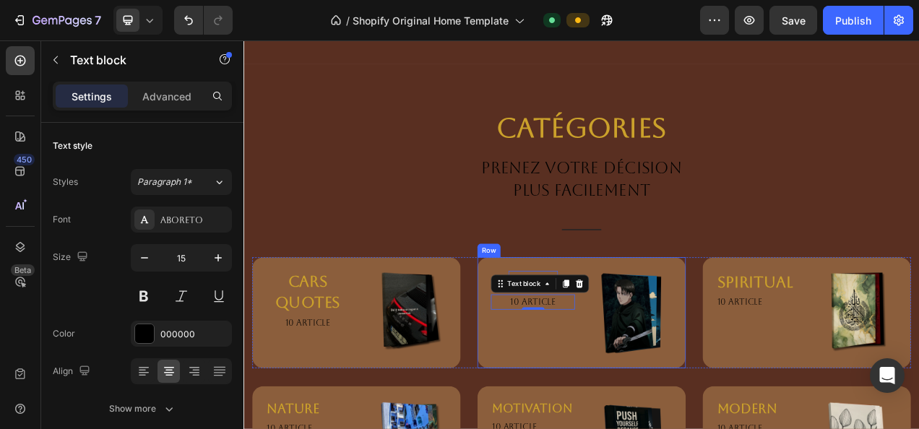
click at [561, 319] on div "anime Button 10 article Text block 0 Image Row" at bounding box center [677, 390] width 267 height 142
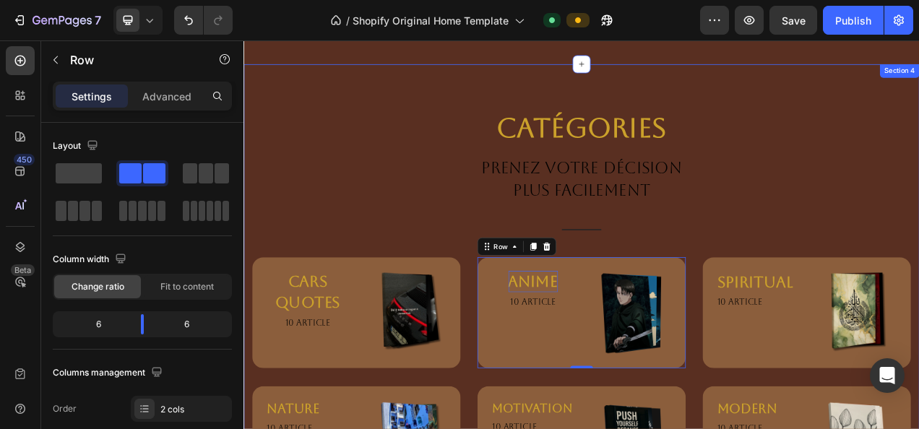
click at [849, 167] on div "Catégories Heading PRENEZ VOTRE DÉCISION PLUS FACILEMENT Text block Title Line …" at bounding box center [677, 378] width 846 height 498
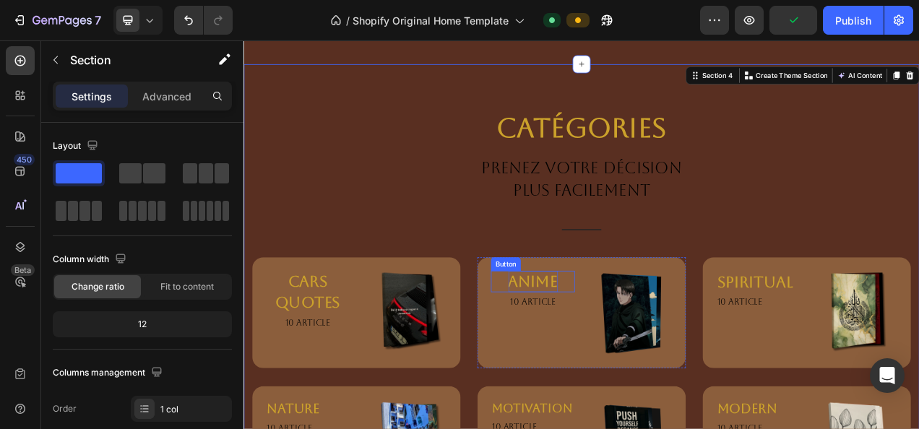
click at [588, 338] on strong "anime" at bounding box center [615, 349] width 64 height 22
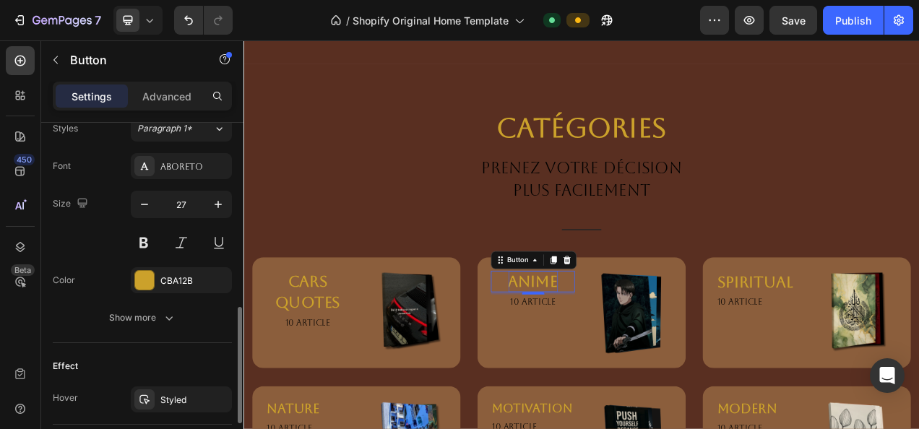
scroll to position [541, 0]
click at [210, 202] on button "button" at bounding box center [218, 202] width 26 height 26
click at [222, 199] on icon "button" at bounding box center [218, 202] width 7 height 7
type input "30"
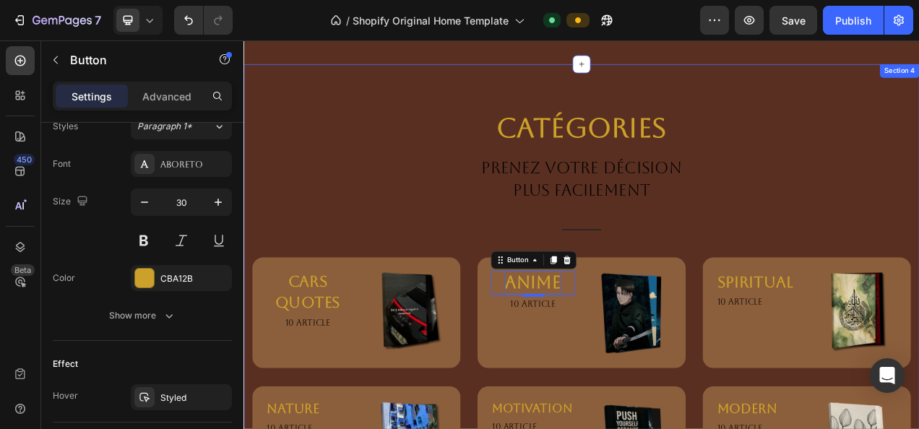
click at [673, 275] on div "Catégories Heading PRENEZ VOTRE DÉCISION PLUS FACILEMENT Text block Title Line …" at bounding box center [677, 378] width 846 height 498
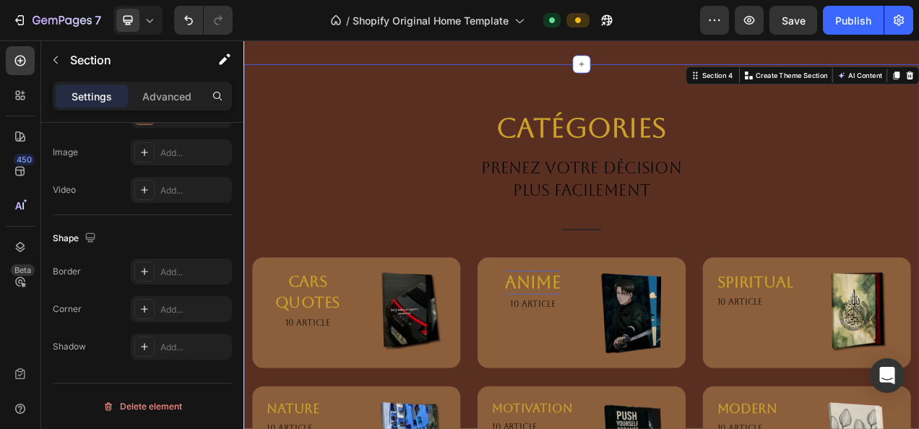
scroll to position [0, 0]
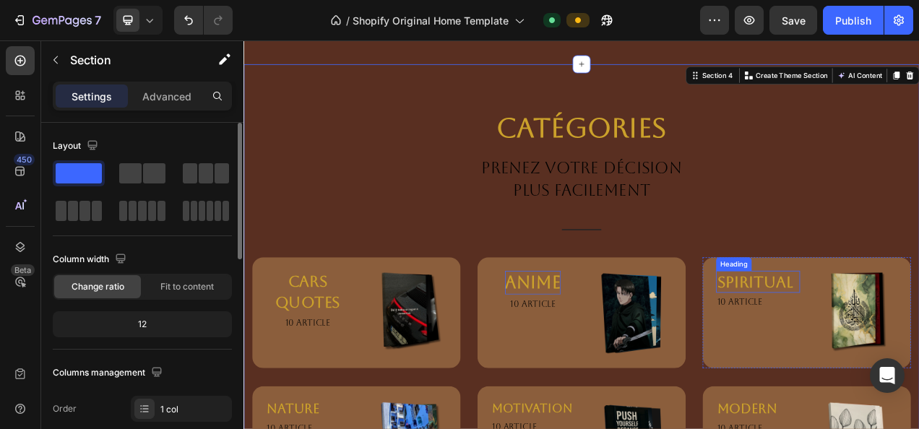
click at [919, 336] on h3 "spiritual" at bounding box center [904, 350] width 108 height 28
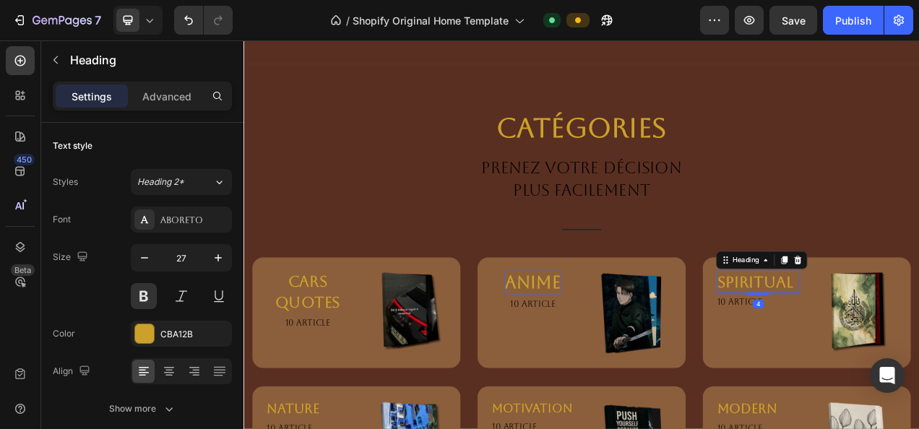
click at [919, 336] on h3 "spiritual" at bounding box center [904, 350] width 108 height 28
click at [919, 367] on div "10 article" at bounding box center [904, 377] width 108 height 20
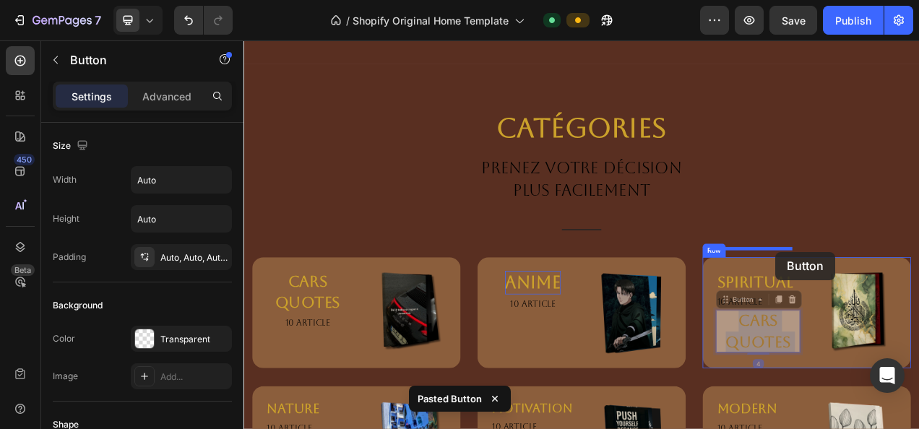
drag, startPoint x: 928, startPoint y: 374, endPoint x: 927, endPoint y: 313, distance: 61.5
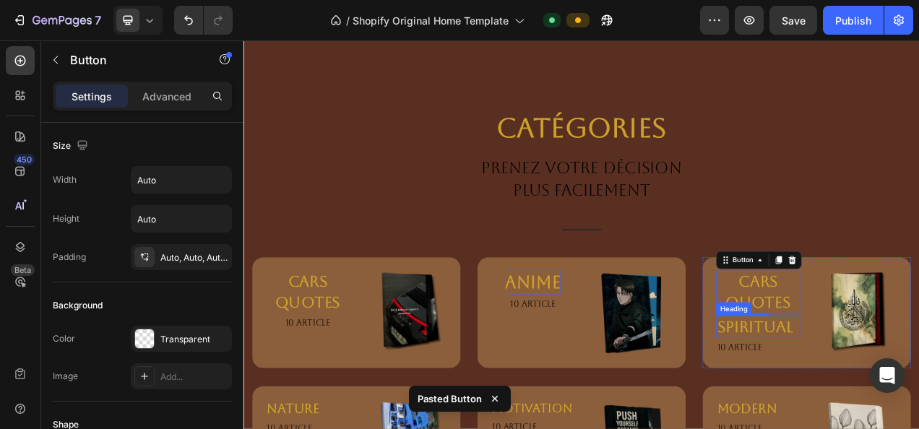
click at [910, 395] on p "spiritual" at bounding box center [903, 407] width 105 height 25
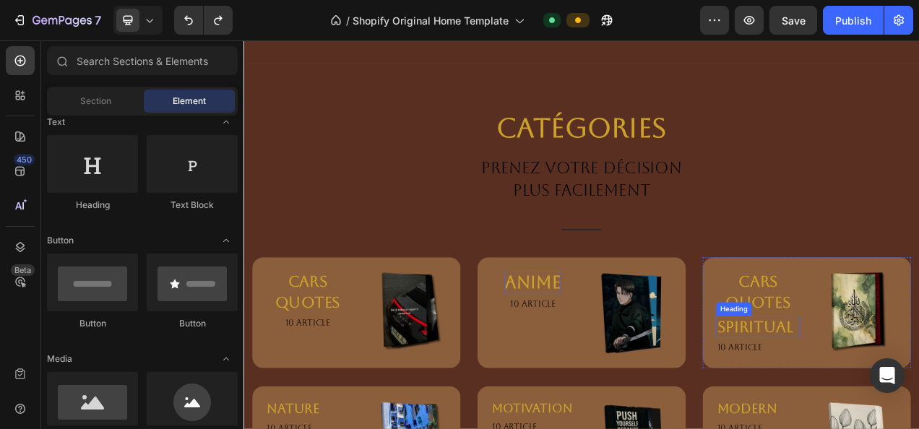
click at [904, 394] on h3 "spiritual" at bounding box center [904, 408] width 108 height 28
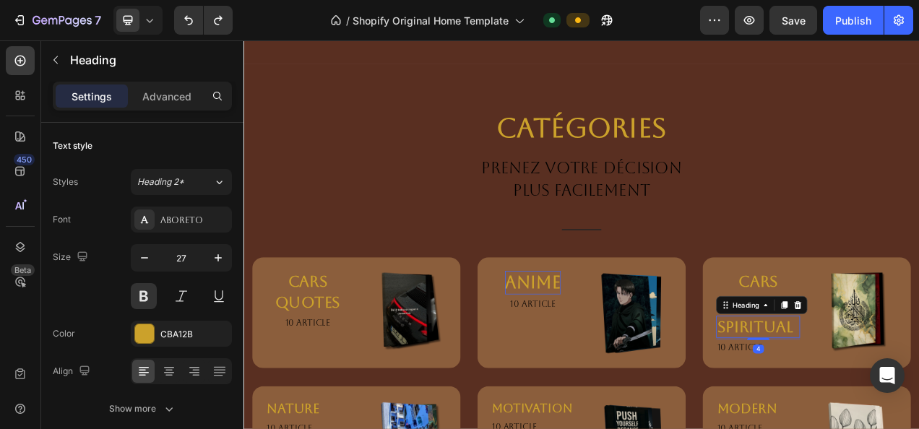
click at [904, 394] on h3 "spiritual" at bounding box center [904, 408] width 108 height 28
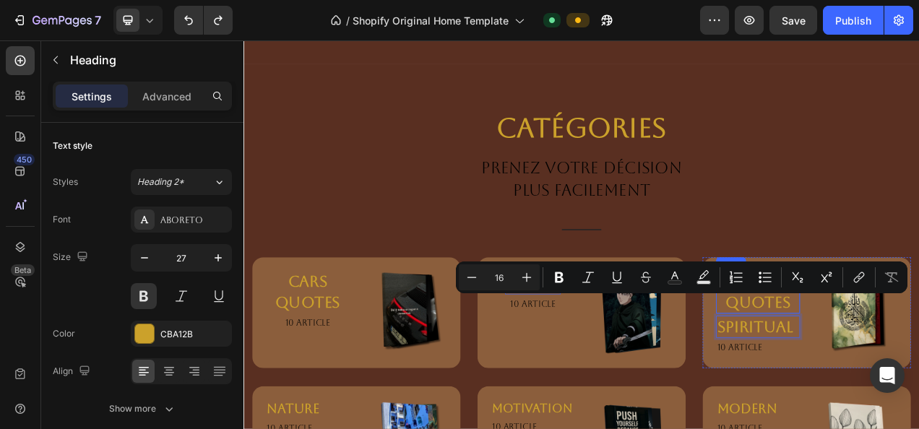
click at [902, 338] on strong "CARS QUOTES" at bounding box center [904, 363] width 84 height 50
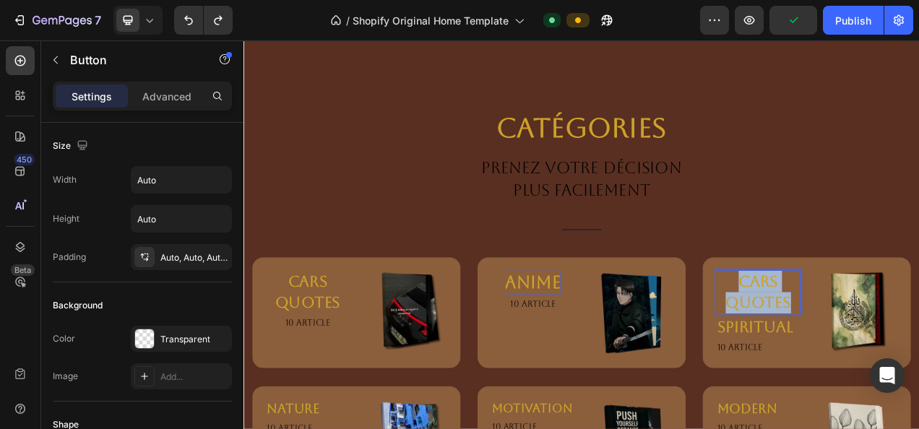
click at [902, 338] on strong "CARS QUOTES" at bounding box center [904, 363] width 84 height 50
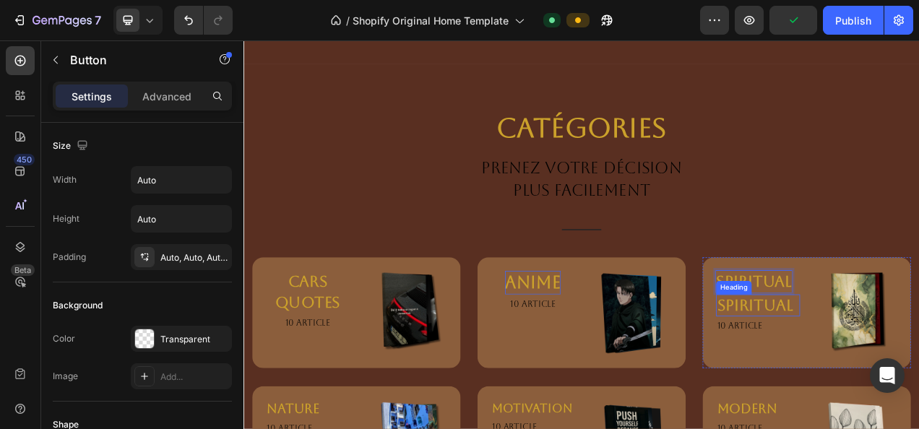
click at [902, 368] on p "spiritual" at bounding box center [903, 380] width 105 height 25
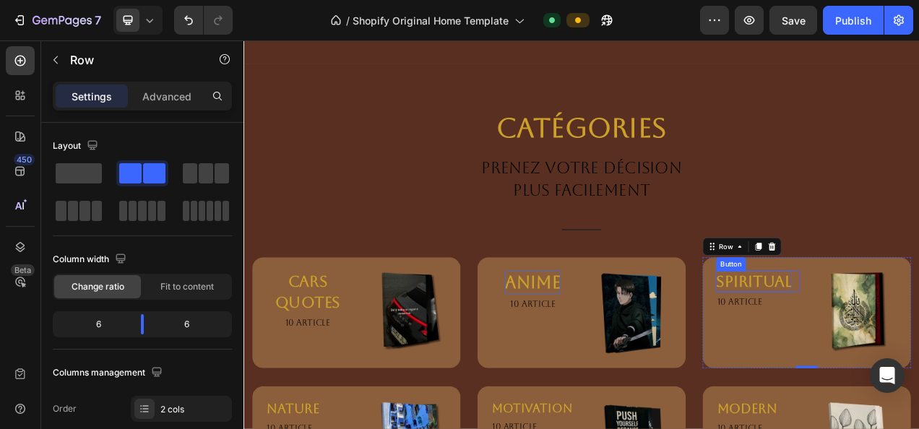
click at [919, 338] on strong "spiritual" at bounding box center [898, 349] width 97 height 22
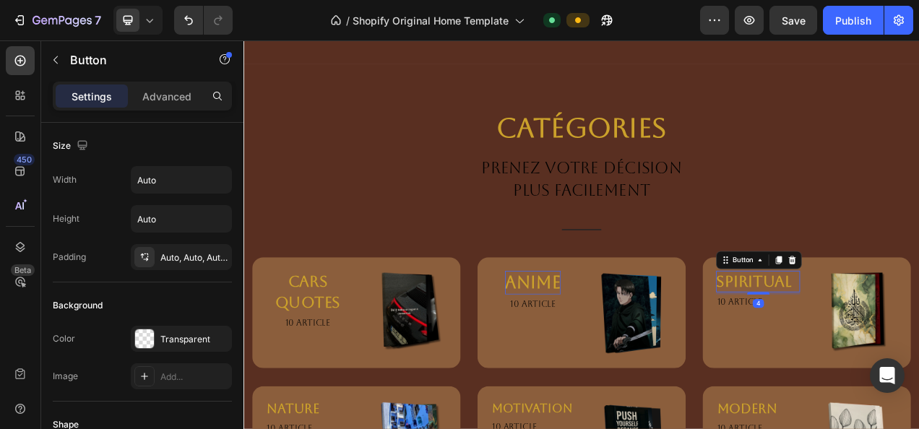
click at [919, 336] on div "spiritual Button 4" at bounding box center [904, 349] width 108 height 27
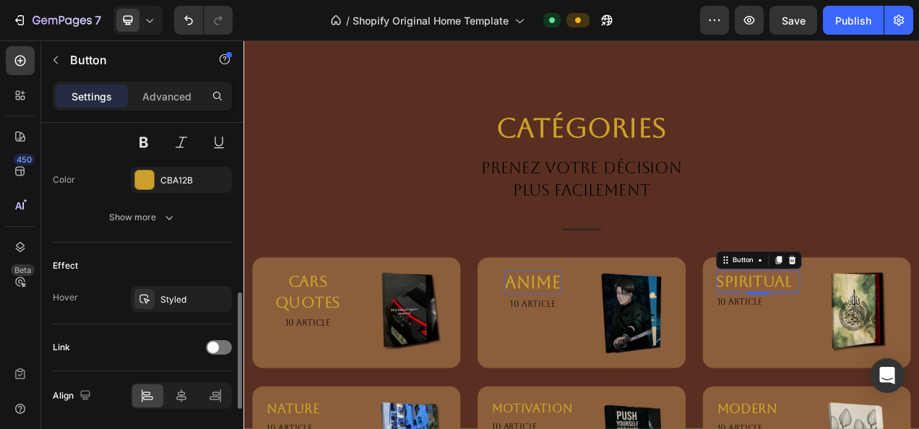
scroll to position [685, 0]
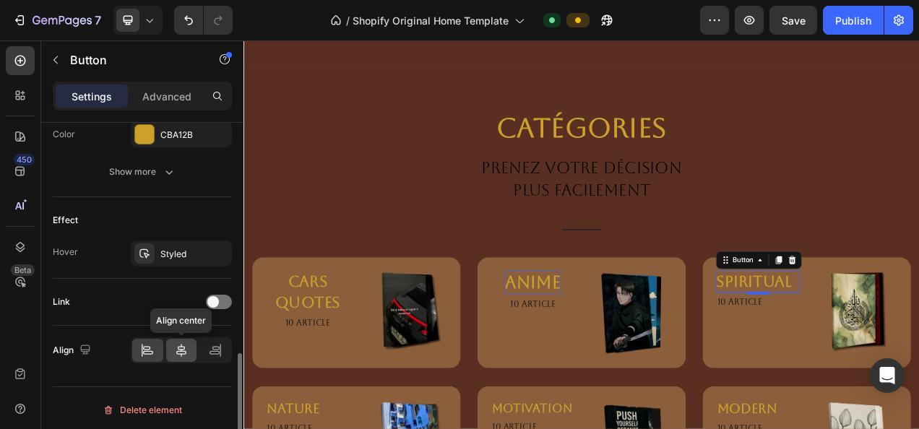
click at [179, 356] on div at bounding box center [181, 350] width 31 height 23
click at [868, 368] on p "10 article" at bounding box center [903, 376] width 105 height 17
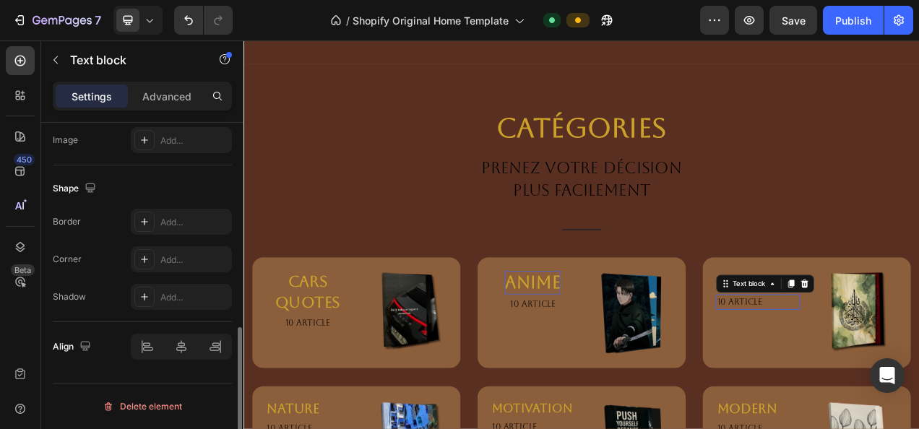
scroll to position [0, 0]
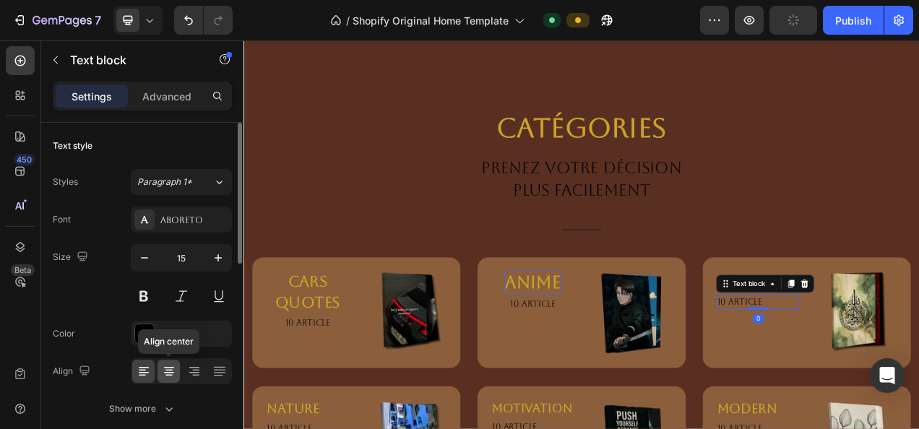
click at [160, 361] on div at bounding box center [169, 371] width 22 height 23
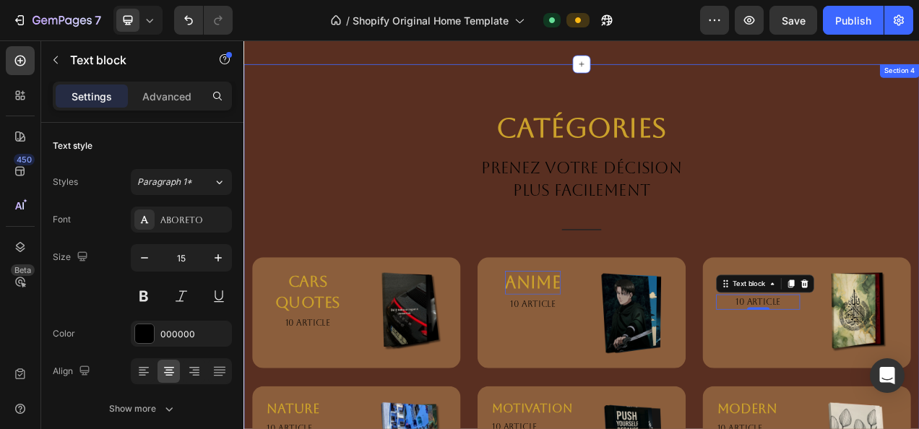
click at [817, 267] on div "Catégories Heading PRENEZ VOTRE DÉCISION PLUS FACILEMENT Text block Title Line …" at bounding box center [677, 378] width 846 height 498
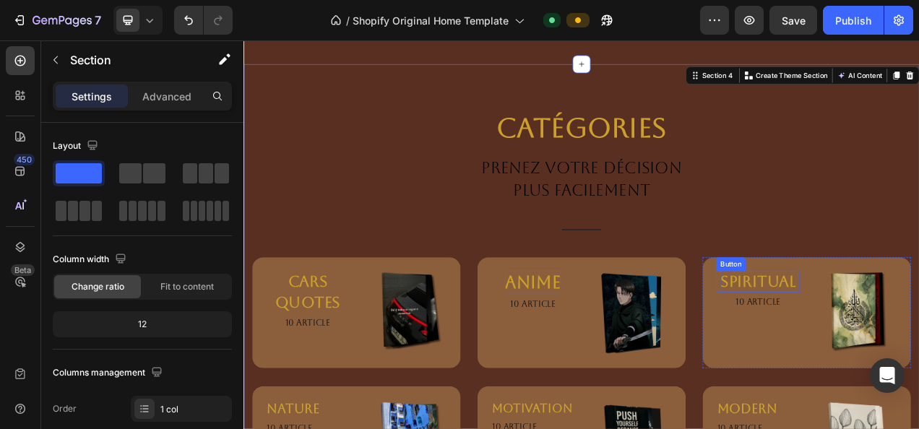
click at [901, 338] on strong "spiritual" at bounding box center [904, 349] width 97 height 22
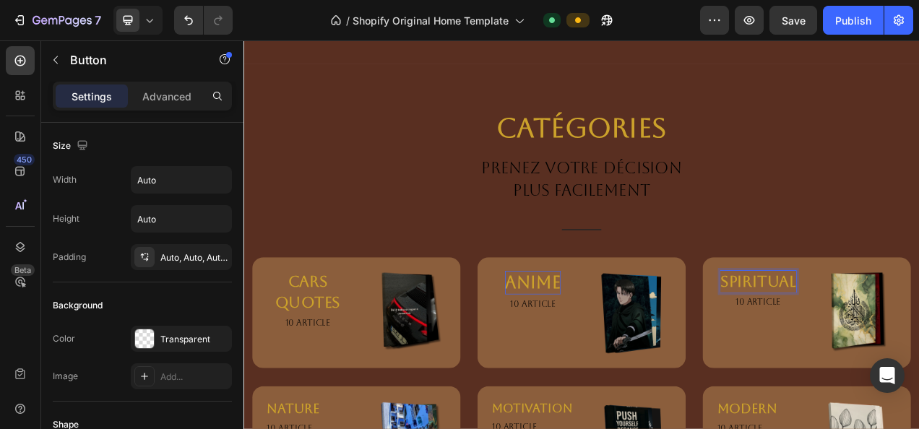
click at [901, 338] on strong "spiritual" at bounding box center [904, 349] width 97 height 22
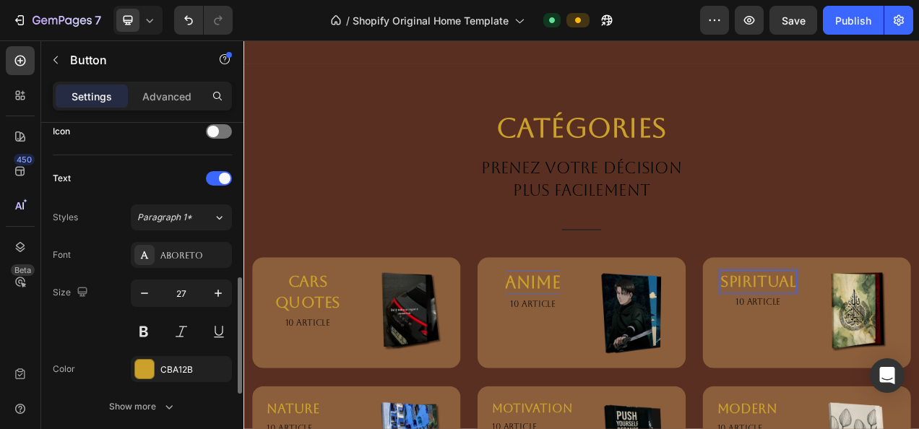
scroll to position [452, 0]
click at [216, 287] on icon "button" at bounding box center [218, 291] width 14 height 14
type input "28"
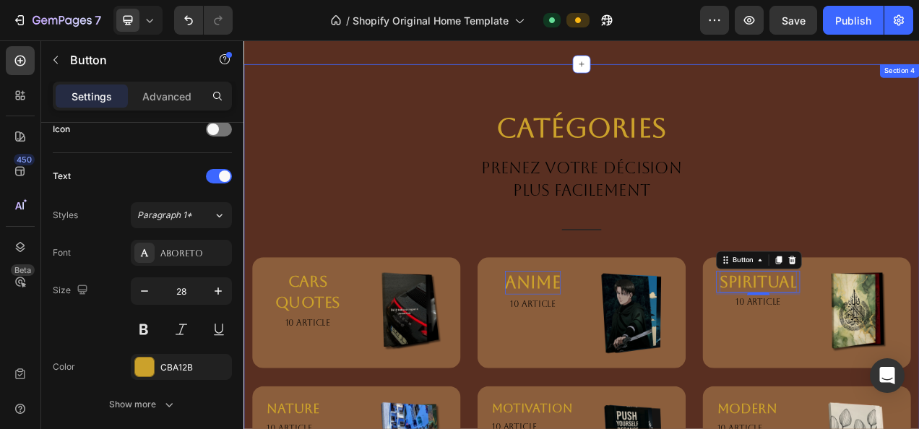
click at [837, 189] on div "Catégories Heading PRENEZ VOTRE DÉCISION PLUS FACILEMENT Text block Title Line …" at bounding box center [677, 378] width 846 height 498
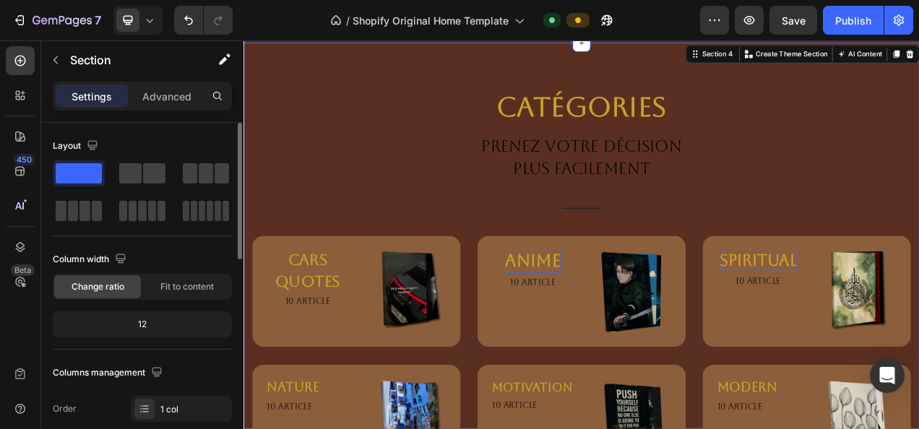
scroll to position [3297, 0]
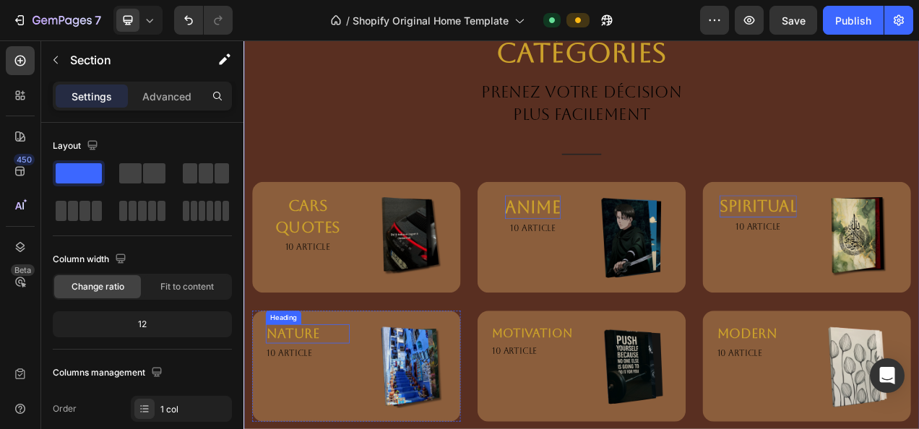
click at [322, 410] on link "NATURE" at bounding box center [306, 416] width 67 height 19
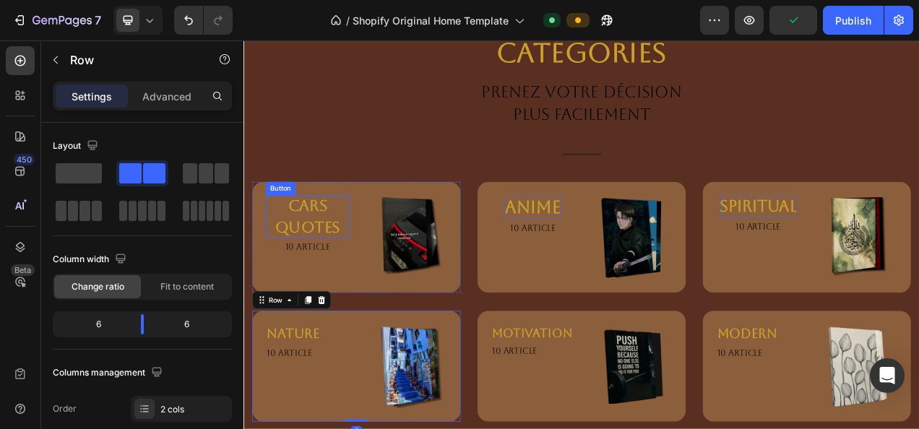
click at [348, 286] on strong "CARS QUOTES" at bounding box center [326, 266] width 84 height 50
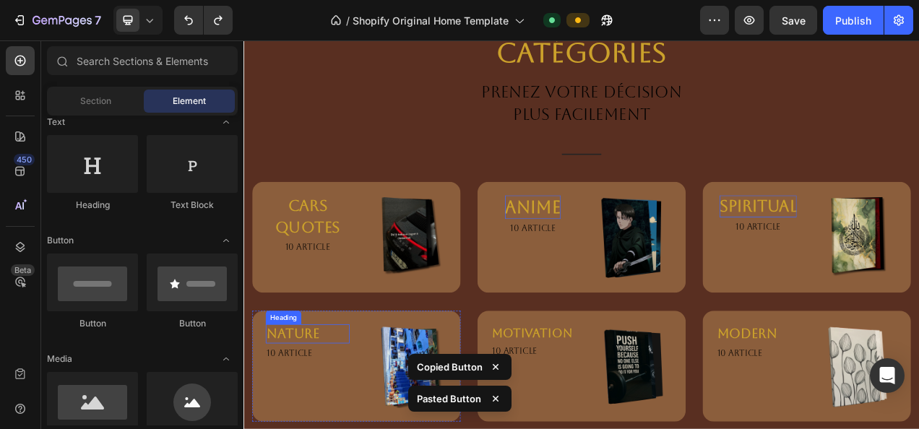
click at [339, 421] on link "NATURE" at bounding box center [306, 416] width 67 height 19
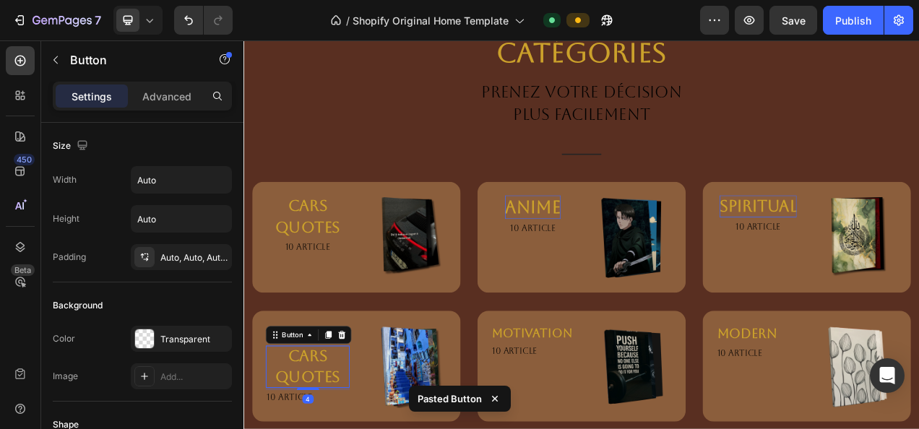
click at [351, 421] on p "⁠⁠⁠⁠⁠⁠⁠ NATURE" at bounding box center [325, 417] width 105 height 22
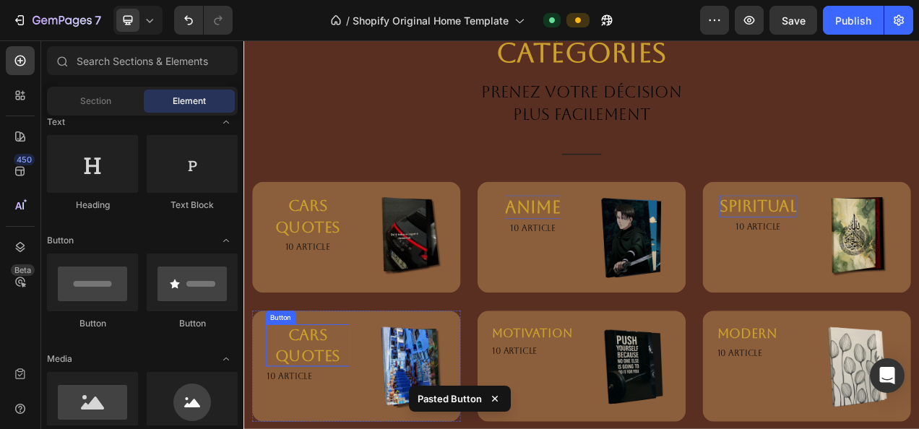
click at [351, 421] on p "CARS QUOTES" at bounding box center [326, 432] width 108 height 55
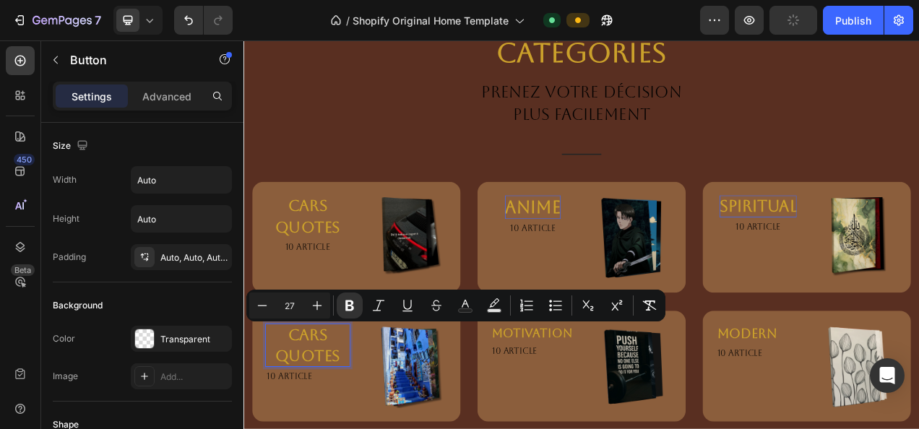
click at [351, 421] on p "CARS QUOTES" at bounding box center [326, 432] width 108 height 55
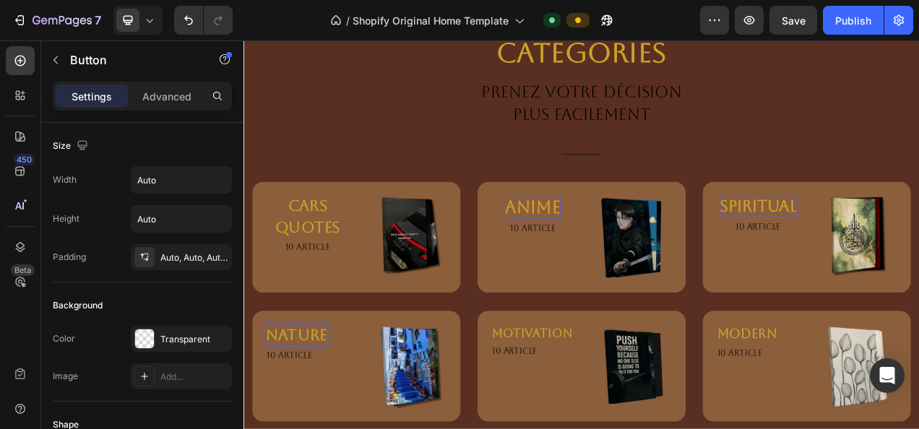
click at [356, 419] on div "nature Button 4" at bounding box center [326, 418] width 108 height 27
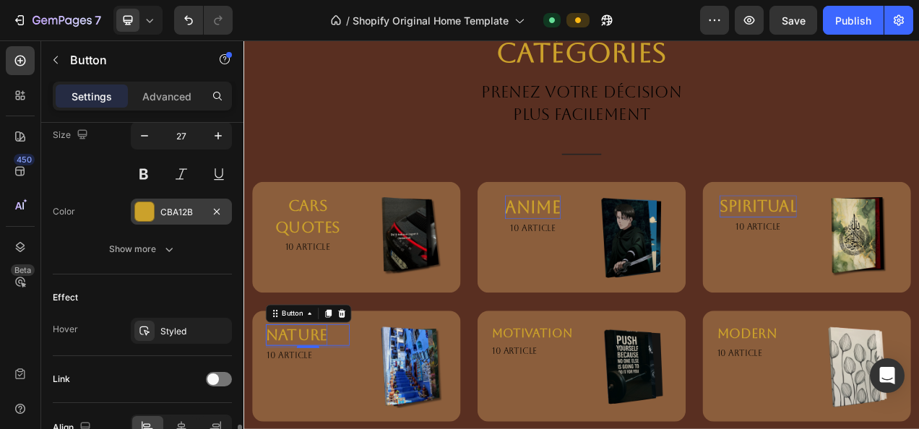
scroll to position [685, 0]
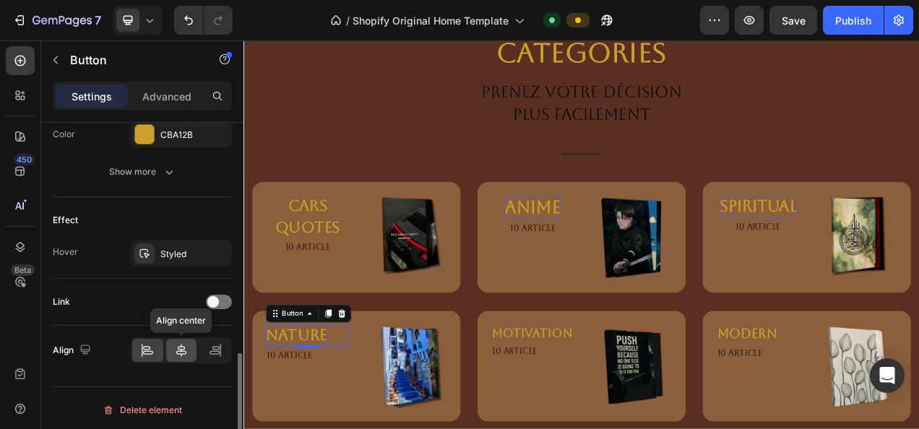
click at [186, 345] on icon at bounding box center [181, 350] width 14 height 14
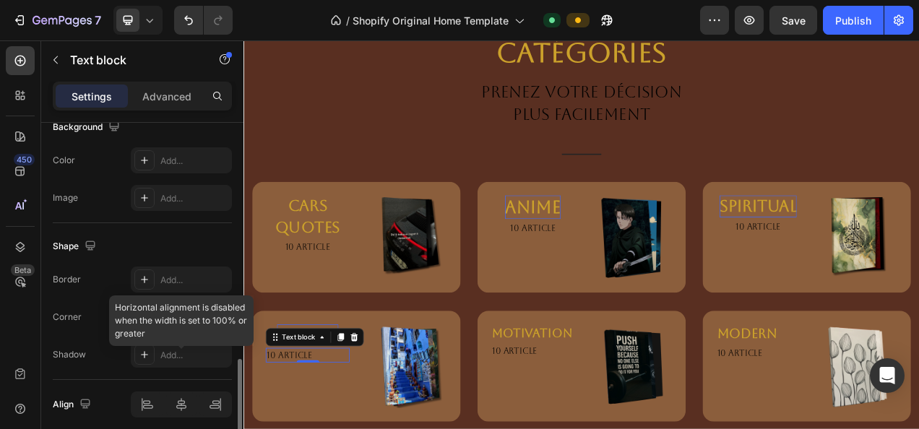
scroll to position [507, 0]
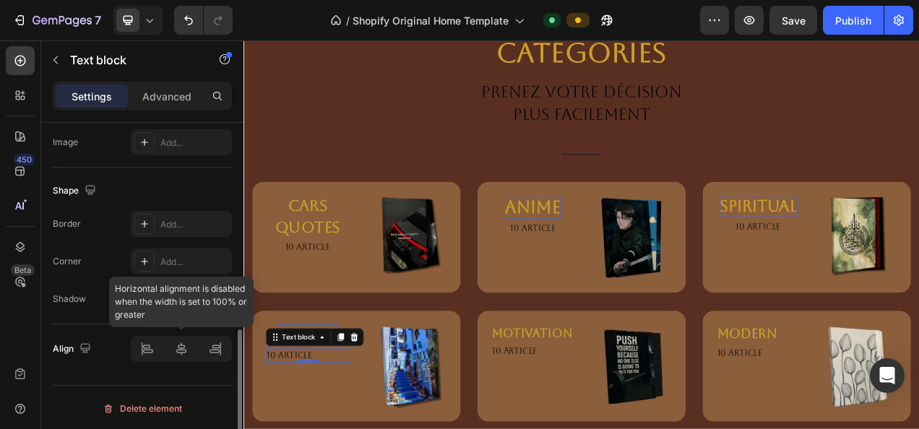
click at [178, 351] on div at bounding box center [181, 349] width 101 height 26
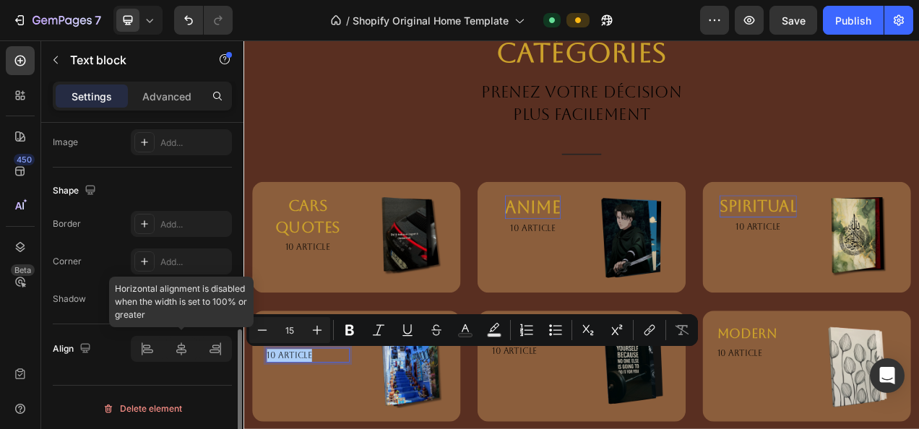
click at [189, 343] on div at bounding box center [181, 349] width 101 height 26
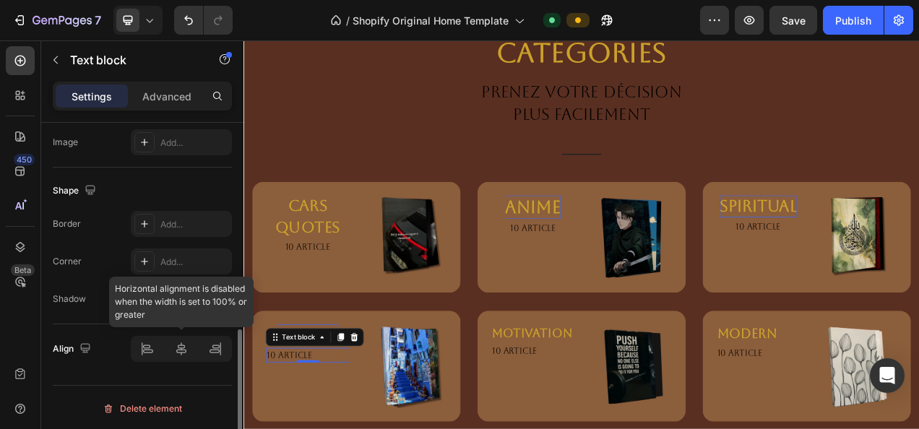
click at [147, 346] on div at bounding box center [181, 349] width 101 height 26
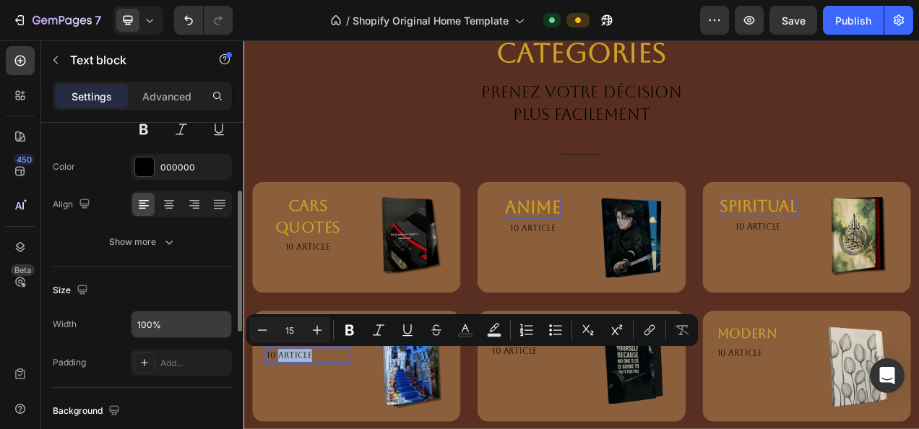
scroll to position [168, 0]
click at [184, 328] on input "100%" at bounding box center [182, 324] width 100 height 26
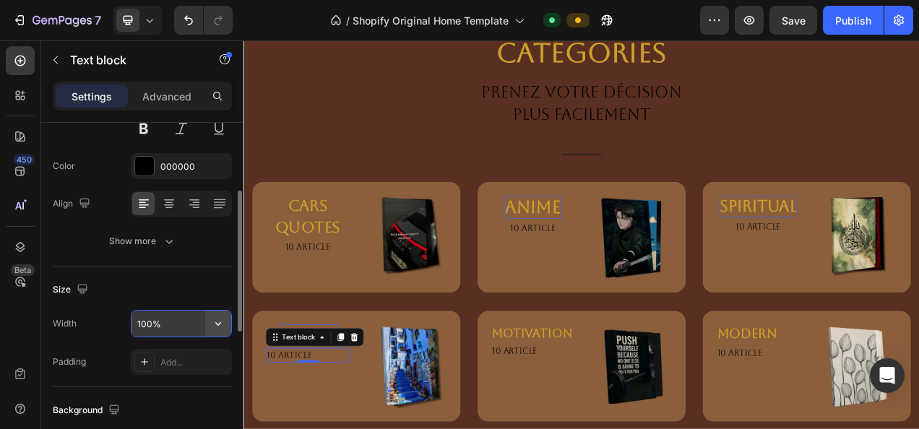
click at [212, 322] on icon "button" at bounding box center [218, 324] width 14 height 14
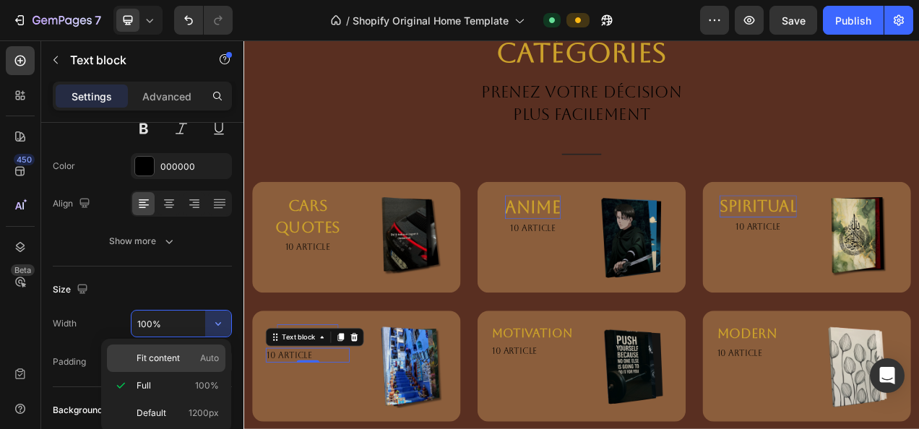
click at [197, 359] on p "Fit content Auto" at bounding box center [178, 358] width 82 height 13
type input "Auto"
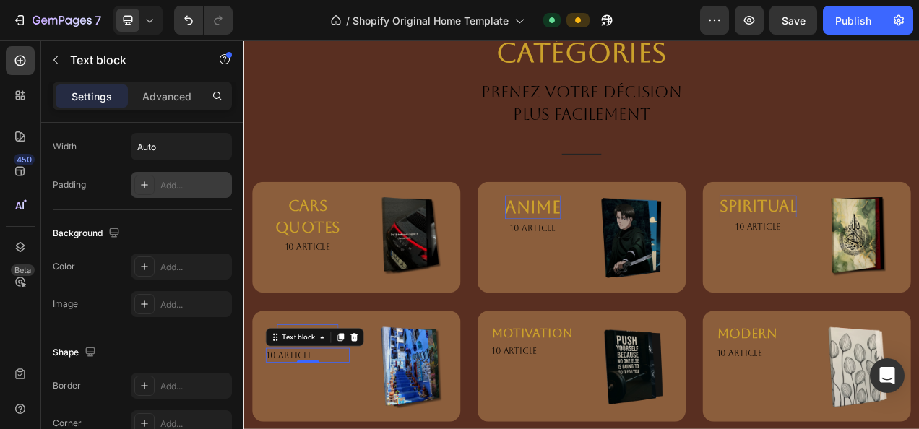
scroll to position [507, 0]
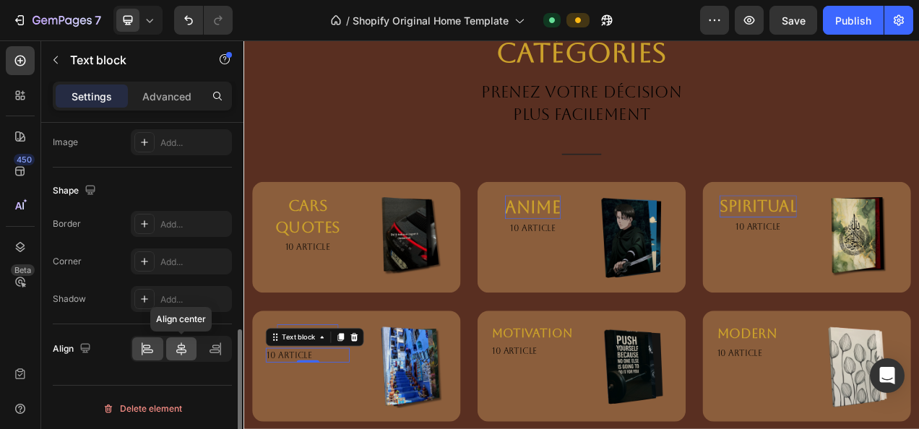
click at [178, 342] on icon at bounding box center [181, 349] width 14 height 14
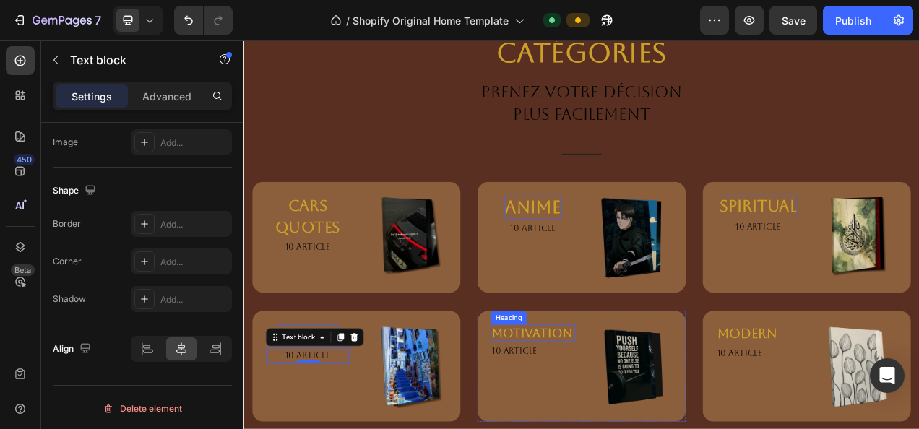
click at [606, 416] on link "MOTIVATION" at bounding box center [613, 416] width 103 height 18
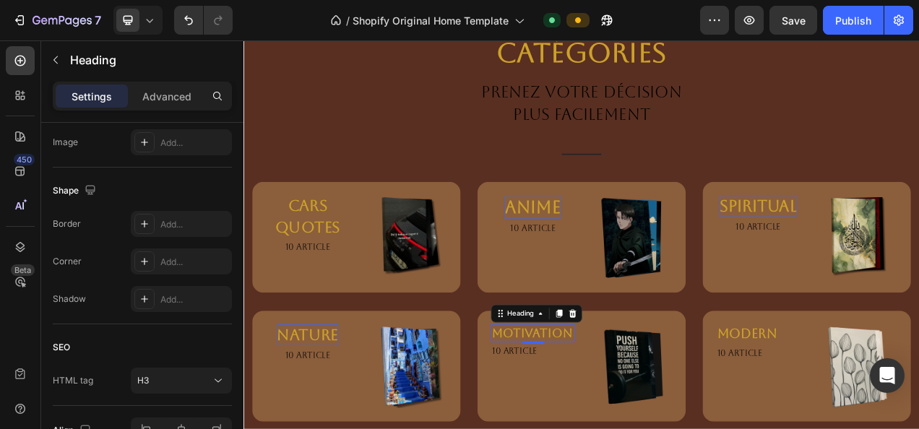
scroll to position [0, 0]
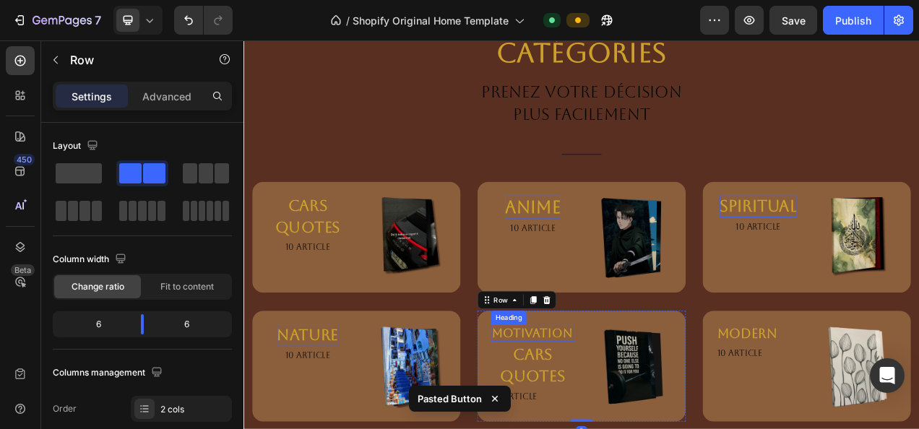
click at [646, 418] on link "MOTIVATION" at bounding box center [613, 416] width 103 height 18
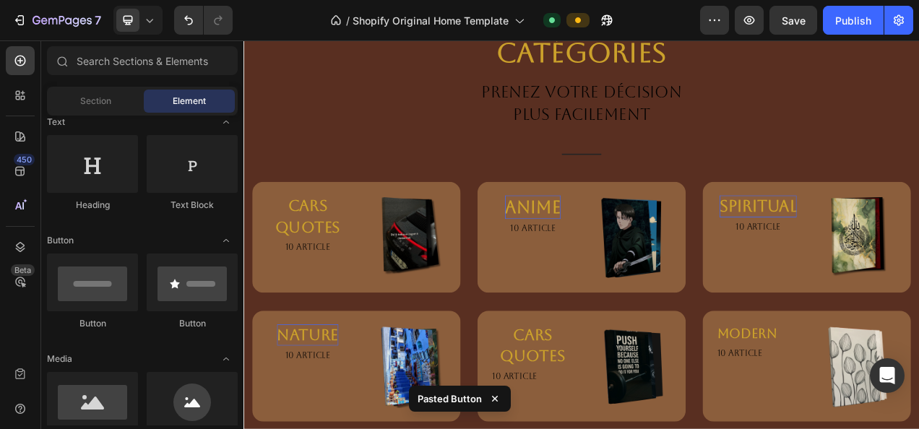
click at [646, 418] on p "CARS QUOTES" at bounding box center [615, 432] width 108 height 55
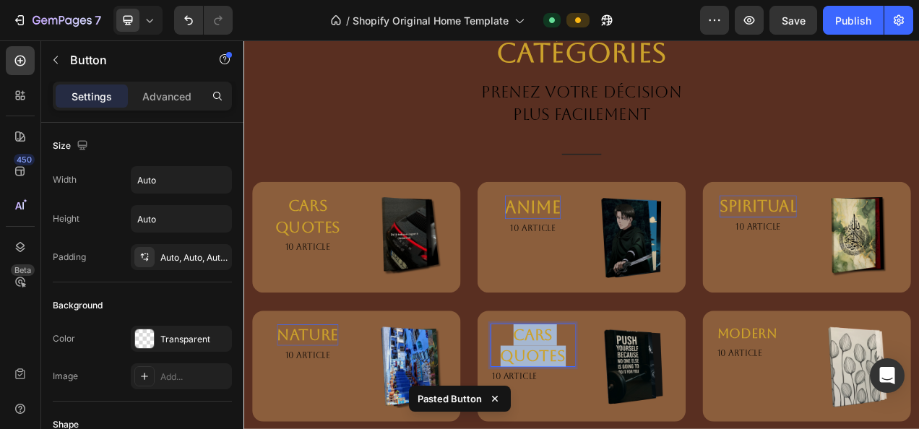
click at [646, 418] on p "CARS QUOTES" at bounding box center [615, 432] width 108 height 55
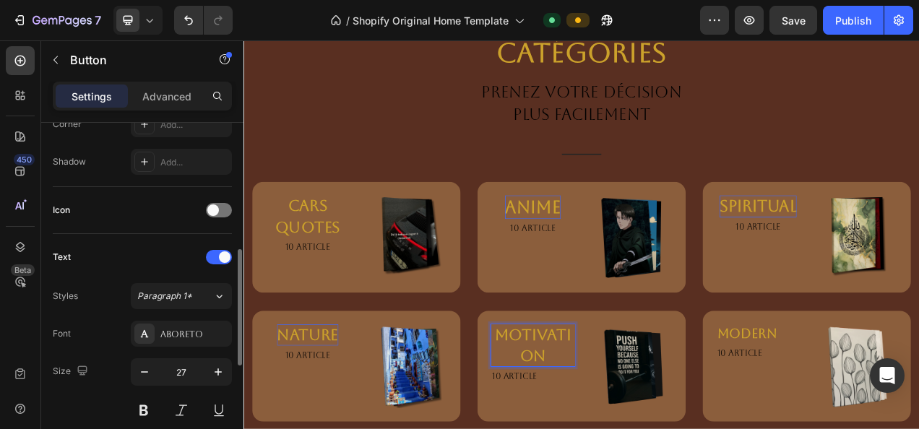
scroll to position [374, 0]
click at [136, 366] on button "button" at bounding box center [145, 370] width 26 height 26
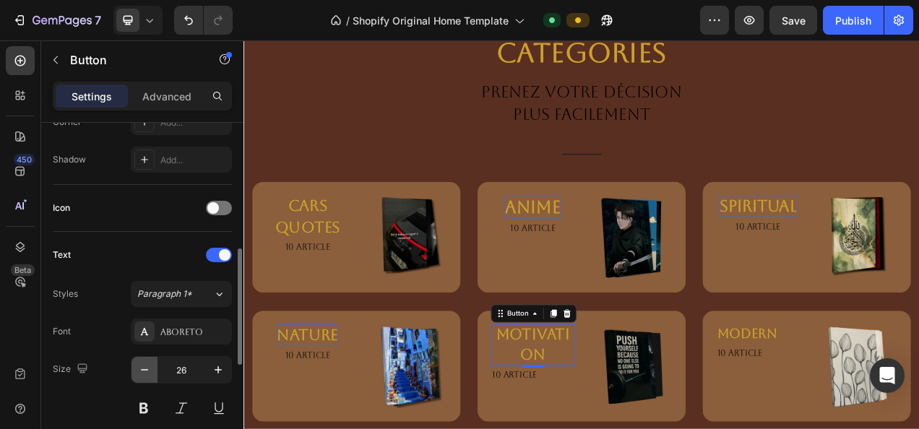
click at [136, 364] on button "button" at bounding box center [145, 370] width 26 height 26
click at [136, 363] on button "button" at bounding box center [145, 370] width 26 height 26
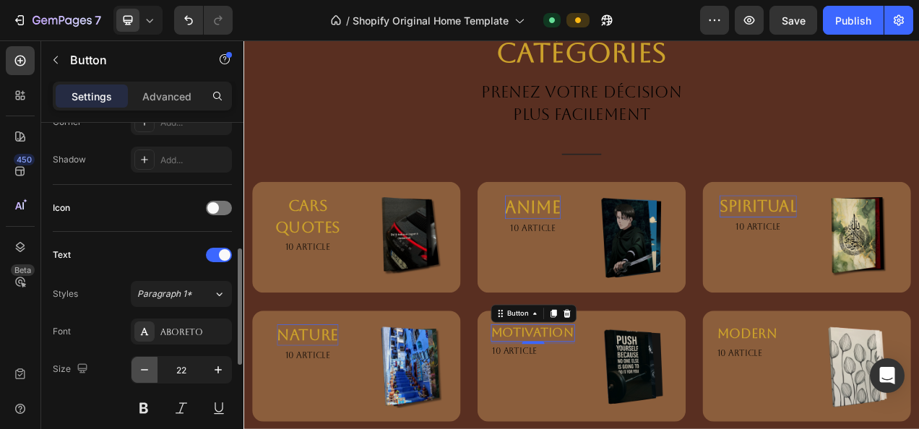
type input "21"
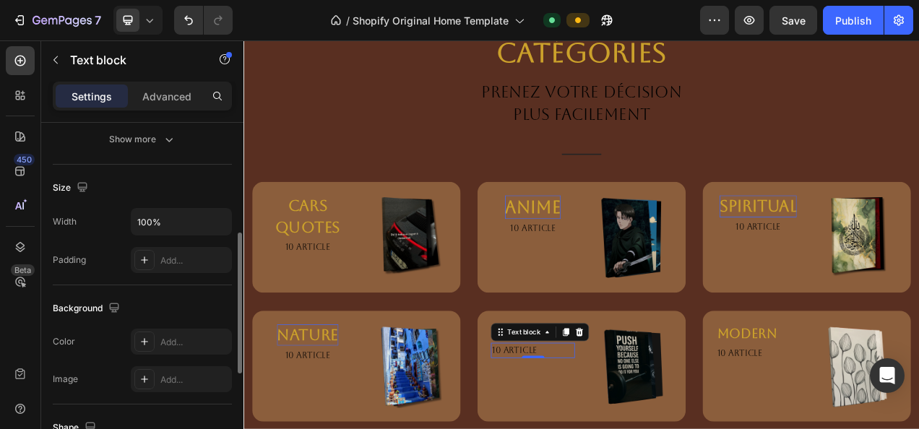
scroll to position [507, 0]
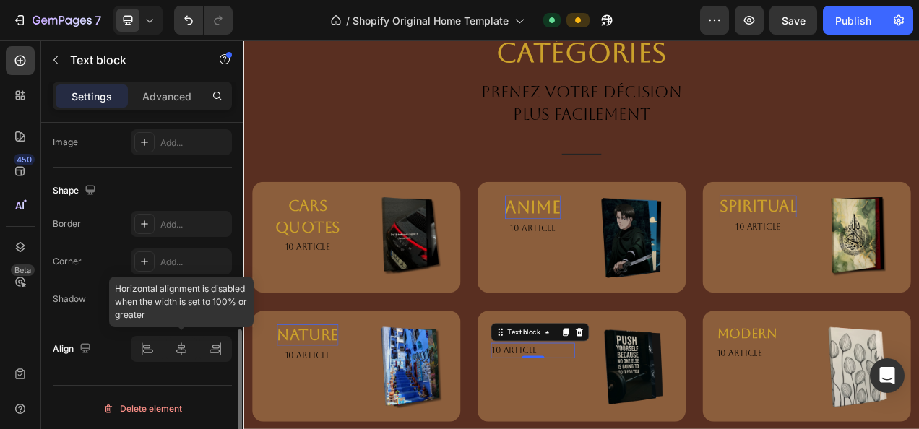
click at [186, 344] on div at bounding box center [181, 349] width 101 height 26
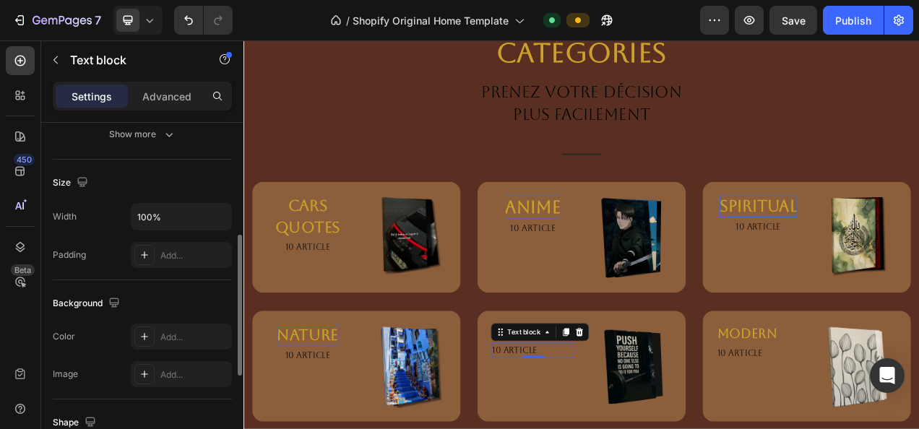
scroll to position [273, 0]
click at [198, 227] on input "100%" at bounding box center [182, 218] width 100 height 26
click at [210, 202] on div "Size Width 100% Padding Add..." at bounding box center [142, 221] width 179 height 121
click at [213, 218] on icon "button" at bounding box center [218, 218] width 14 height 14
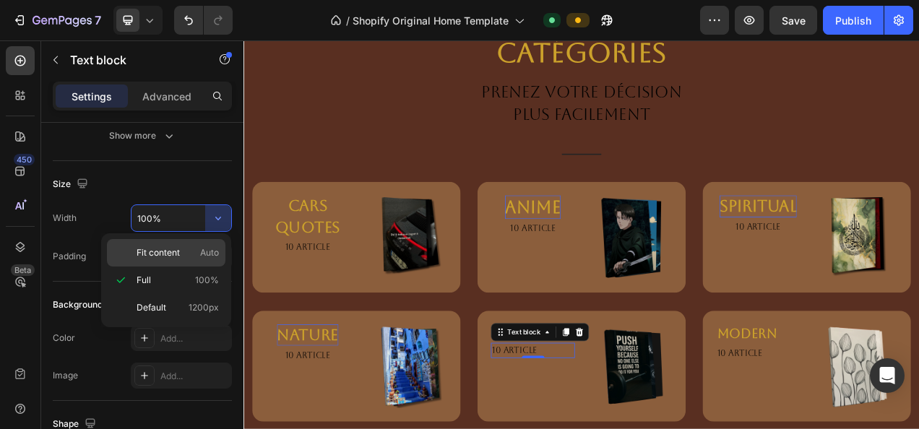
click at [208, 246] on div "Fit content Auto" at bounding box center [166, 252] width 119 height 27
type input "Auto"
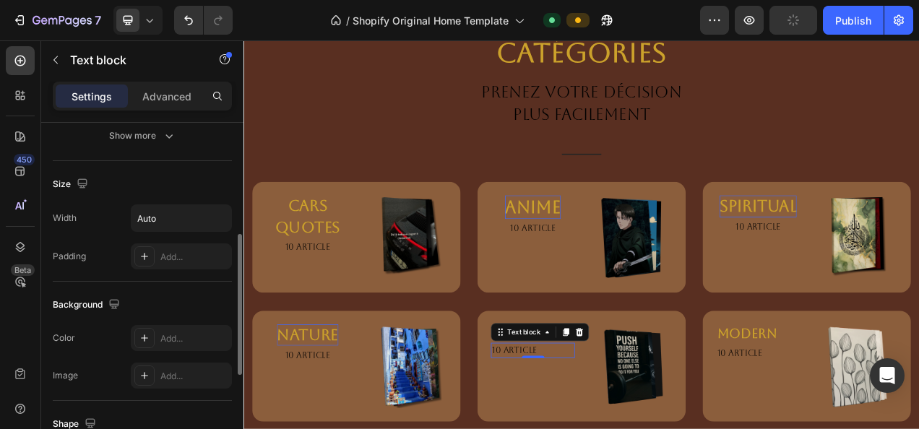
scroll to position [507, 0]
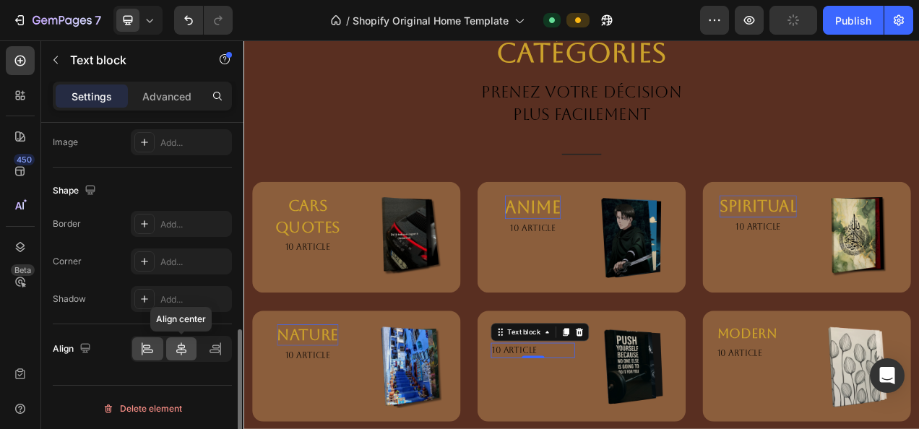
click at [192, 356] on div at bounding box center [181, 349] width 31 height 23
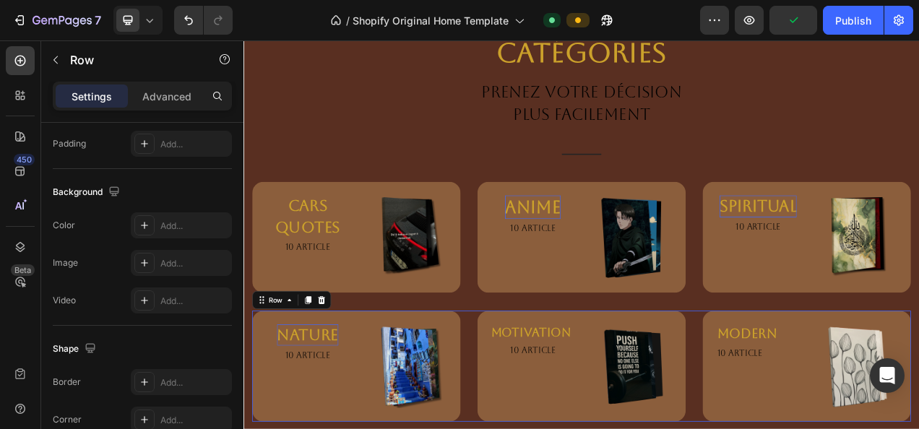
scroll to position [0, 0]
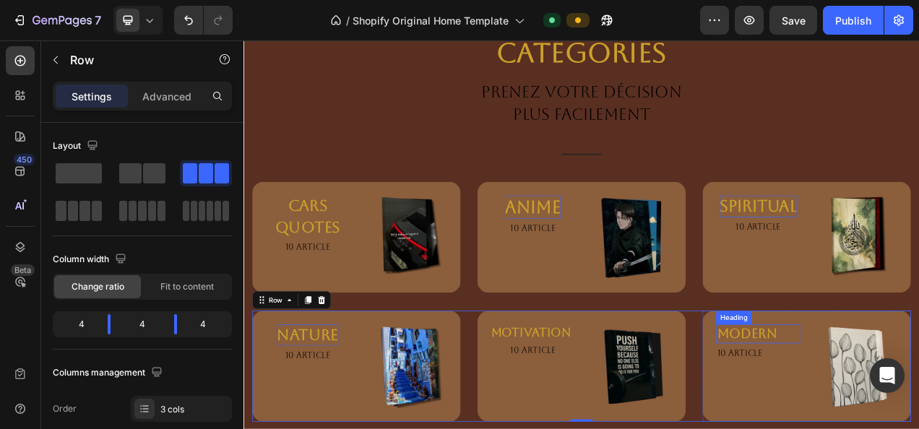
click at [896, 415] on link "MODERN" at bounding box center [889, 416] width 77 height 19
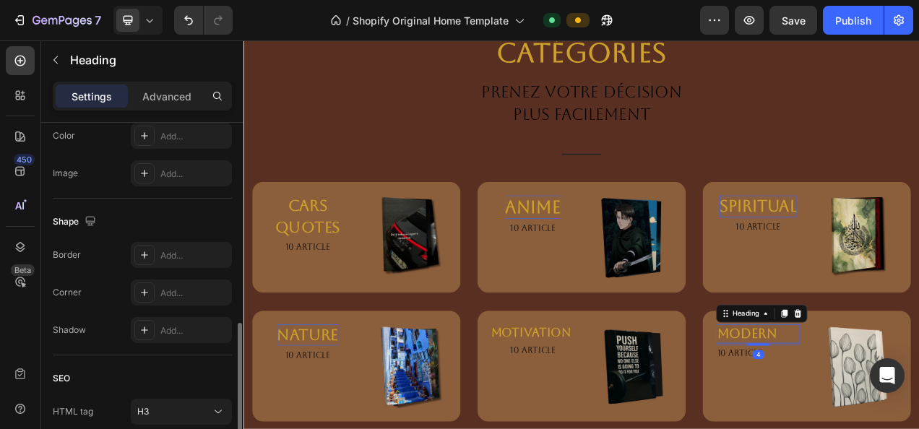
scroll to position [588, 0]
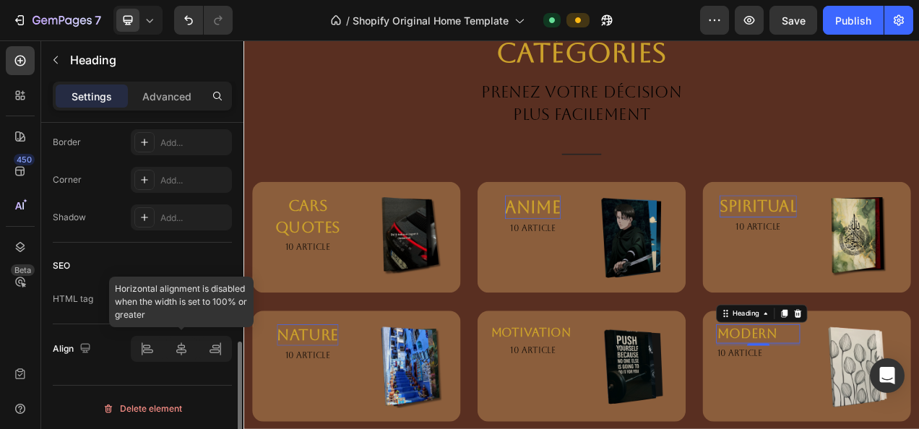
click at [179, 351] on div at bounding box center [181, 349] width 101 height 26
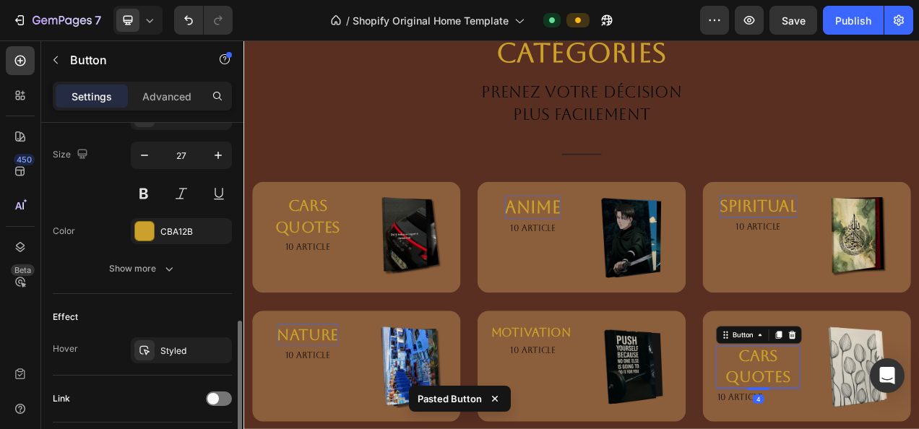
scroll to position [0, 0]
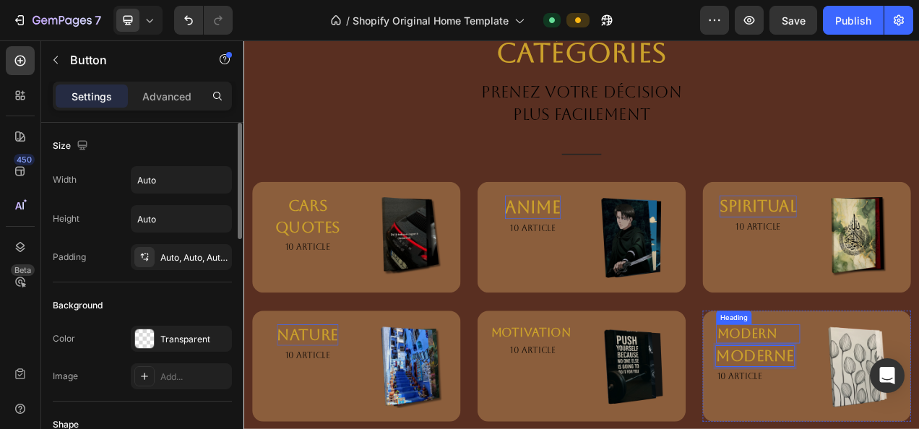
click at [919, 411] on h3 "MODERN" at bounding box center [904, 417] width 108 height 25
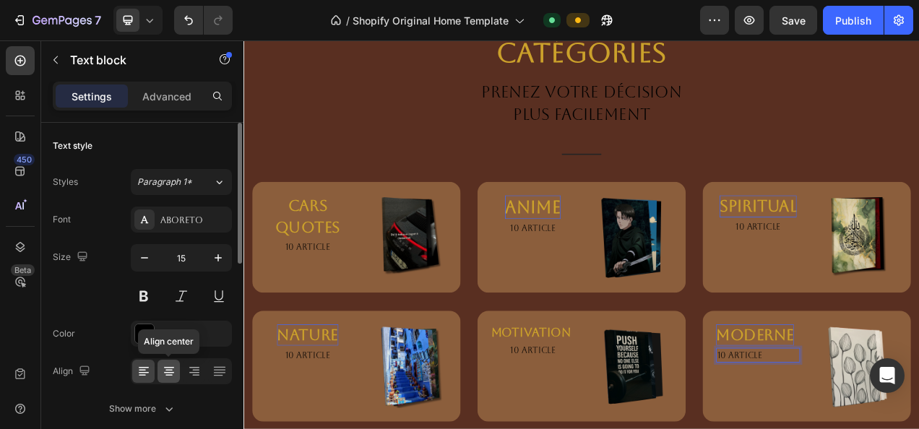
click at [173, 366] on icon at bounding box center [169, 371] width 14 height 14
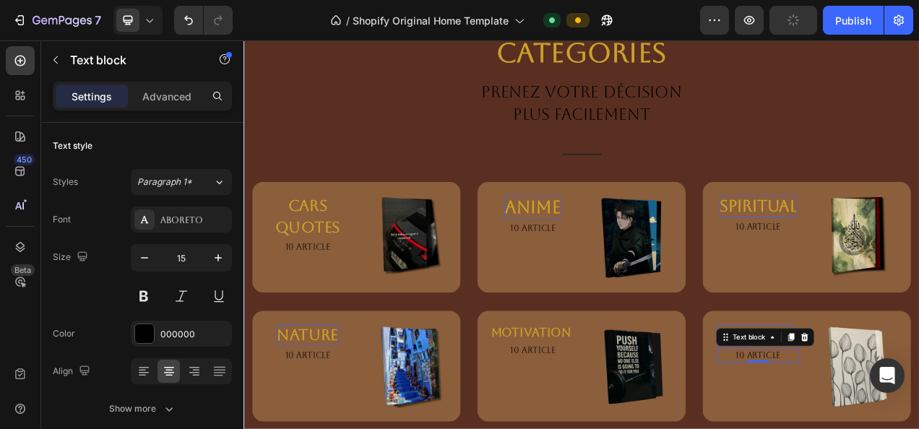
click at [841, 168] on div "Catégories Heading PRENEZ VOTRE DÉCISION PLUS FACILEMENT Text block Title Line …" at bounding box center [677, 281] width 846 height 498
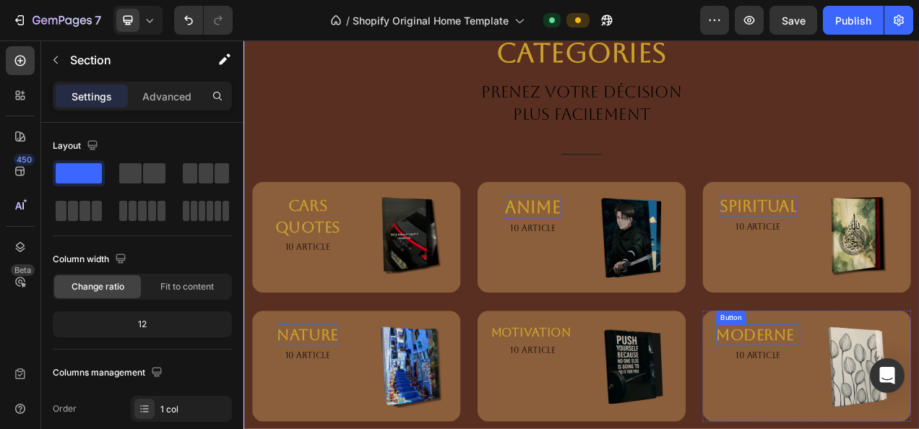
click at [919, 419] on div "moderne Button" at bounding box center [904, 418] width 108 height 27
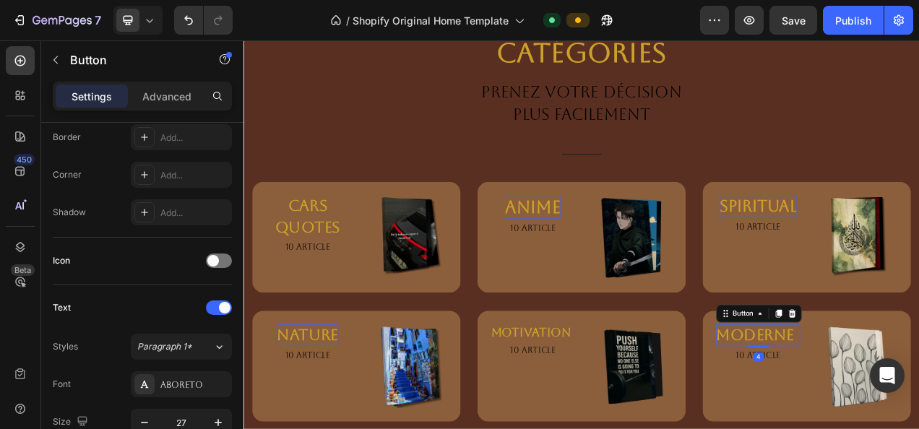
scroll to position [685, 0]
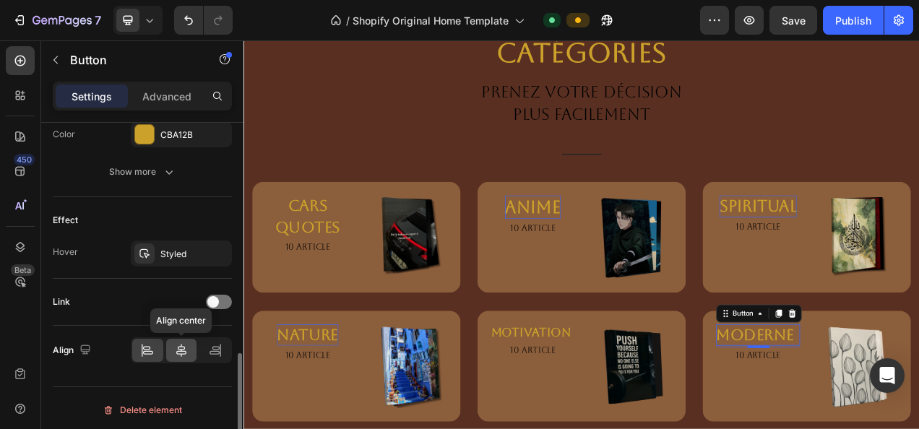
click at [179, 356] on div at bounding box center [181, 350] width 31 height 23
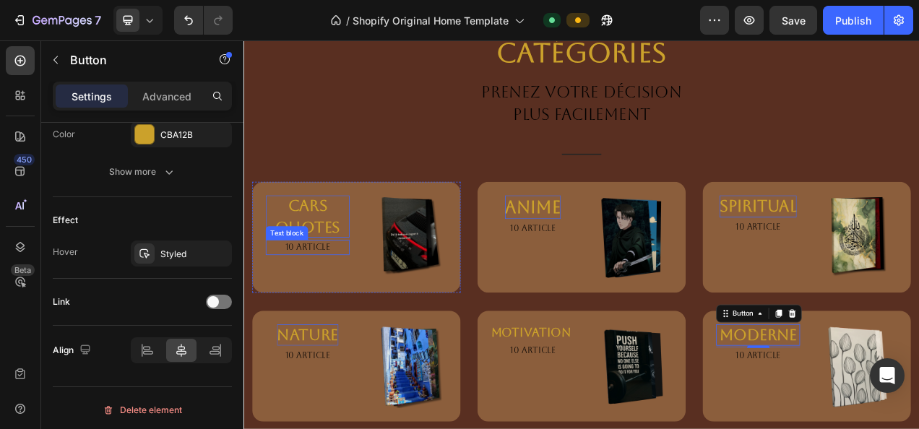
click at [337, 272] on strong "CARS QUOTES" at bounding box center [326, 266] width 84 height 50
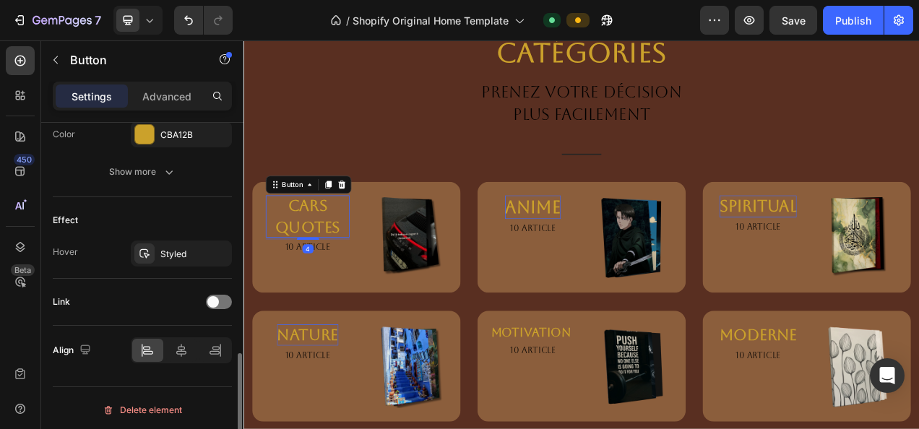
click at [218, 307] on div "Link" at bounding box center [142, 302] width 179 height 23
click at [226, 300] on div at bounding box center [219, 302] width 26 height 14
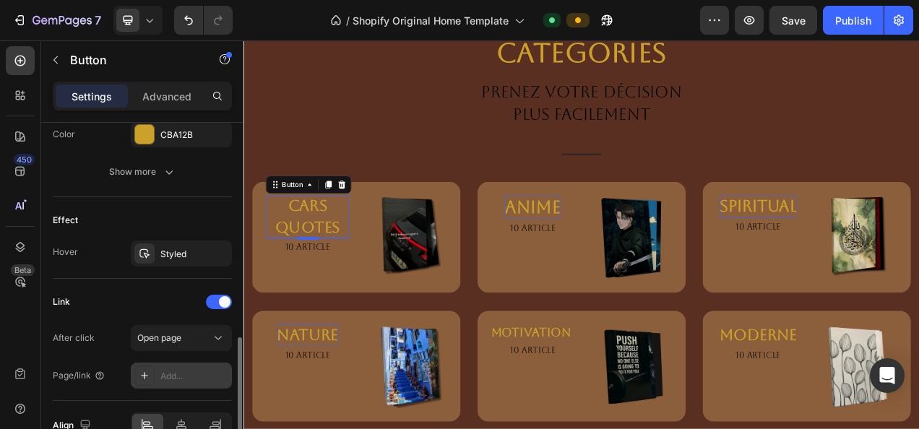
click at [171, 378] on div "Add..." at bounding box center [194, 376] width 68 height 13
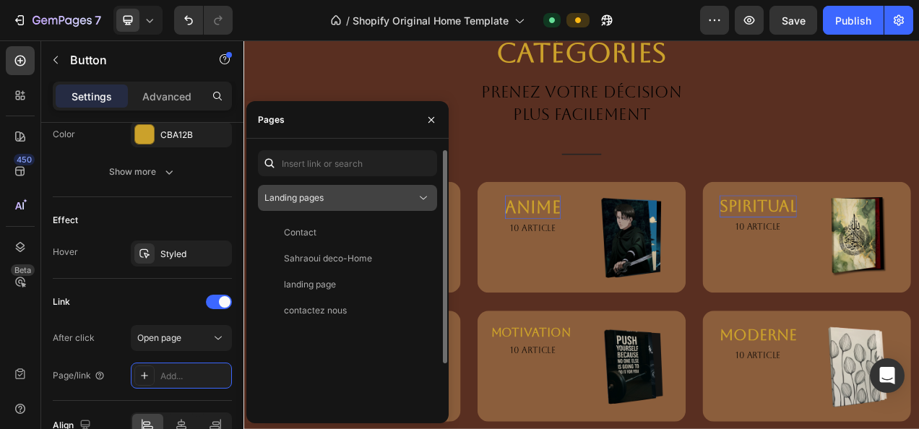
click at [338, 207] on button "Landing pages" at bounding box center [347, 198] width 179 height 26
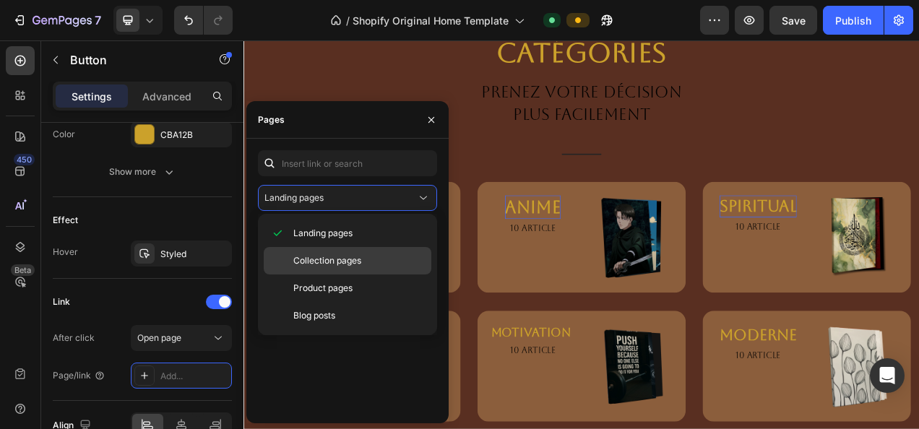
click at [326, 264] on span "Collection pages" at bounding box center [327, 260] width 68 height 13
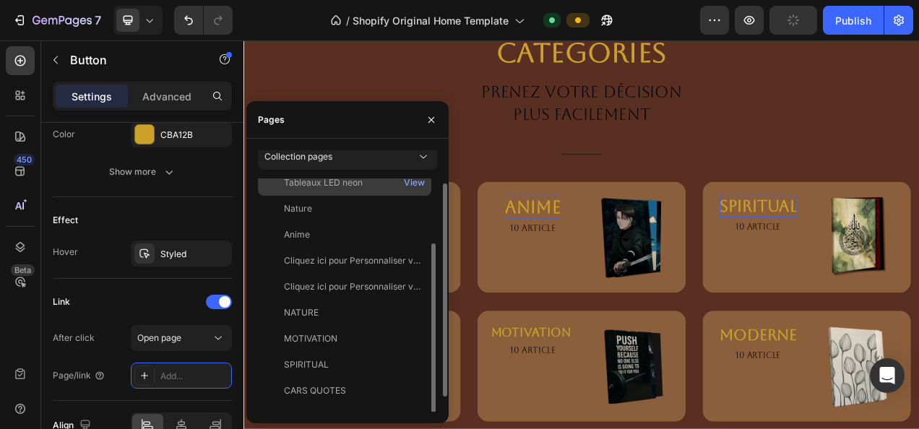
scroll to position [59, 0]
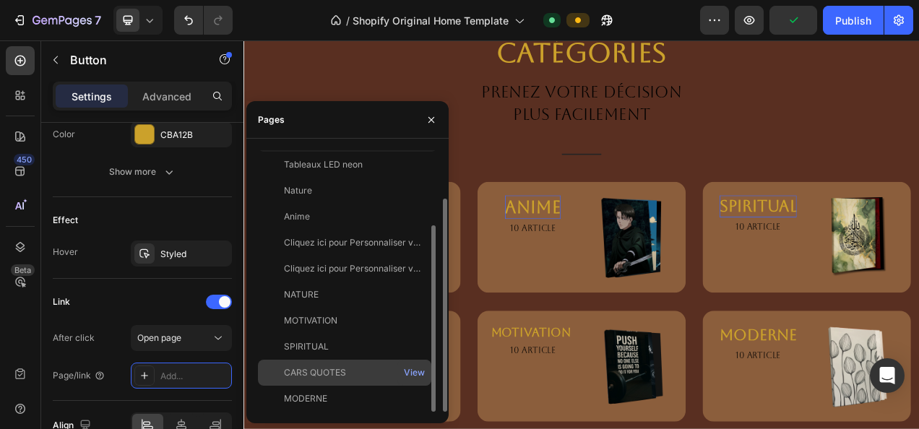
click at [327, 377] on div "CARS QUOTES" at bounding box center [315, 372] width 62 height 13
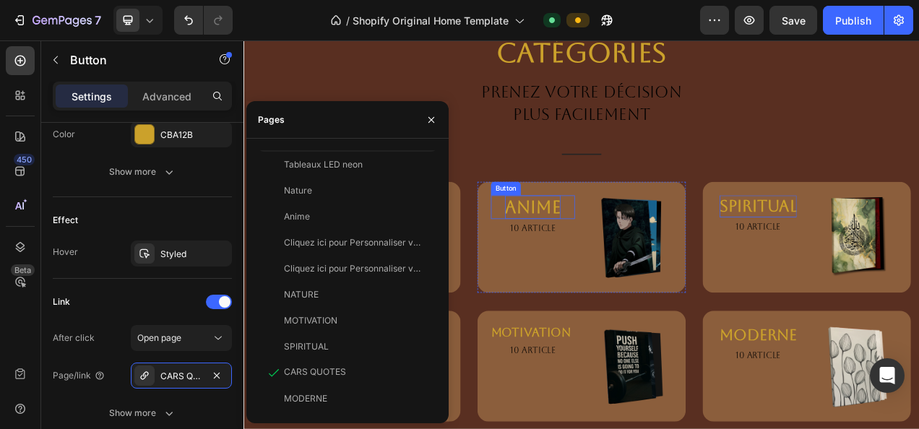
click at [614, 265] on strong "anime" at bounding box center [615, 253] width 72 height 25
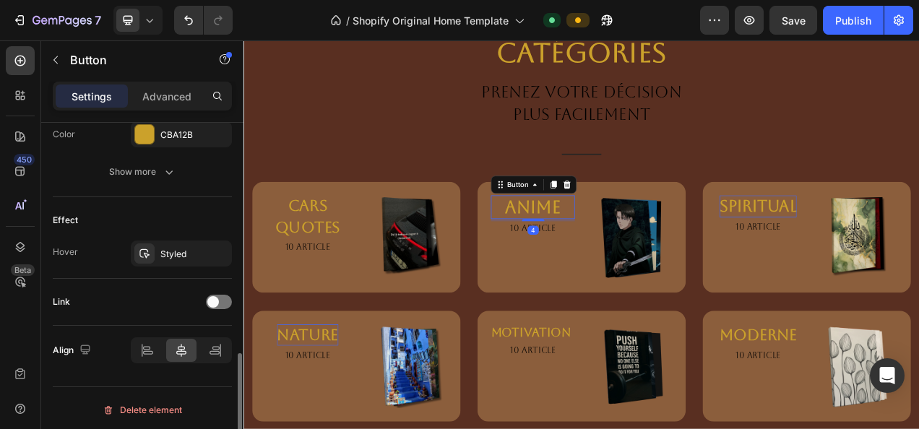
scroll to position [685, 0]
click at [228, 304] on div at bounding box center [219, 302] width 26 height 14
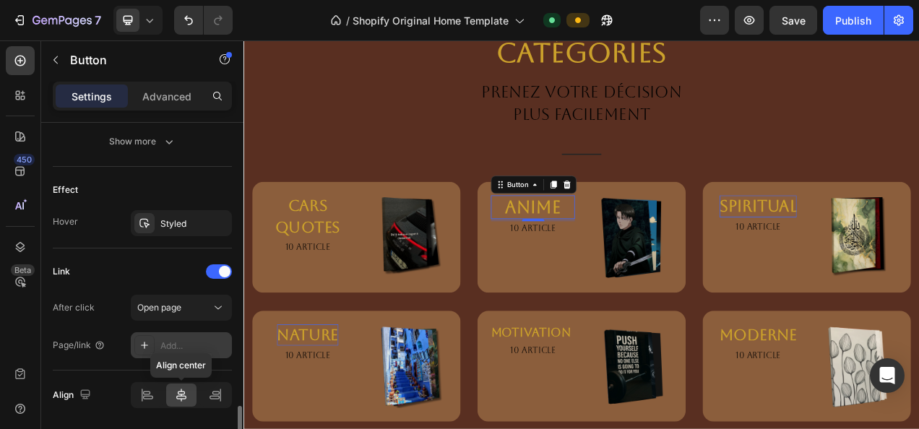
scroll to position [760, 0]
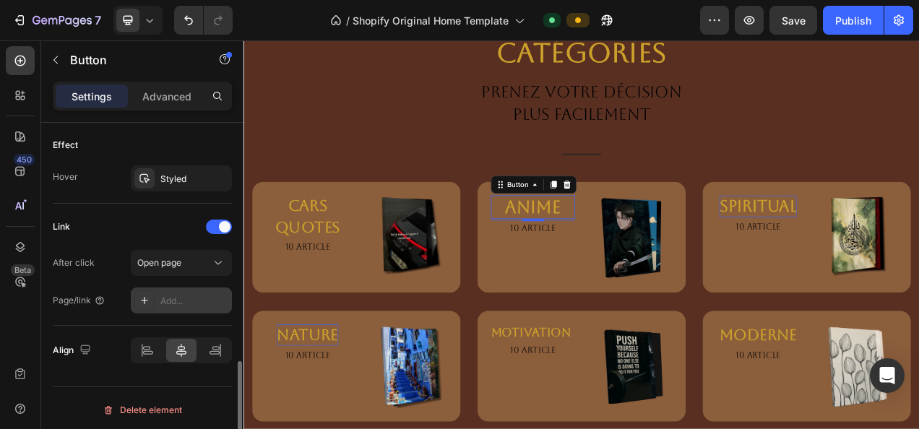
click at [184, 295] on div "Add..." at bounding box center [194, 301] width 68 height 13
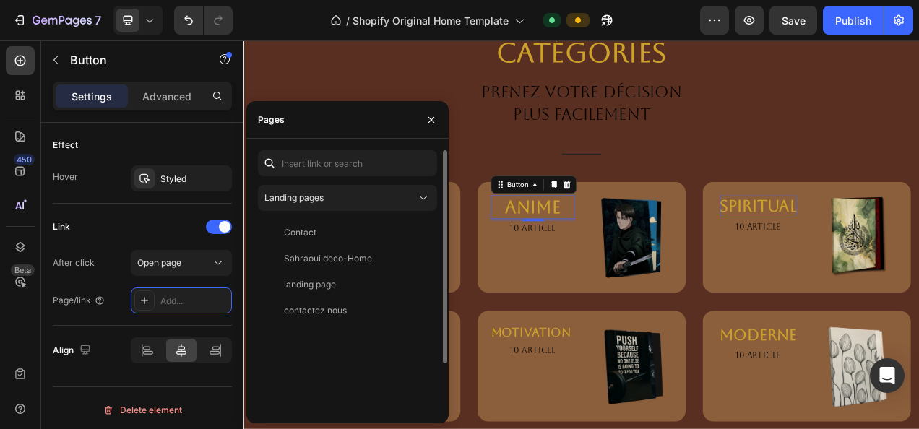
click at [383, 184] on div "Landing pages Contact View Sahraoui deco-Home View landing page View contactez …" at bounding box center [347, 310] width 179 height 321
click at [385, 194] on div "Landing pages" at bounding box center [341, 198] width 152 height 13
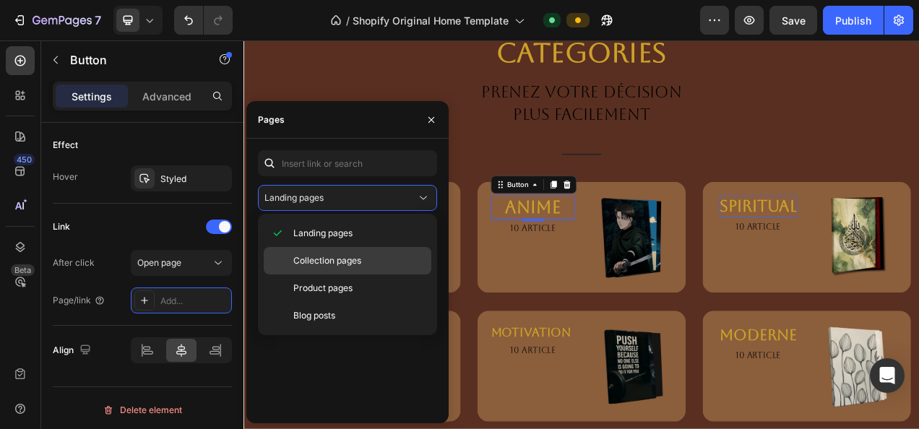
click at [363, 275] on div "Collection pages" at bounding box center [348, 288] width 168 height 27
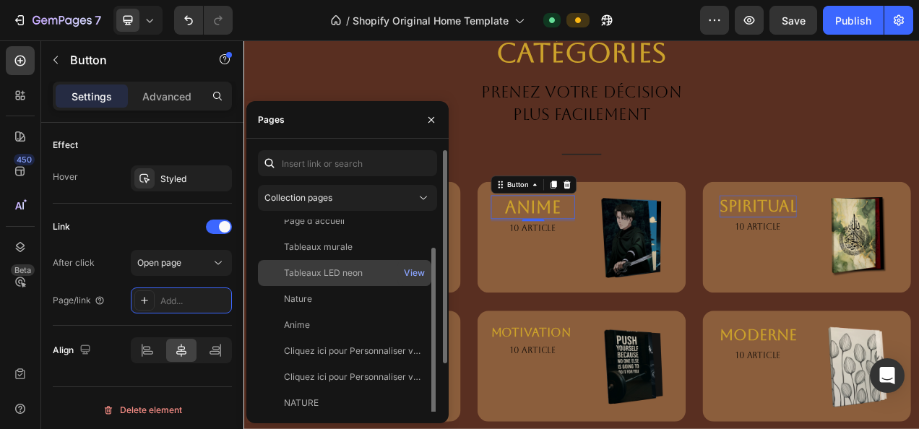
scroll to position [39, 0]
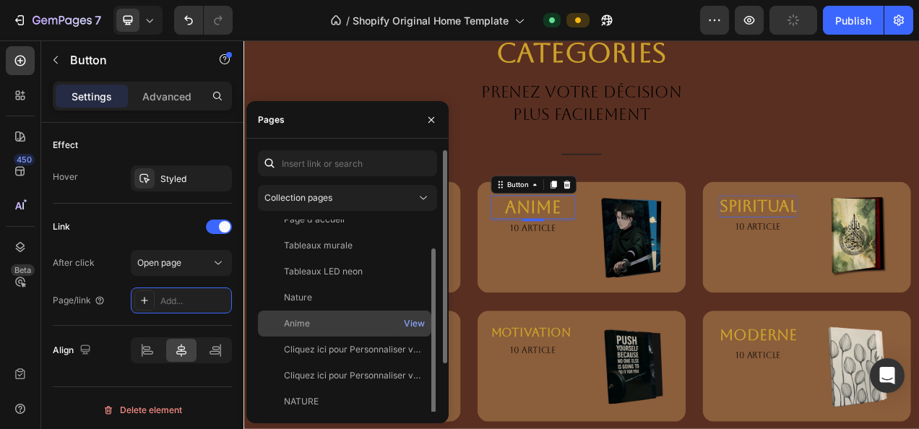
click at [356, 326] on div "Anime" at bounding box center [345, 323] width 162 height 13
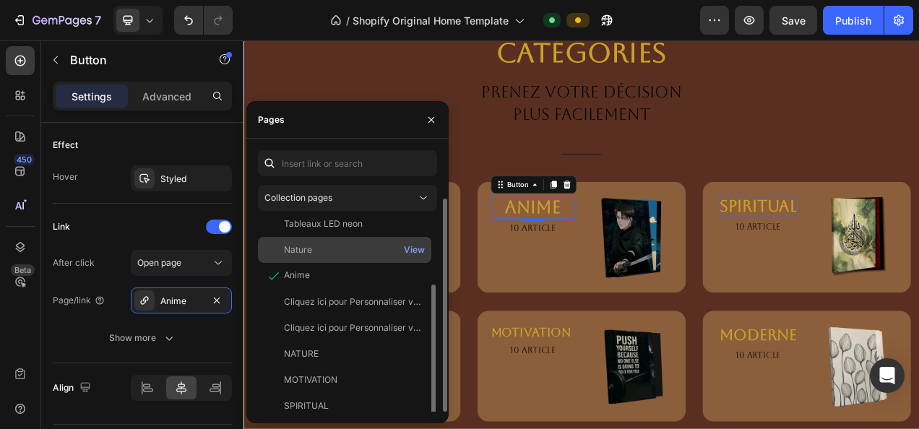
scroll to position [59, 0]
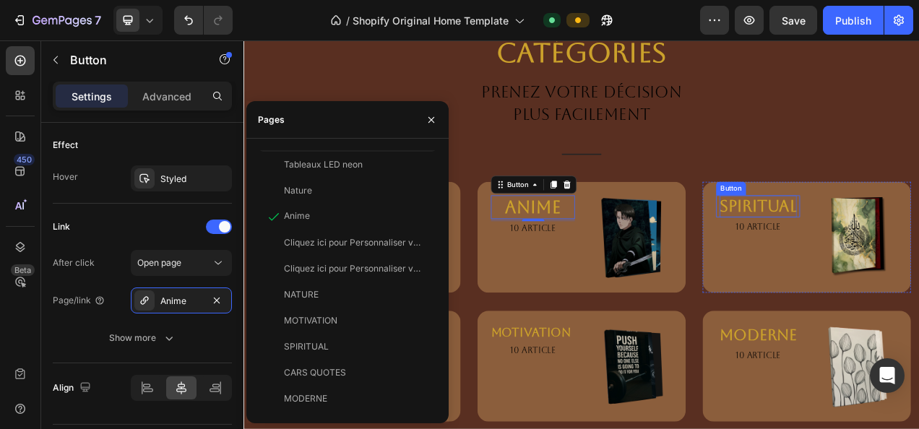
click at [904, 251] on strong "spiritual" at bounding box center [903, 252] width 99 height 23
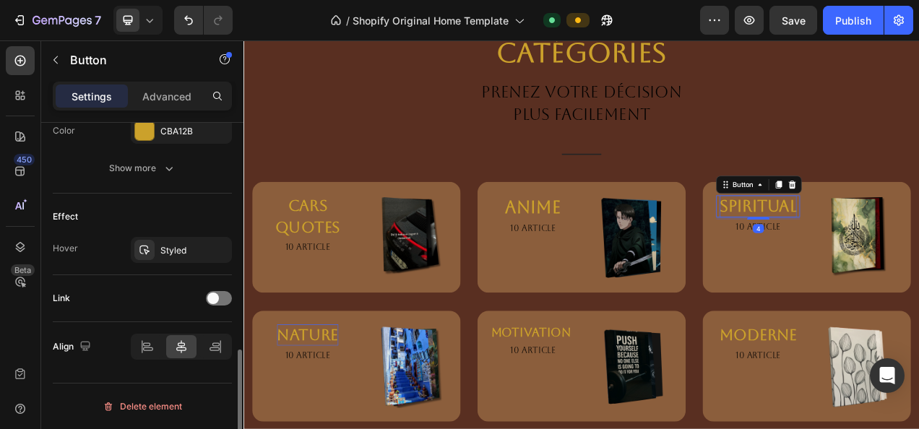
scroll to position [685, 0]
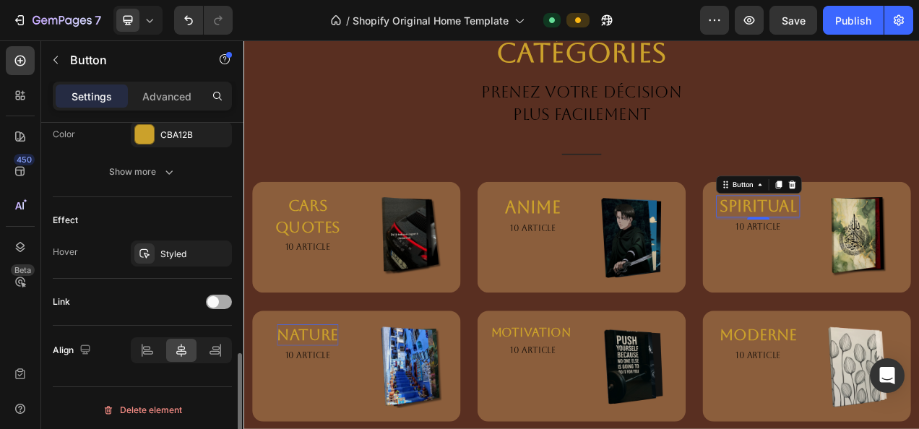
click at [217, 301] on span at bounding box center [213, 302] width 12 height 12
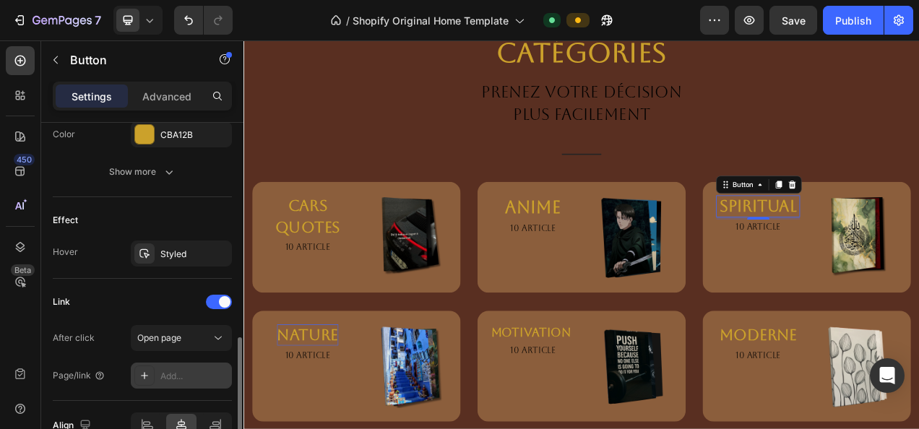
click at [204, 363] on div "Add..." at bounding box center [181, 376] width 101 height 26
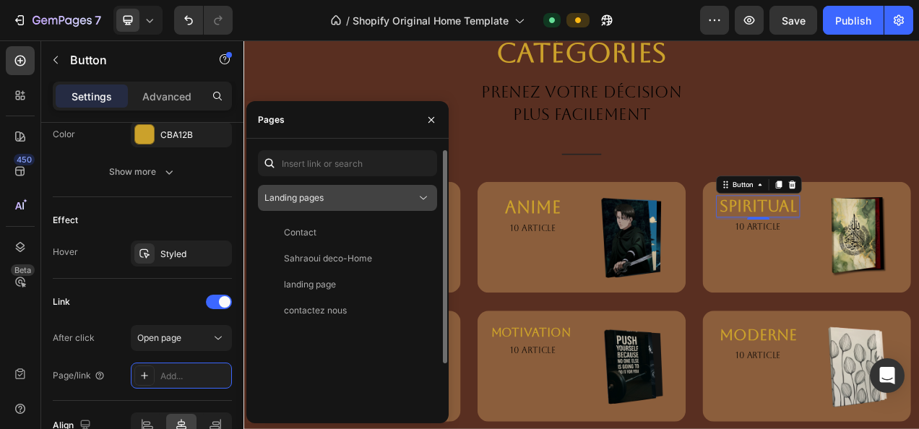
click at [315, 193] on span "Landing pages" at bounding box center [294, 197] width 59 height 11
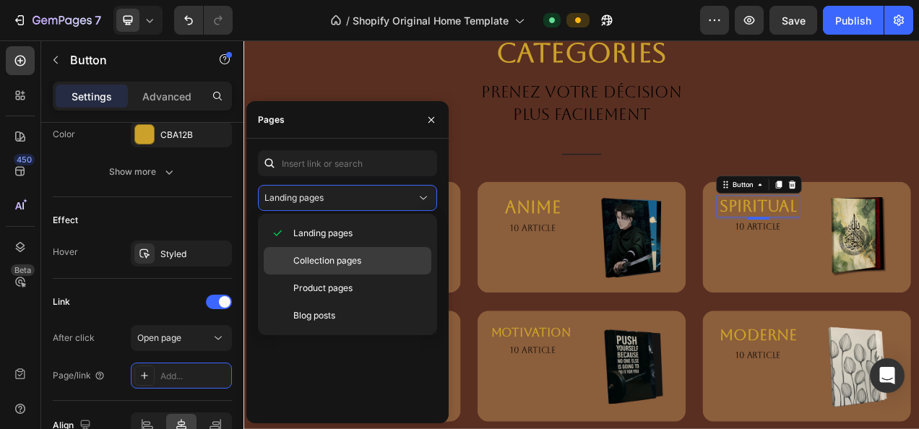
click at [324, 275] on div "Collection pages" at bounding box center [348, 288] width 168 height 27
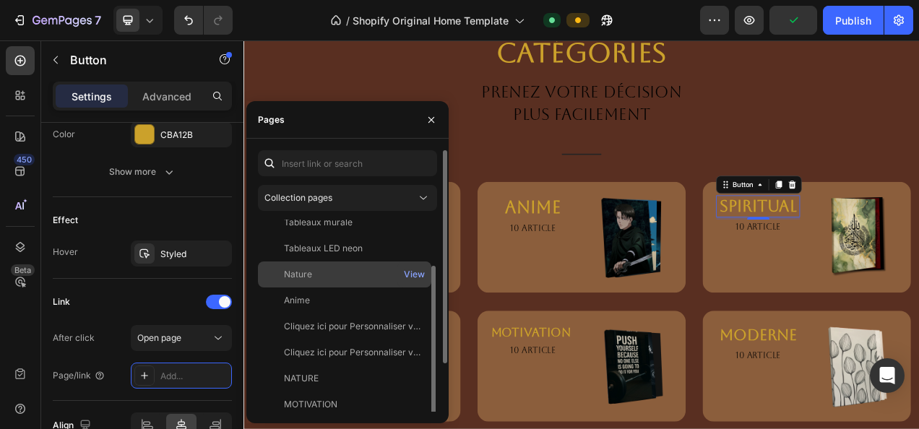
scroll to position [17, 0]
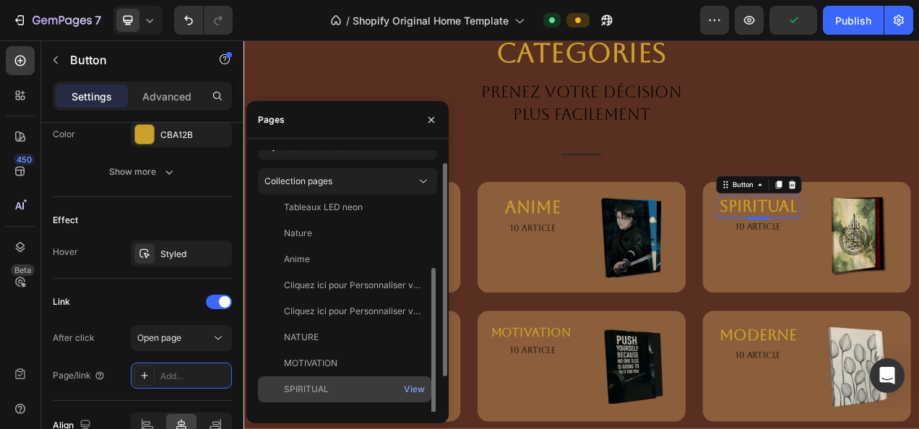
click at [334, 403] on div "SPIRITUAL View" at bounding box center [344, 416] width 173 height 26
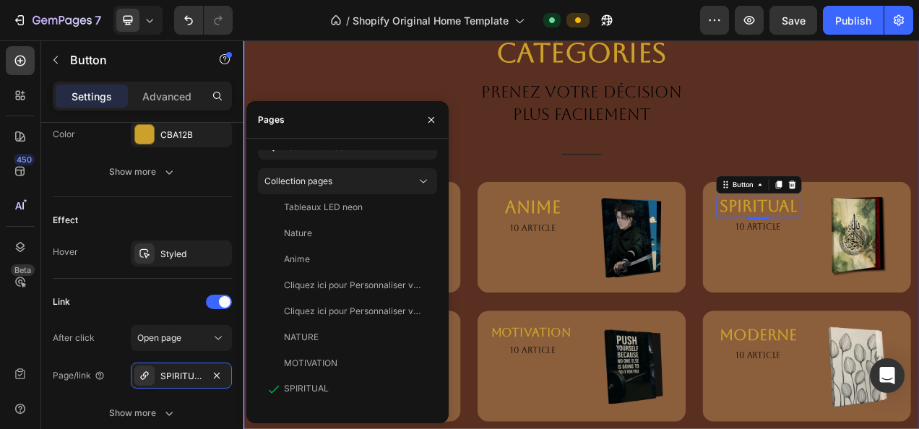
click at [618, 370] on div "Catégories Heading PRENEZ VOTRE DÉCISION PLUS FACILEMENT Text block Title Line …" at bounding box center [677, 281] width 846 height 498
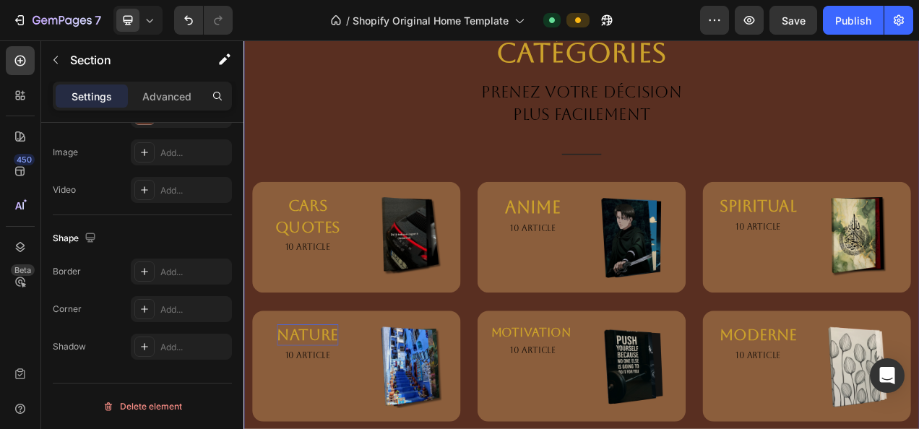
scroll to position [0, 0]
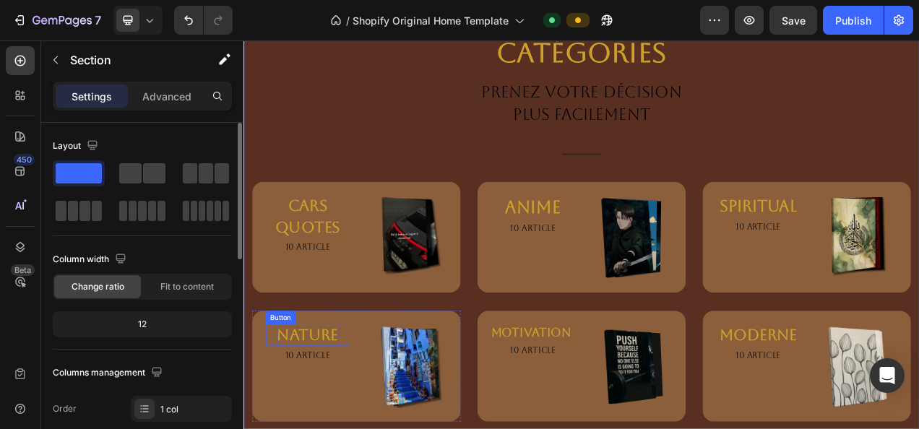
click at [306, 411] on strong "nature" at bounding box center [325, 418] width 79 height 22
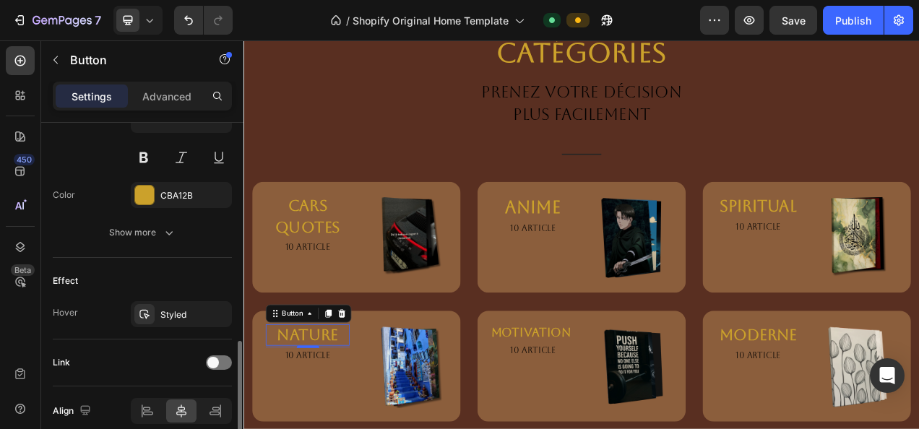
scroll to position [630, 0]
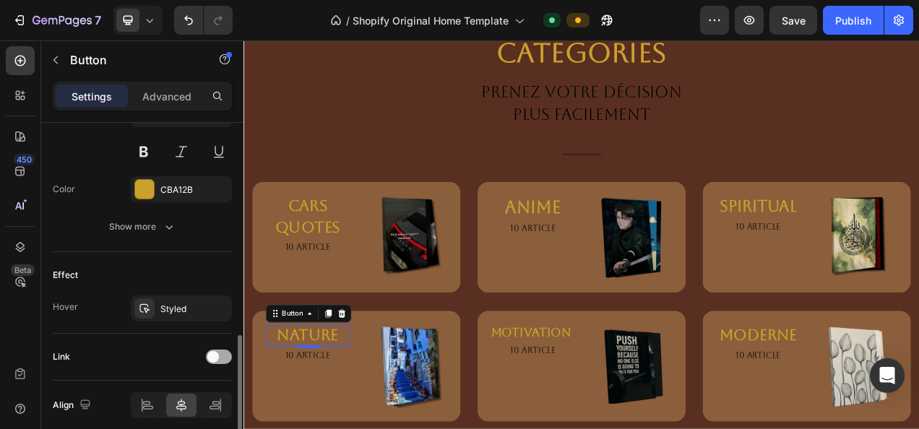
click at [215, 351] on span at bounding box center [213, 357] width 12 height 12
click at [190, 418] on div "Add..." at bounding box center [181, 431] width 101 height 26
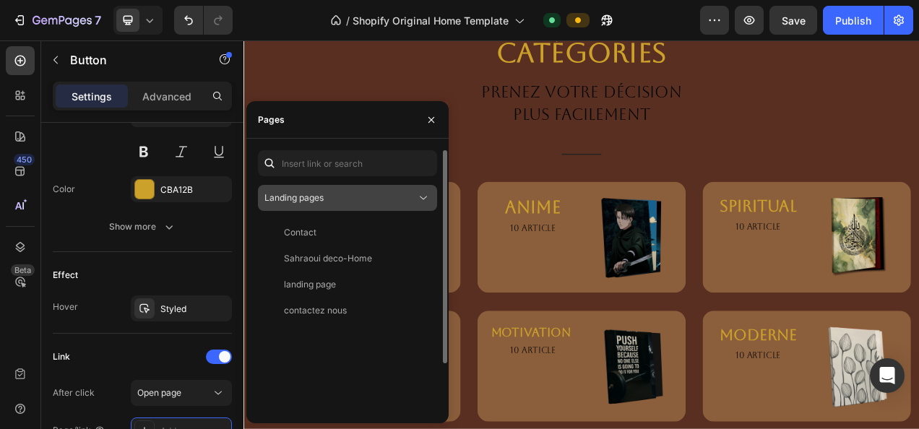
click at [345, 197] on div "Landing pages" at bounding box center [341, 198] width 152 height 13
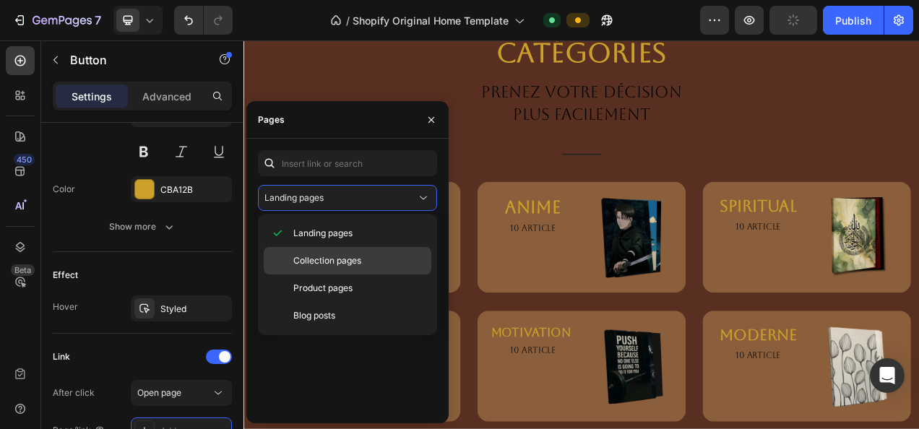
click at [327, 275] on div "Collection pages" at bounding box center [348, 288] width 168 height 27
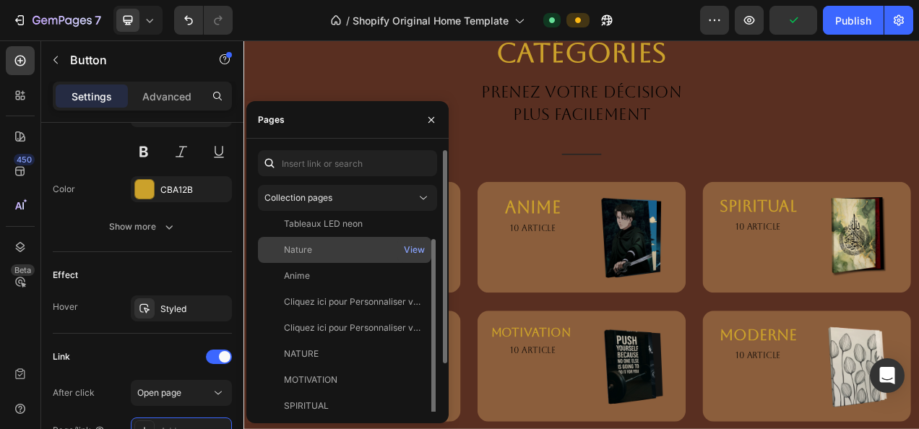
scroll to position [59, 0]
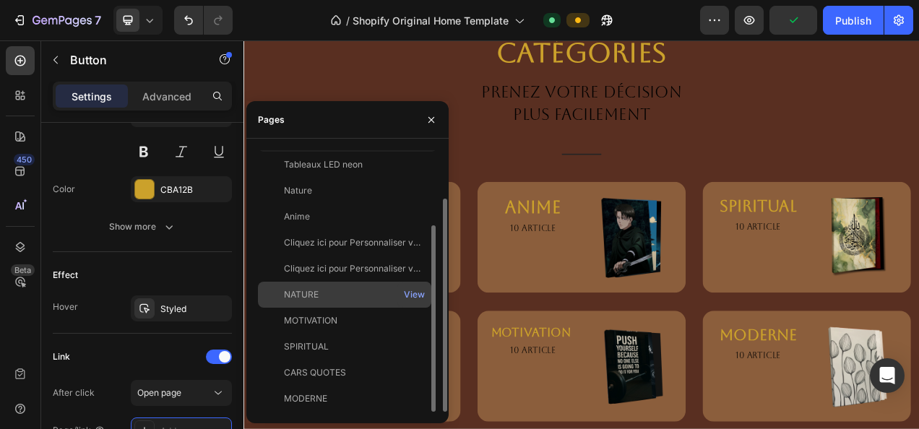
click at [343, 301] on div "NATURE" at bounding box center [345, 294] width 162 height 13
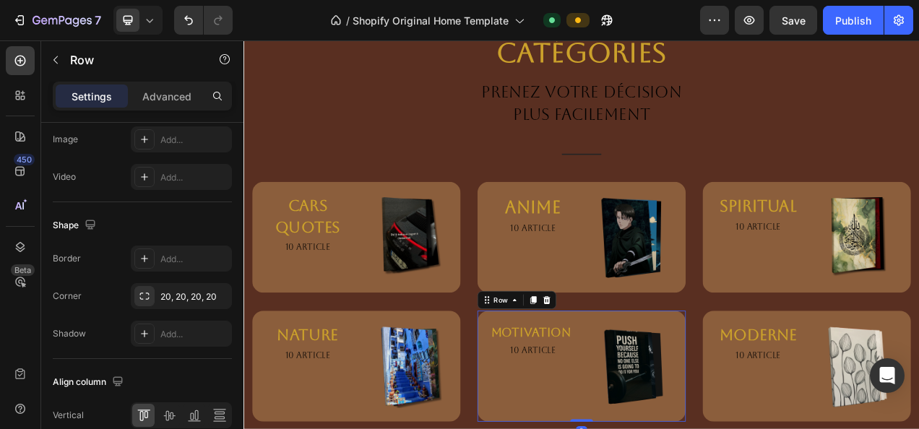
scroll to position [0, 0]
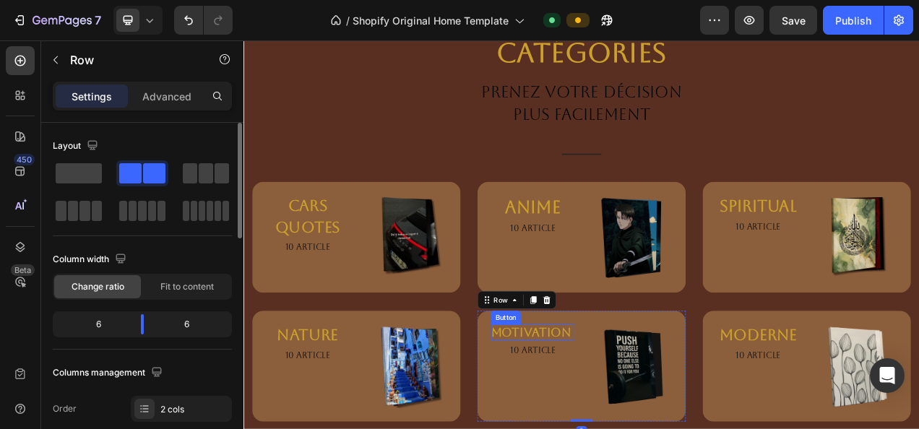
click at [602, 408] on strong "motivation" at bounding box center [612, 415] width 103 height 18
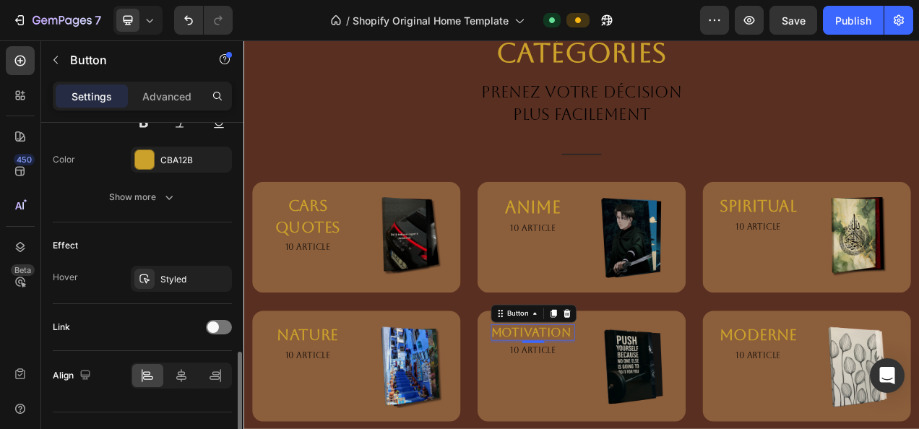
scroll to position [669, 0]
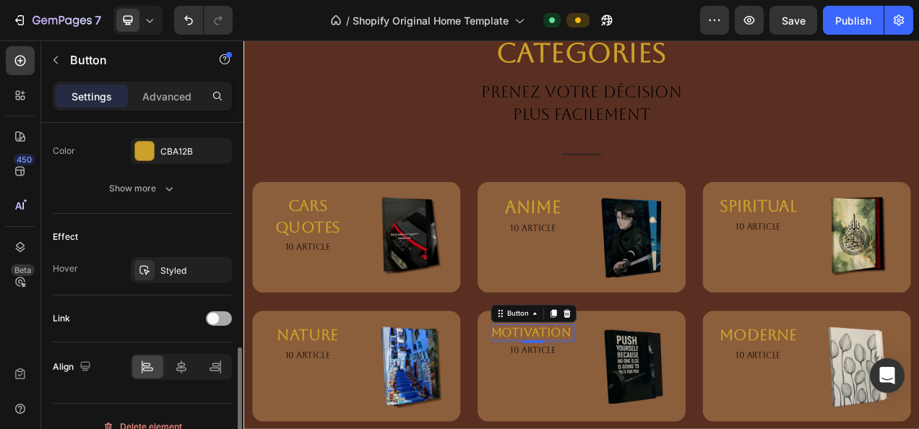
click at [229, 312] on div at bounding box center [219, 319] width 26 height 14
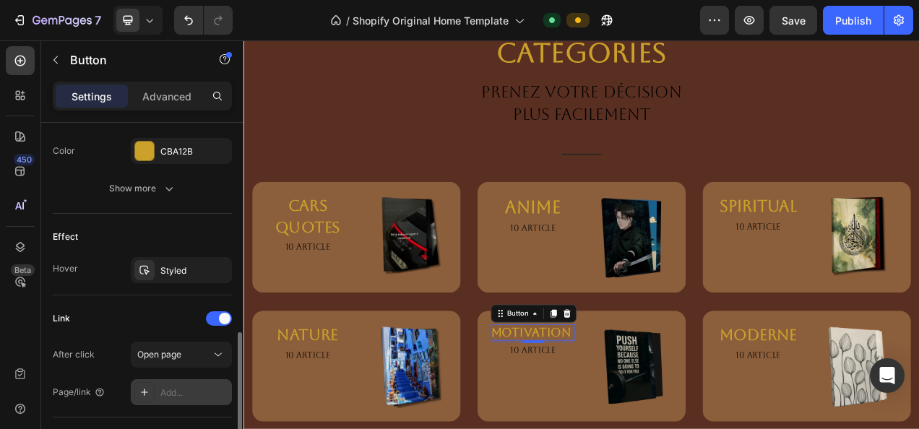
click at [172, 399] on div "Add..." at bounding box center [181, 392] width 101 height 26
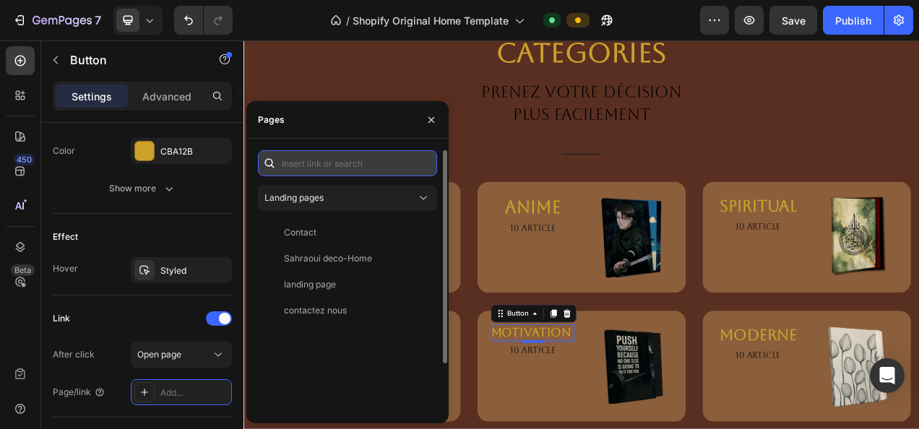
click at [309, 160] on input "text" at bounding box center [347, 163] width 179 height 26
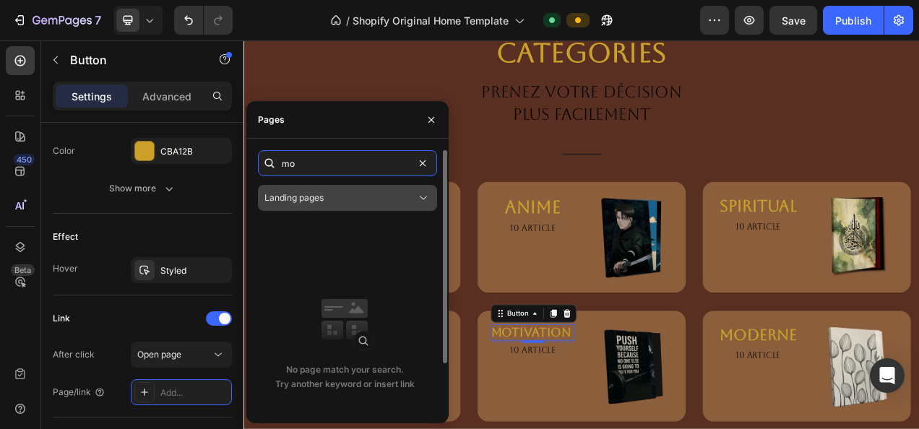
type input "m"
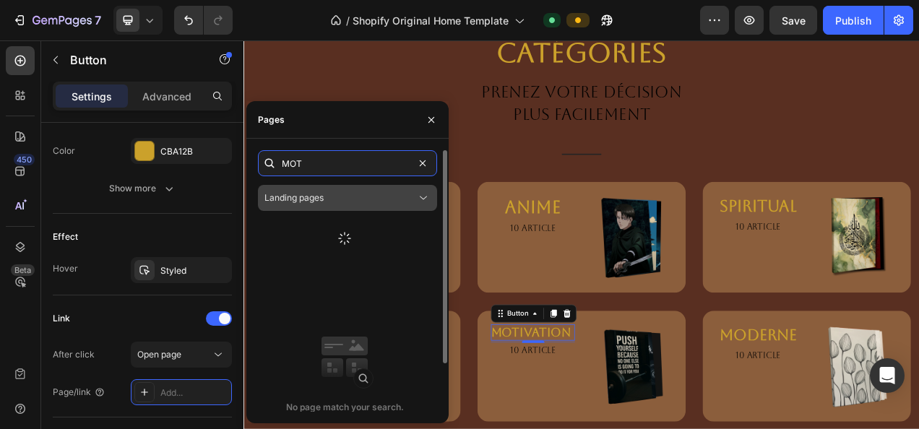
type input "MOT"
click at [374, 193] on div "Landing pages" at bounding box center [341, 198] width 152 height 13
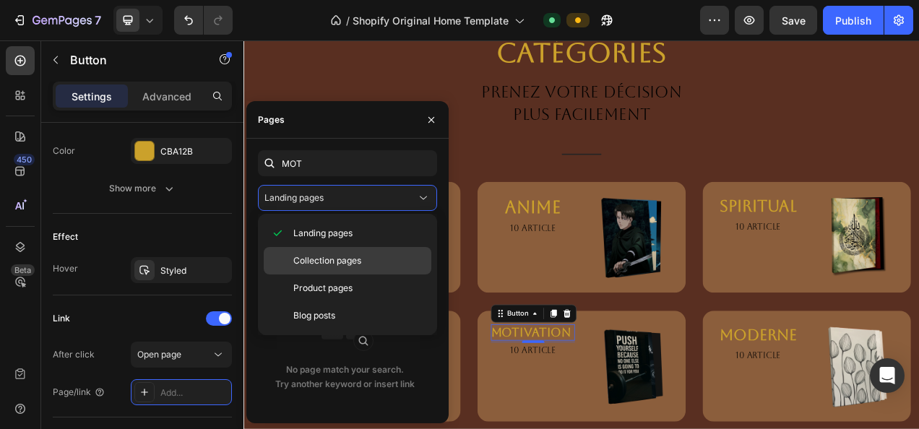
click at [338, 258] on span "Collection pages" at bounding box center [327, 260] width 68 height 13
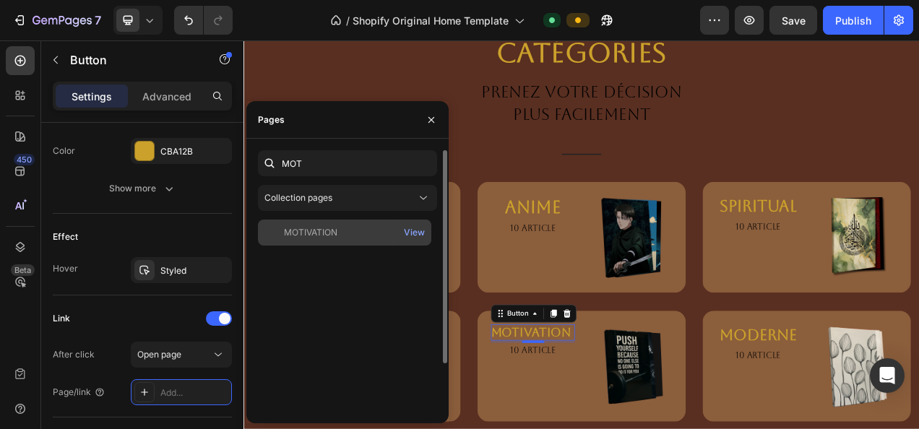
click at [344, 234] on div "MOTIVATION" at bounding box center [345, 232] width 162 height 13
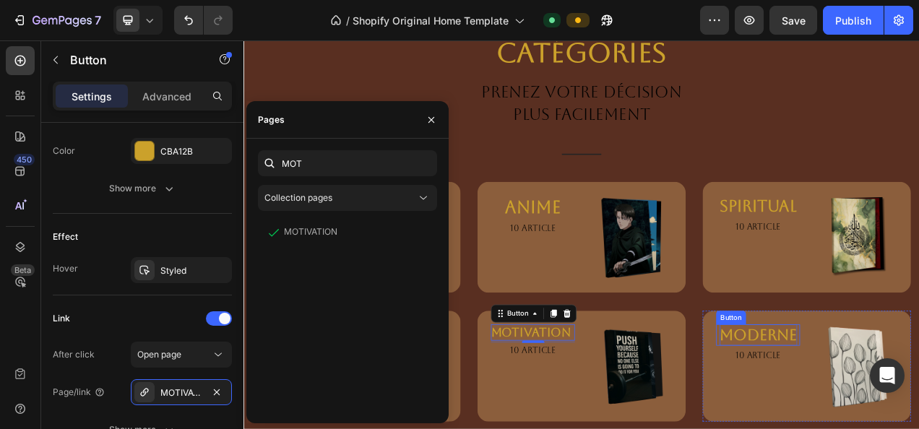
click at [866, 420] on strong "moderne" at bounding box center [904, 418] width 100 height 22
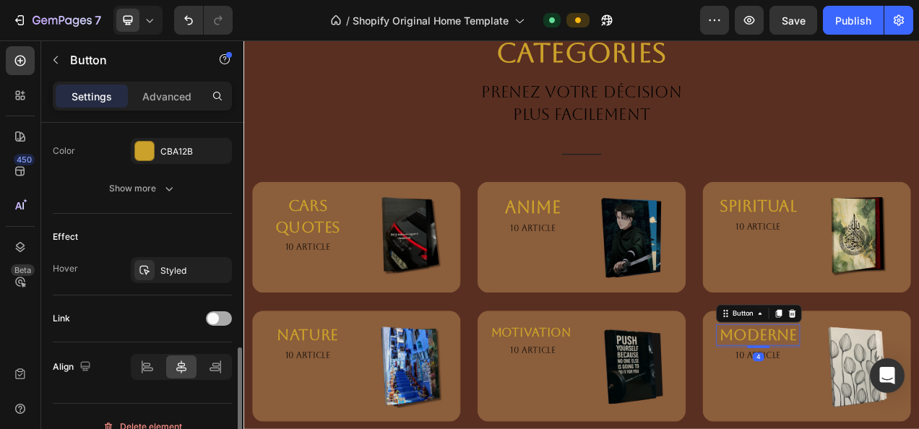
click at [211, 314] on span at bounding box center [213, 319] width 12 height 12
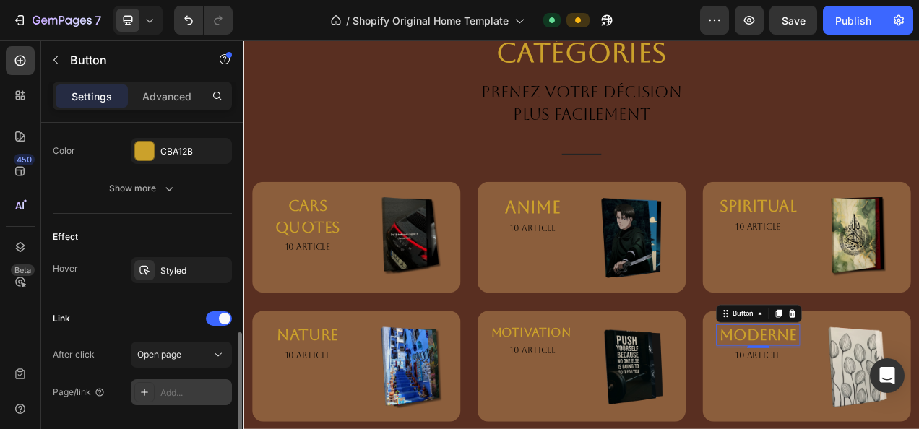
click at [189, 380] on div "Add..." at bounding box center [181, 392] width 101 height 26
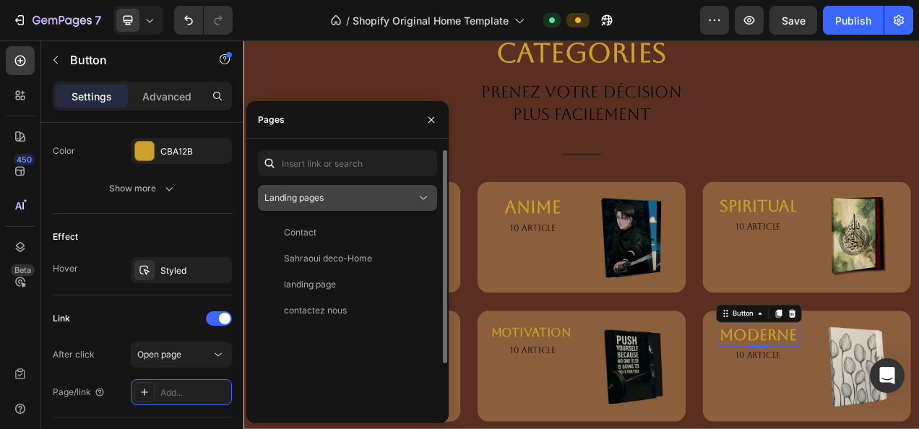
click at [351, 207] on button "Landing pages" at bounding box center [347, 198] width 179 height 26
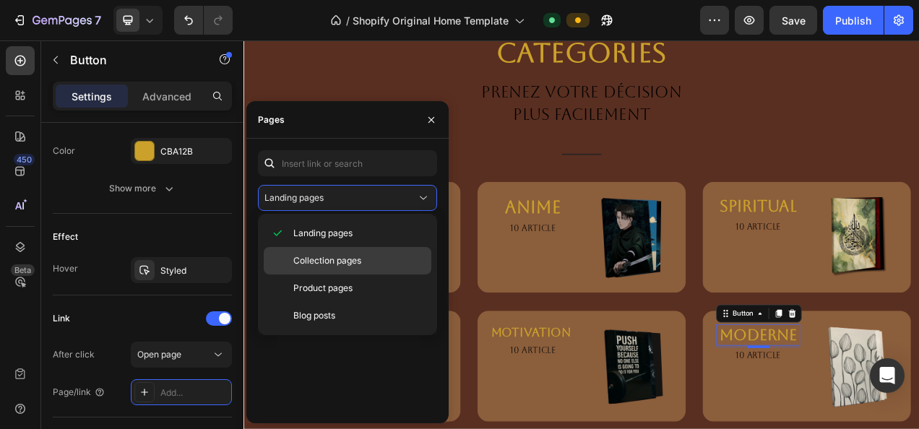
click at [326, 261] on span "Collection pages" at bounding box center [327, 260] width 68 height 13
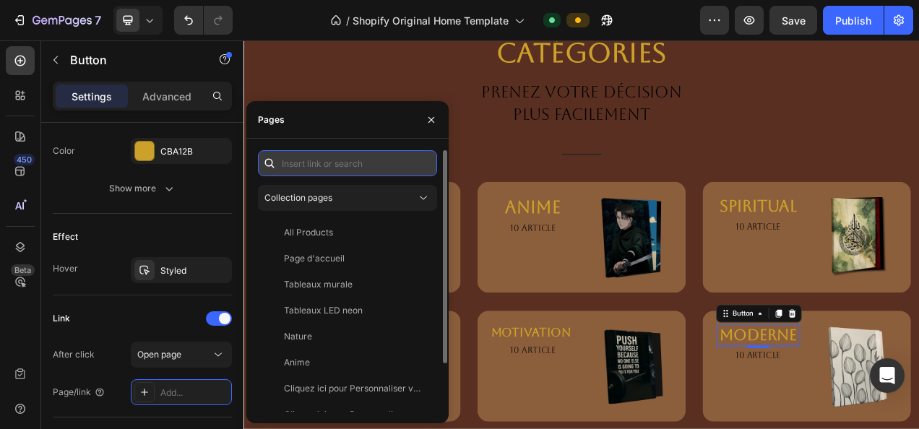
click at [356, 169] on input "text" at bounding box center [347, 163] width 179 height 26
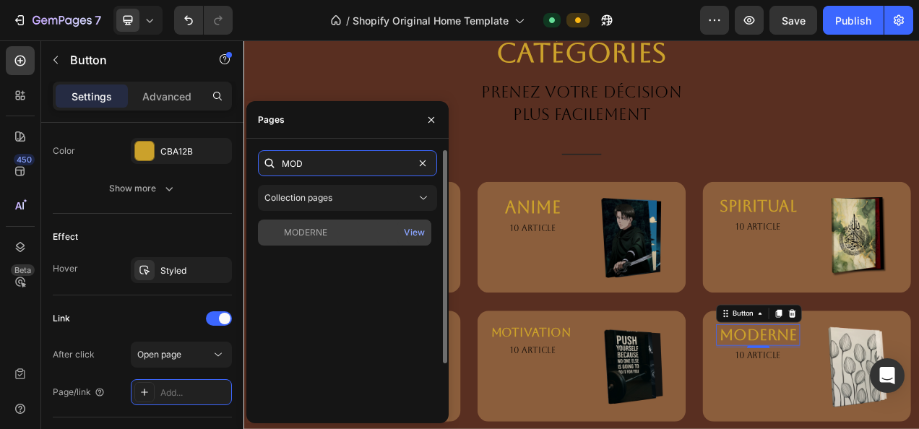
type input "MOD"
click at [337, 234] on div "MODERNE" at bounding box center [345, 232] width 162 height 13
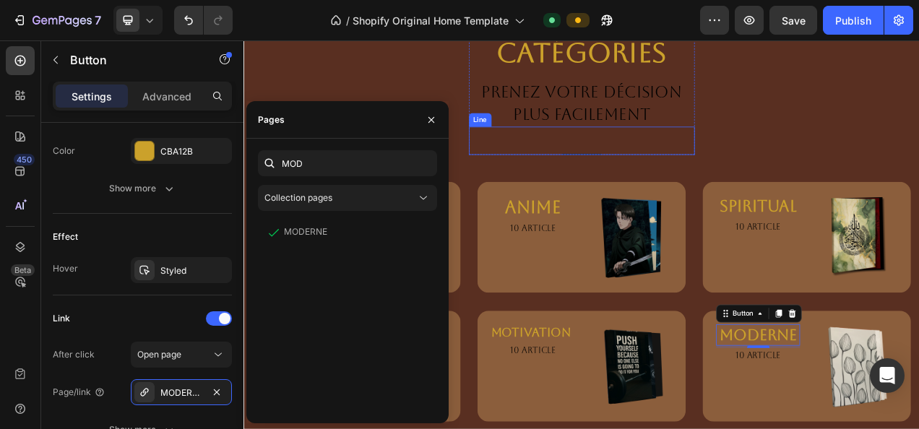
click at [760, 186] on div "Title" at bounding box center [678, 186] width 290 height 1
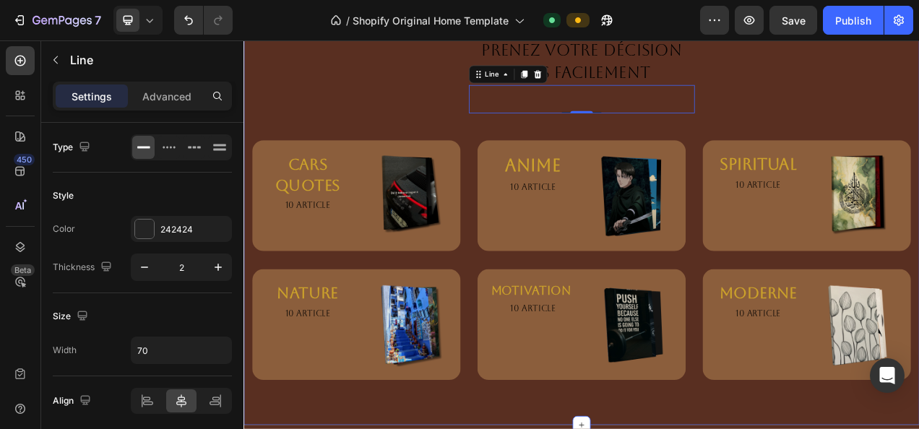
scroll to position [3245, 0]
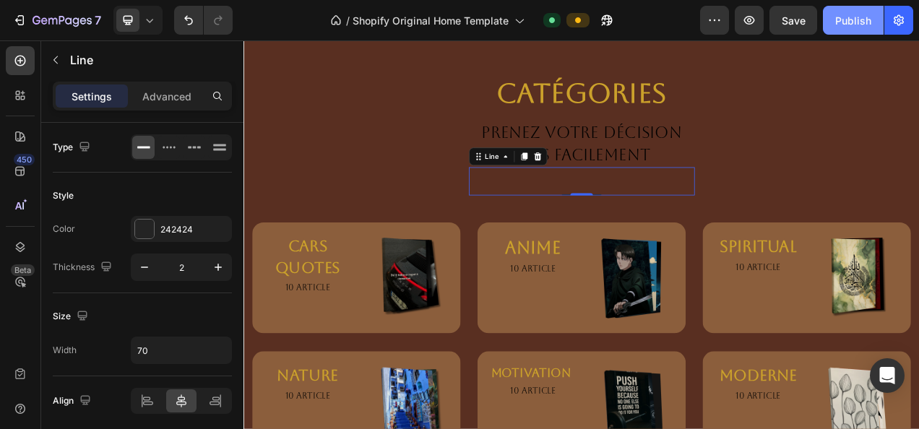
click at [853, 20] on div "Publish" at bounding box center [854, 20] width 36 height 15
